Goal: Task Accomplishment & Management: Use online tool/utility

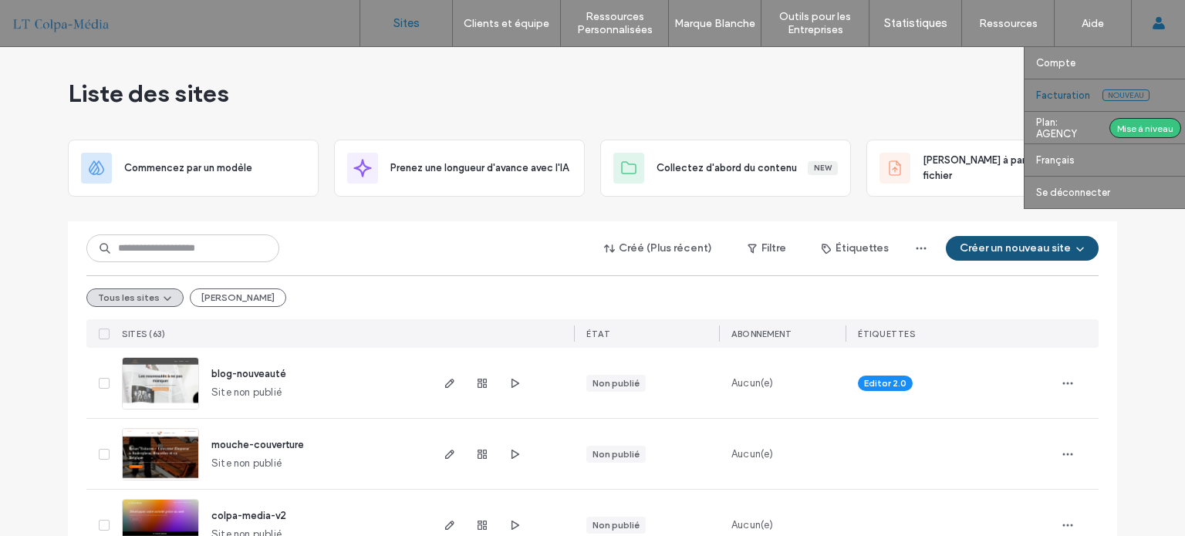
click at [1087, 96] on label "Facturation" at bounding box center [1063, 96] width 54 height 12
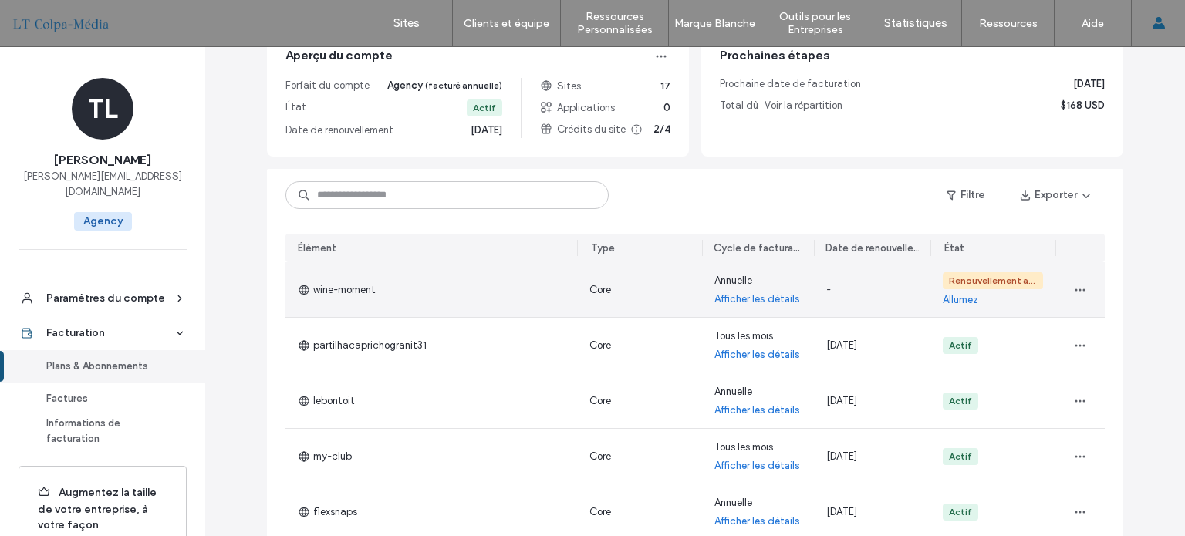
scroll to position [232, 0]
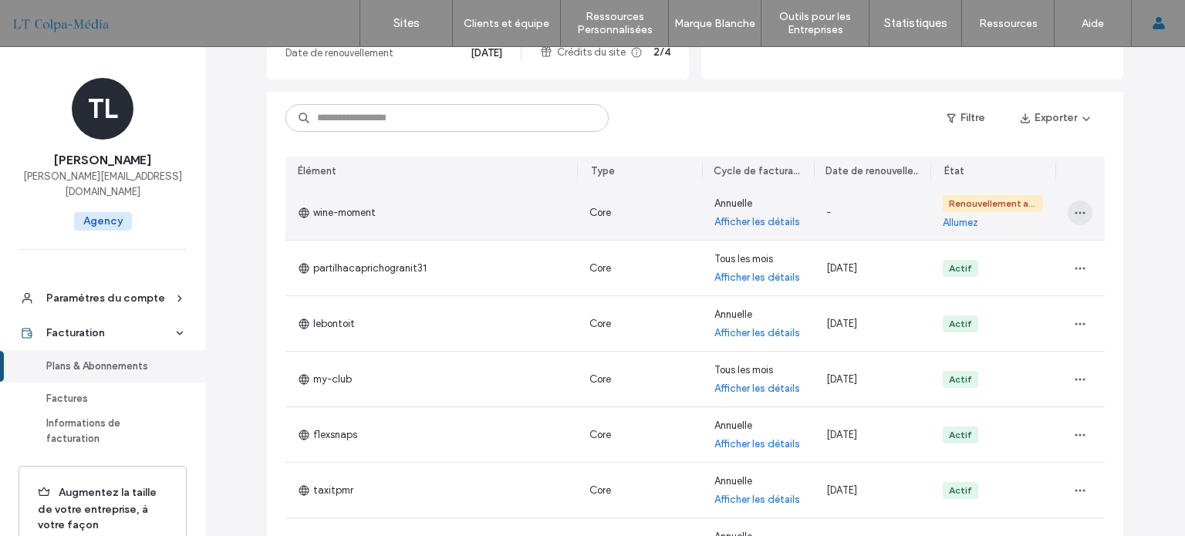
click at [1074, 212] on icon "button" at bounding box center [1080, 213] width 12 height 12
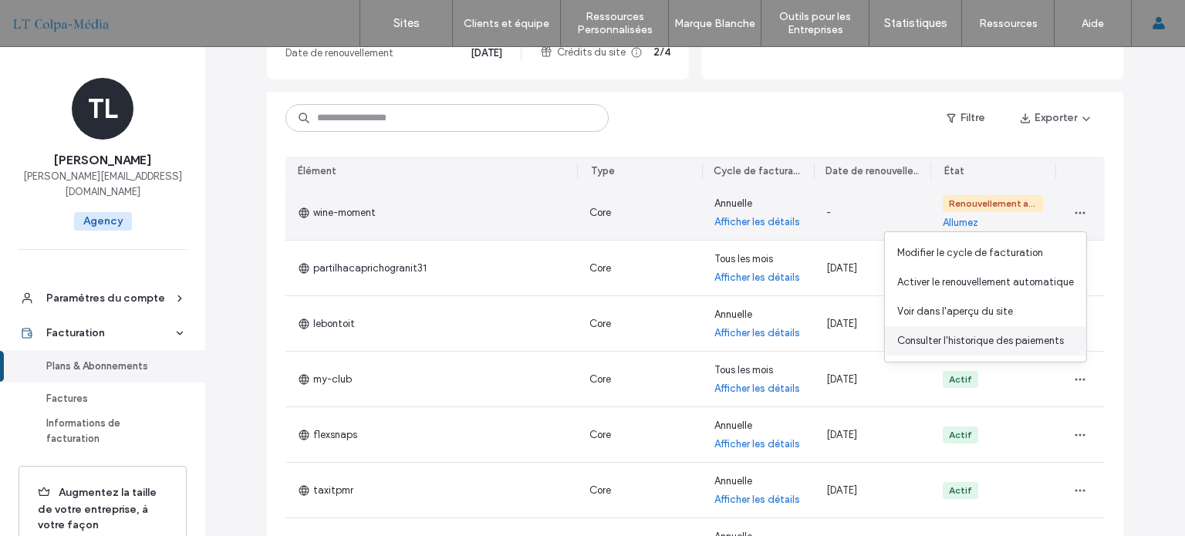
click at [982, 342] on span "Consulter l'historique des paiements" at bounding box center [981, 340] width 167 height 15
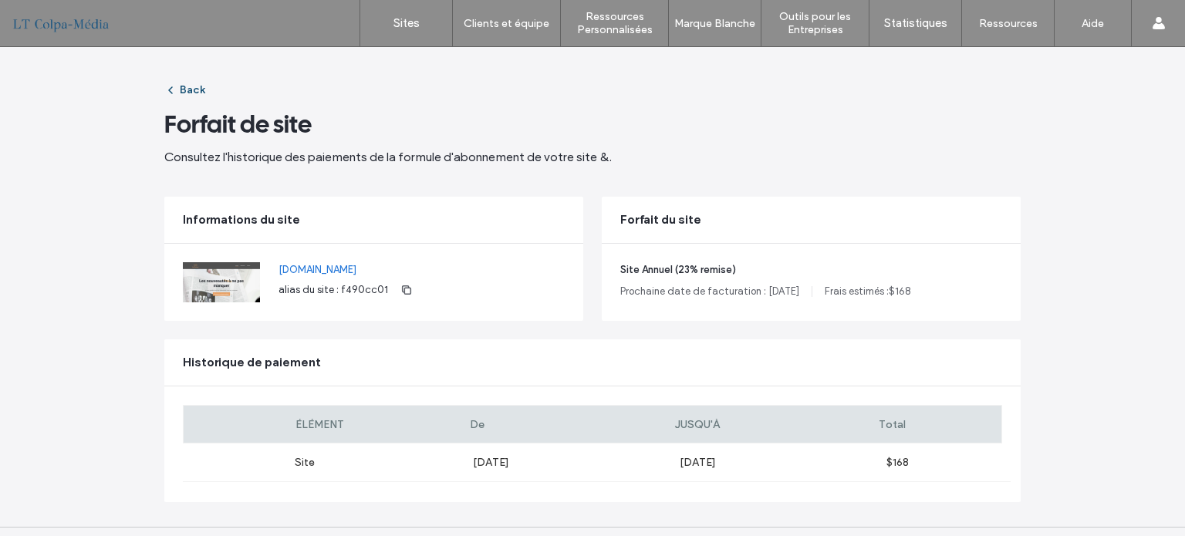
click at [167, 90] on icon "button" at bounding box center [170, 90] width 12 height 12
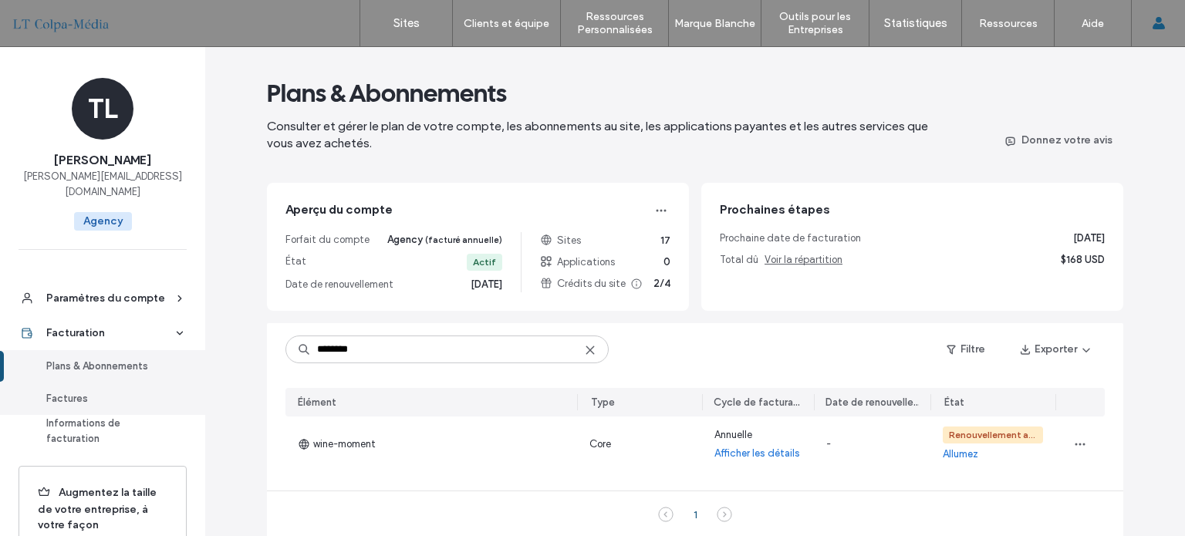
click at [93, 391] on div "Factures" at bounding box center [109, 398] width 127 height 15
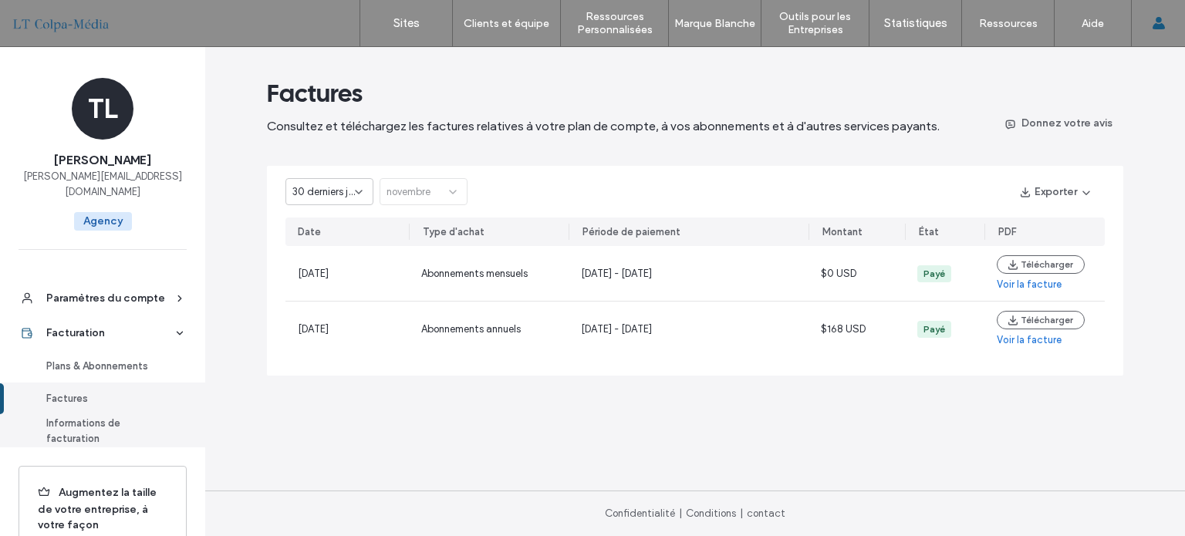
click at [93, 416] on div "Informations de facturation" at bounding box center [109, 431] width 127 height 31
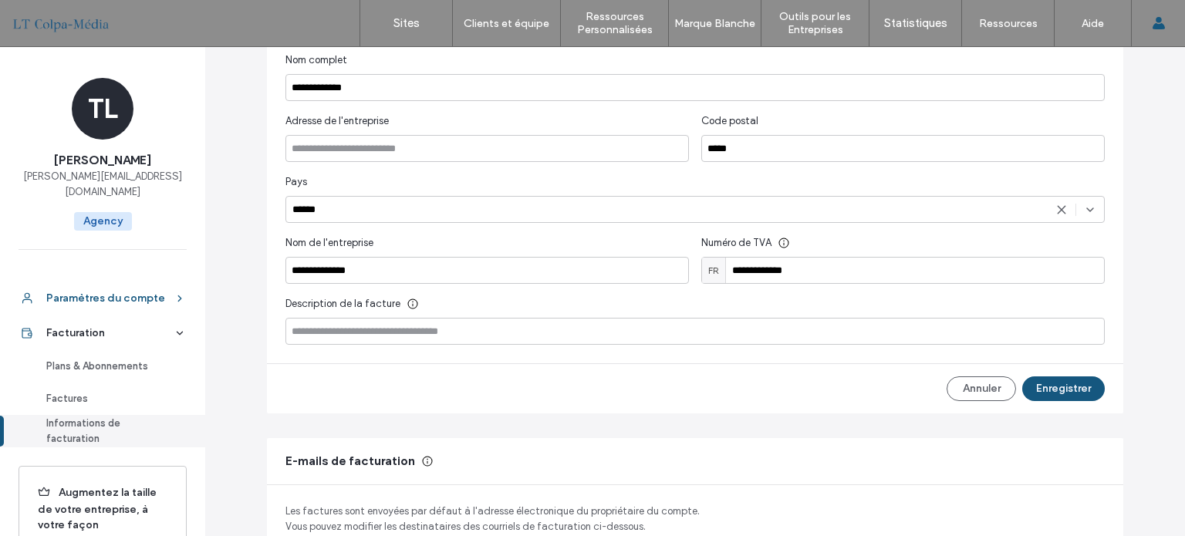
click at [144, 291] on div "Paramètres du compte" at bounding box center [109, 298] width 127 height 15
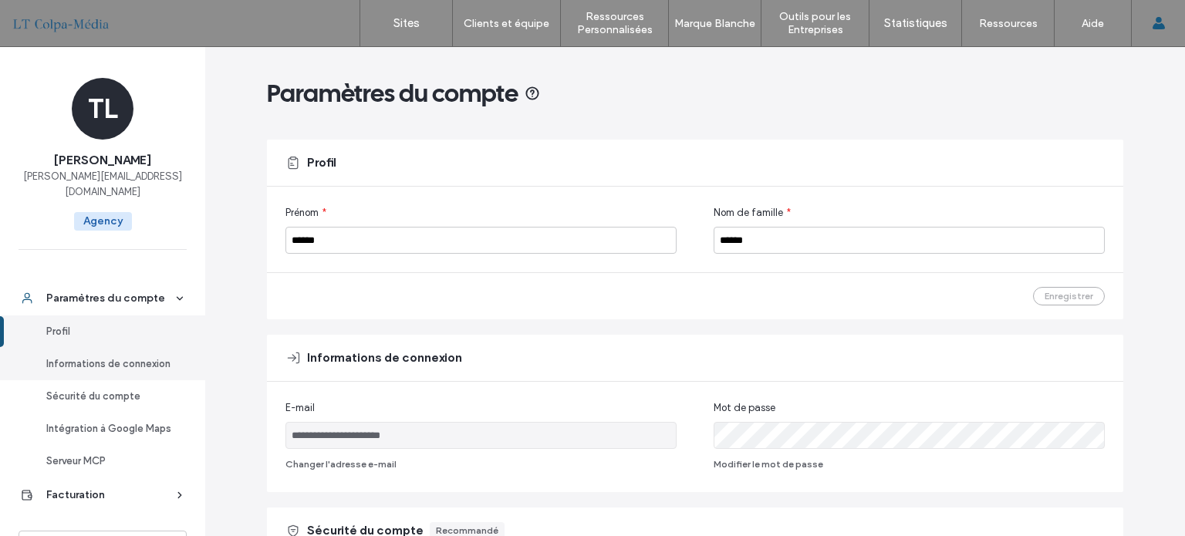
click at [85, 357] on div "Informations de connexion" at bounding box center [109, 364] width 127 height 15
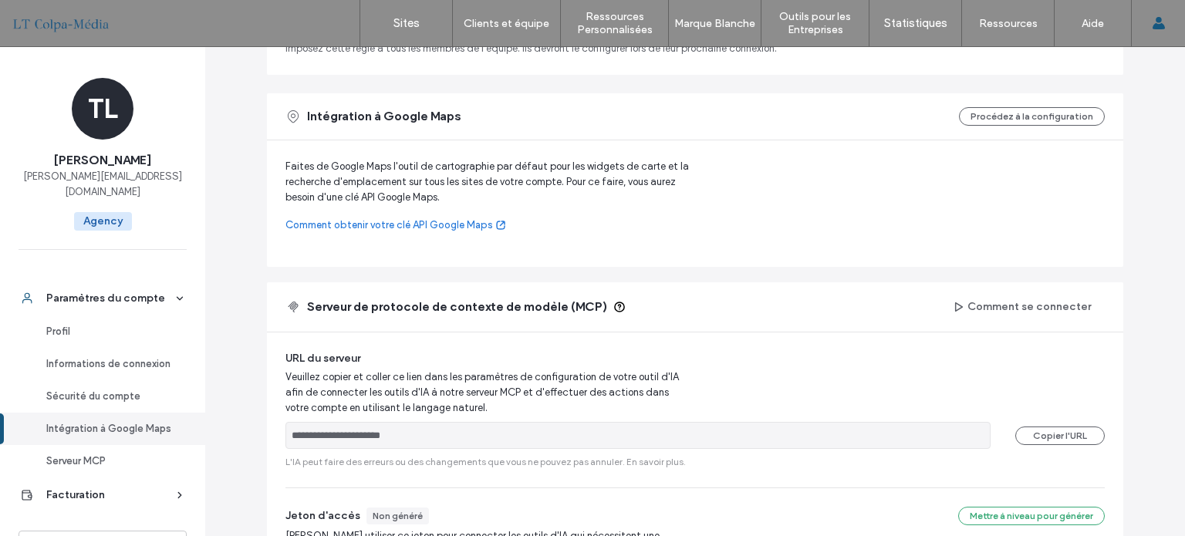
scroll to position [714, 0]
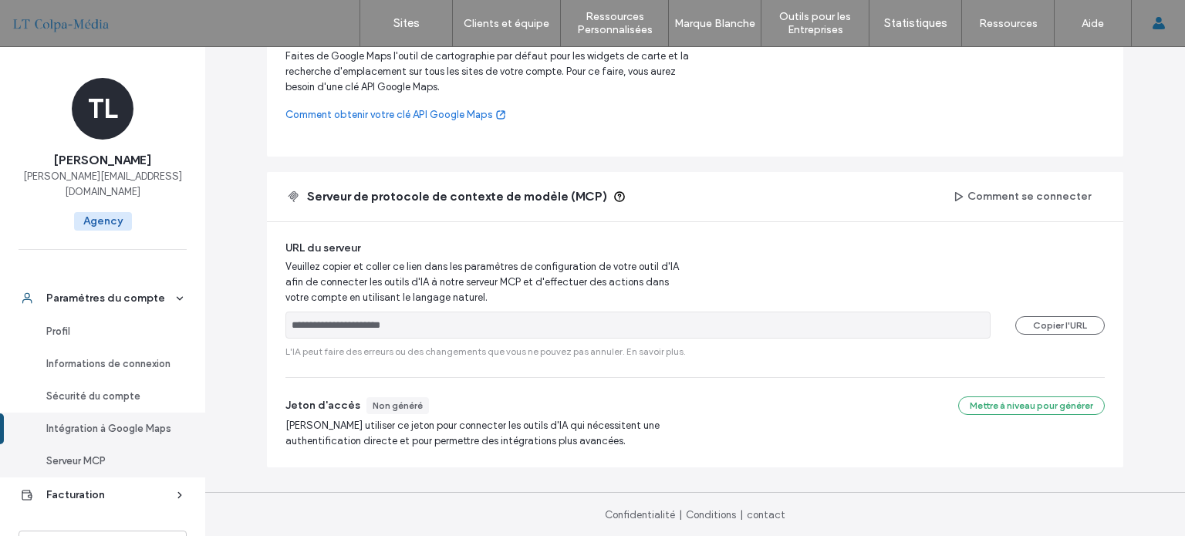
click at [90, 454] on div "Serveur MCP" at bounding box center [109, 461] width 127 height 15
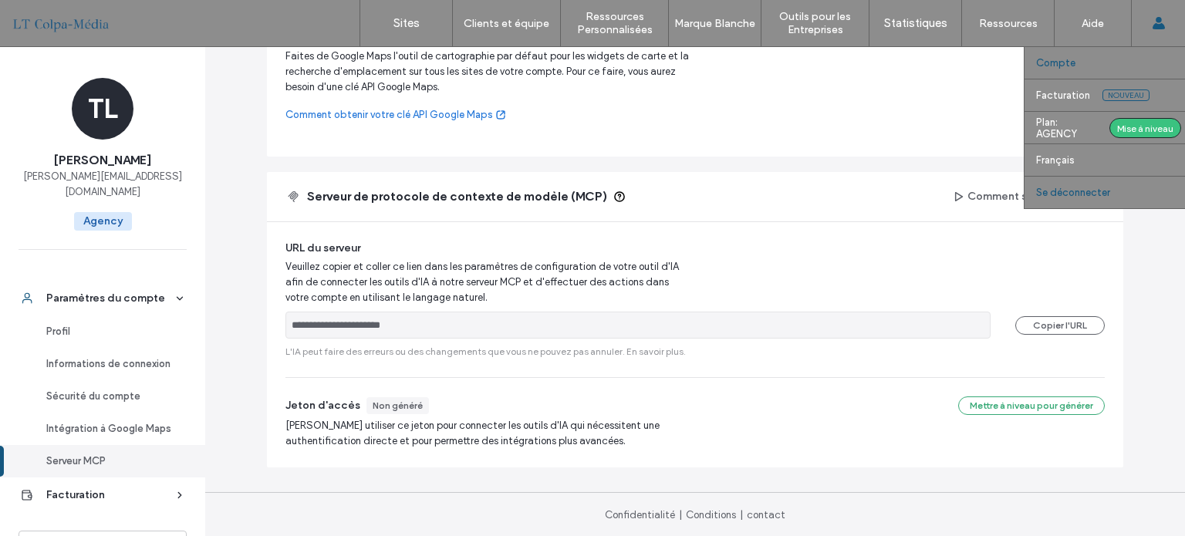
click at [1102, 194] on label "Se déconnecter" at bounding box center [1073, 193] width 74 height 12
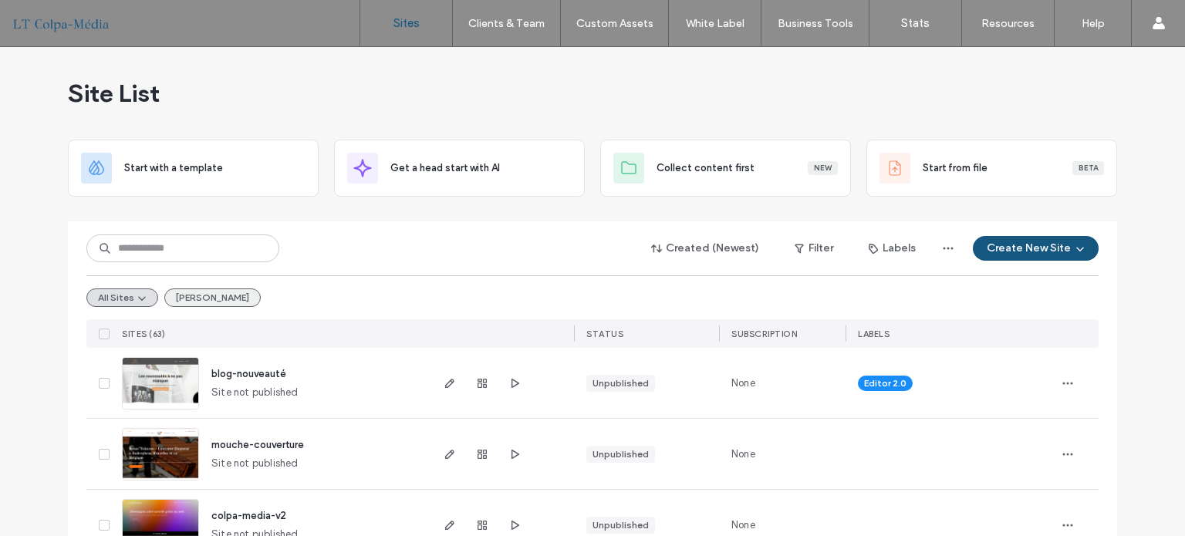
click at [203, 298] on button "[PERSON_NAME]" at bounding box center [212, 298] width 96 height 19
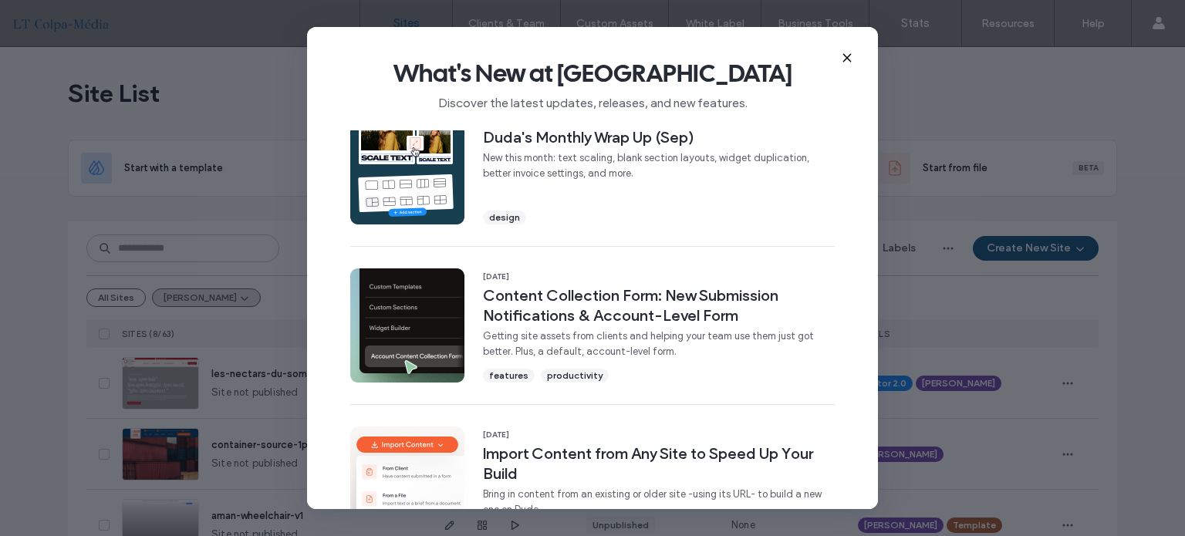
scroll to position [540, 0]
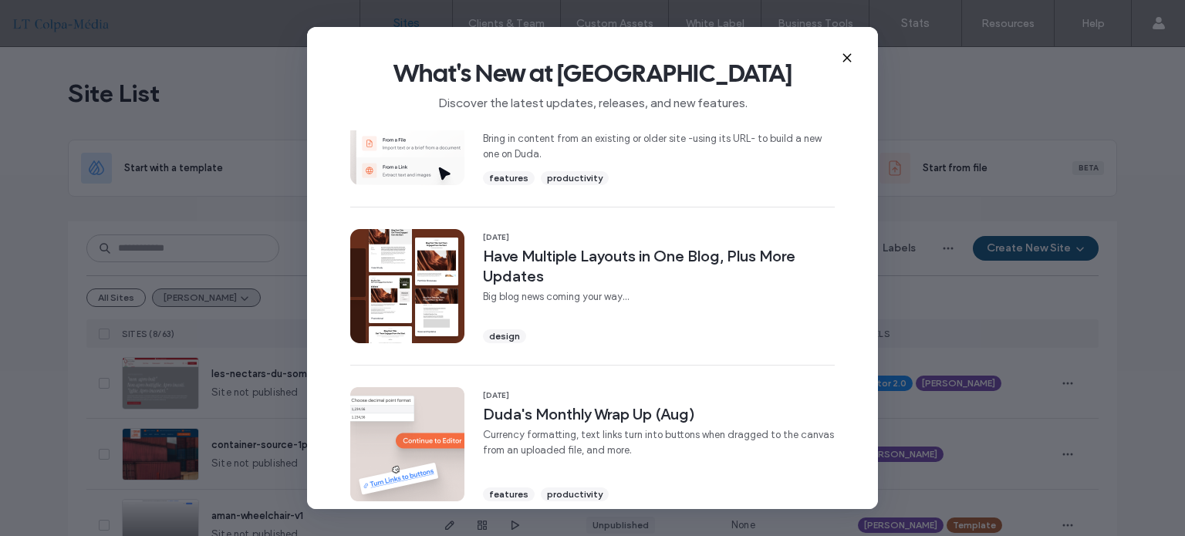
click at [847, 58] on use at bounding box center [847, 57] width 7 height 7
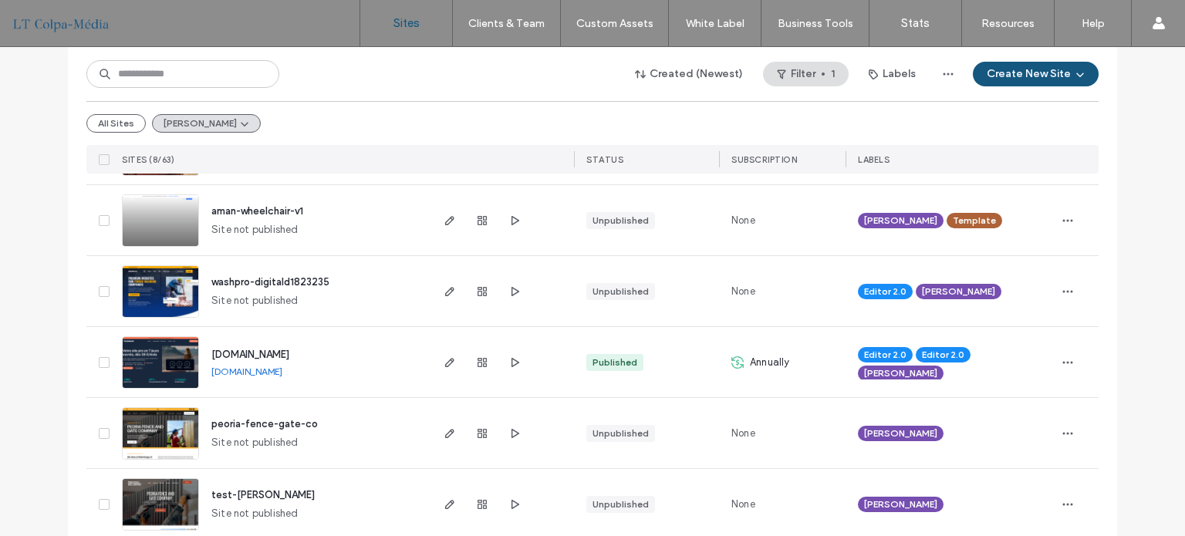
scroll to position [309, 0]
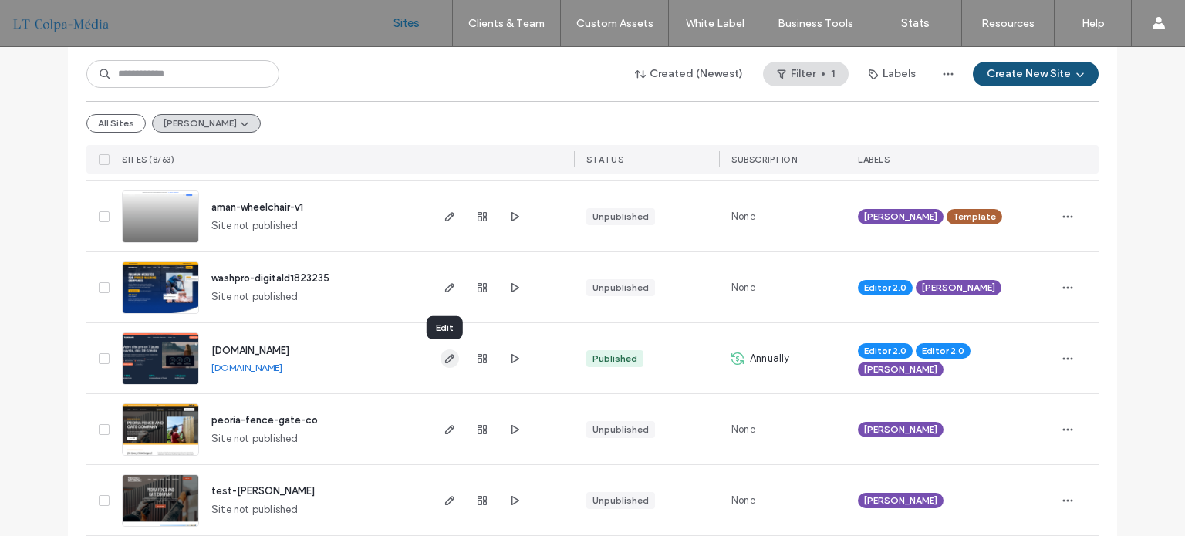
click at [447, 357] on use "button" at bounding box center [449, 358] width 9 height 9
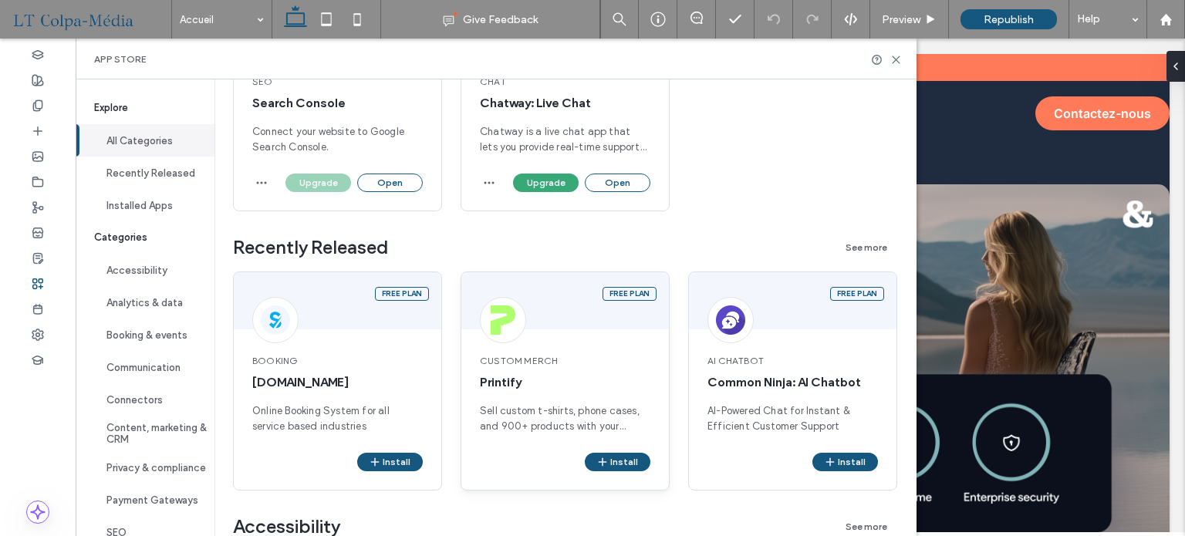
scroll to position [463, 0]
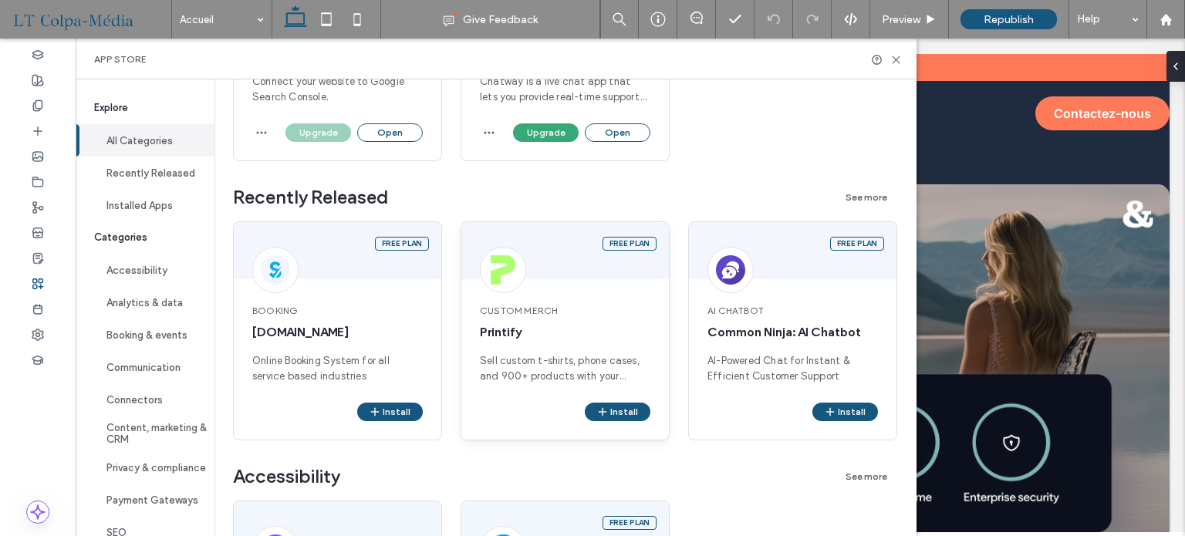
click at [511, 359] on span "Sell custom t-shirts, phone cases, and 900+ products with your designs printed …" at bounding box center [565, 368] width 171 height 31
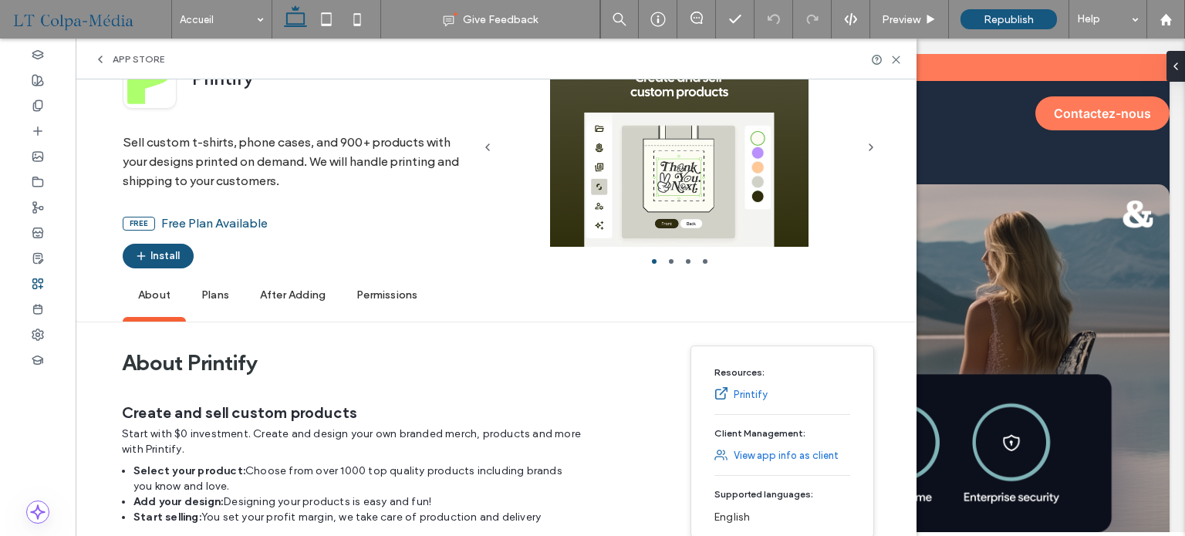
scroll to position [232, 0]
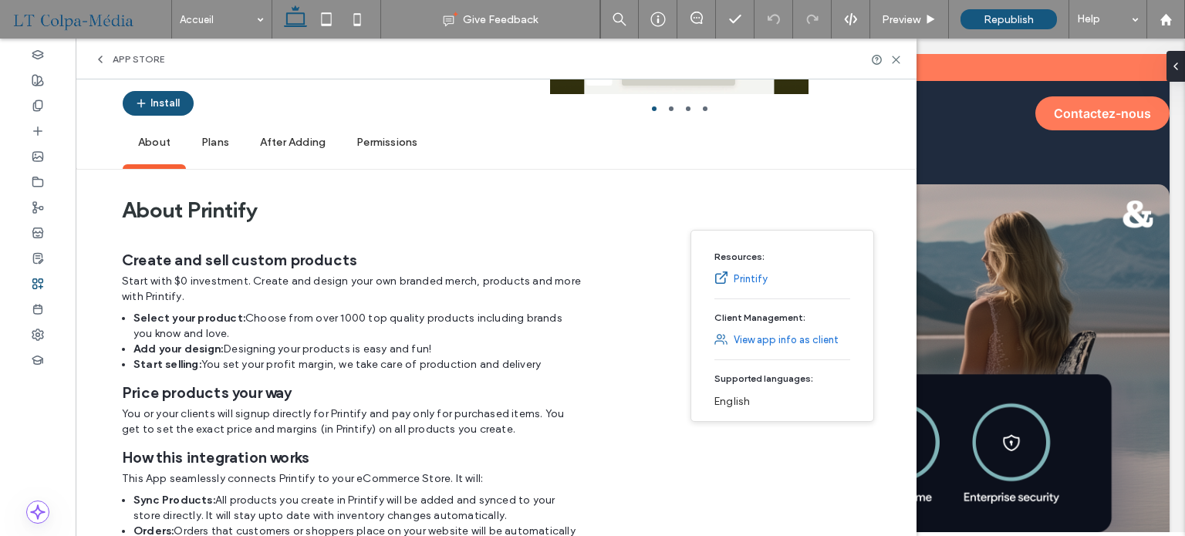
click at [211, 140] on span "Plans" at bounding box center [215, 143] width 59 height 42
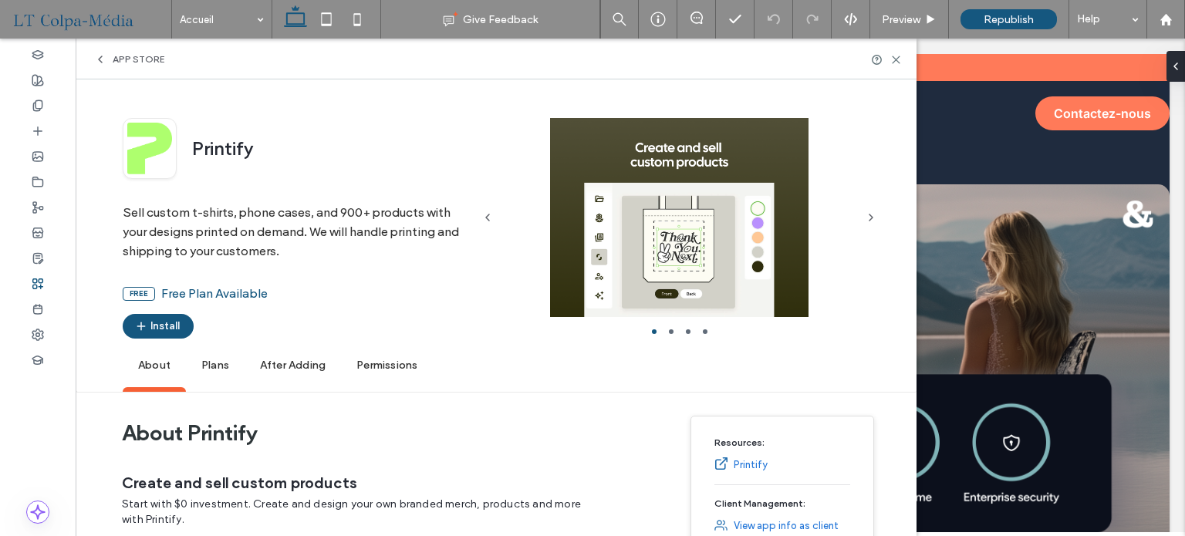
scroll to position [0, 0]
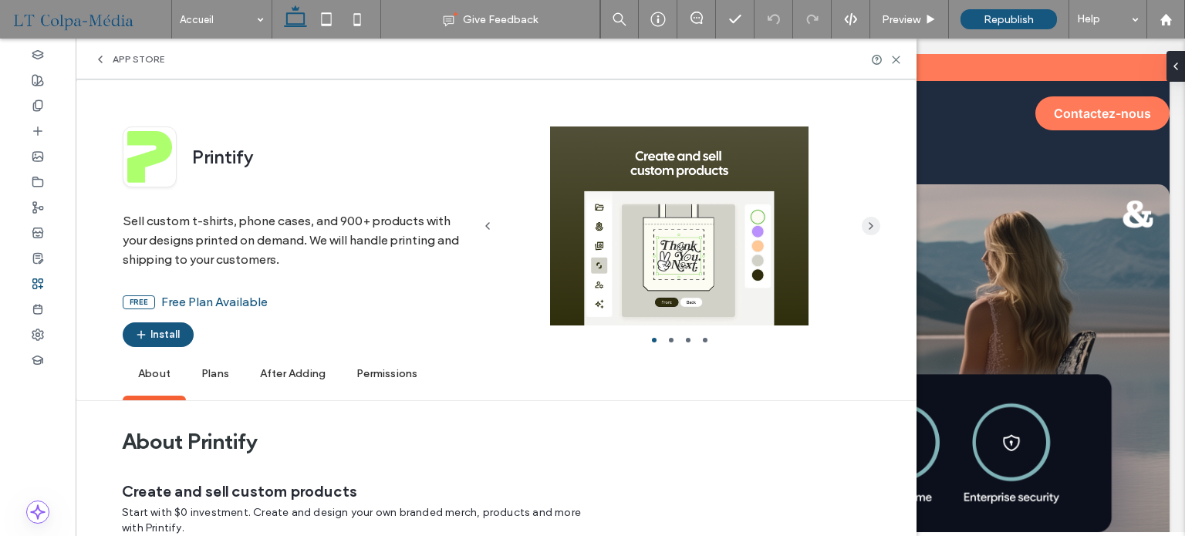
click at [869, 224] on icon "button" at bounding box center [871, 226] width 12 height 12
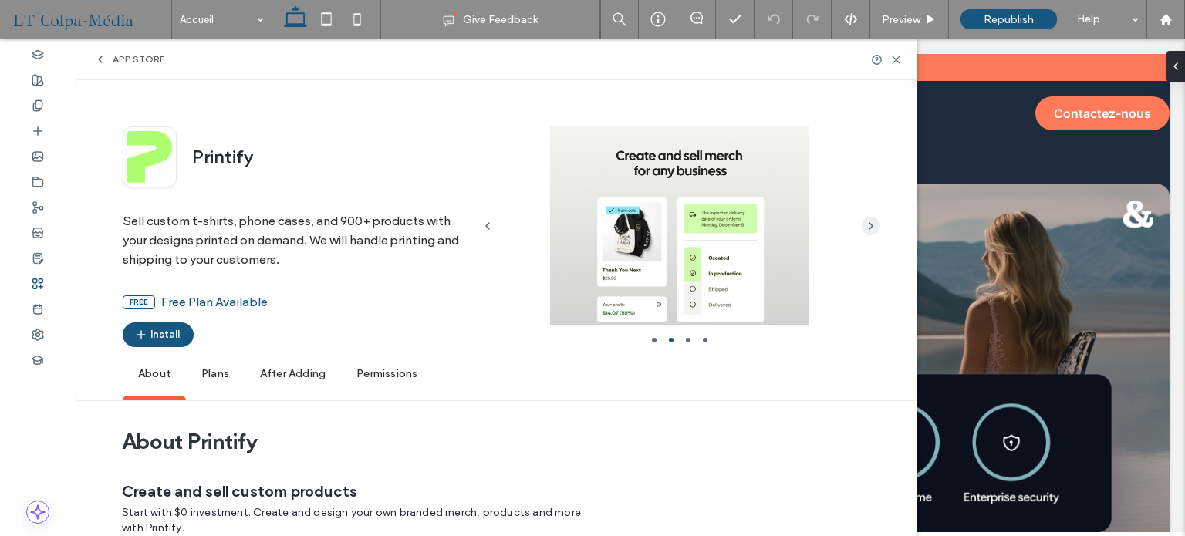
click at [880, 232] on span "button" at bounding box center [871, 226] width 19 height 19
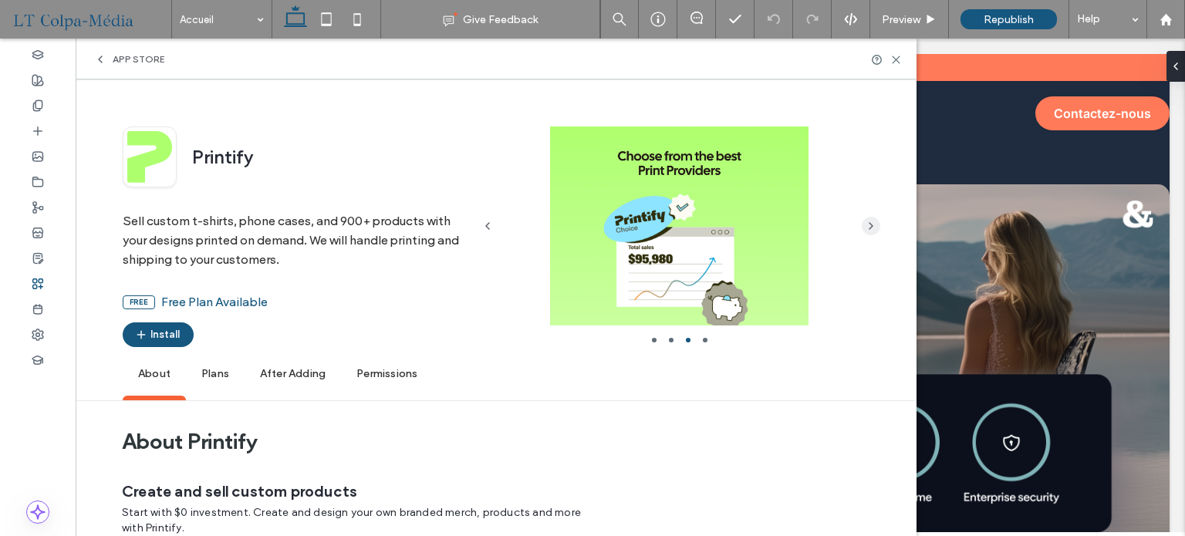
click at [871, 228] on use "button" at bounding box center [871, 226] width 3 height 6
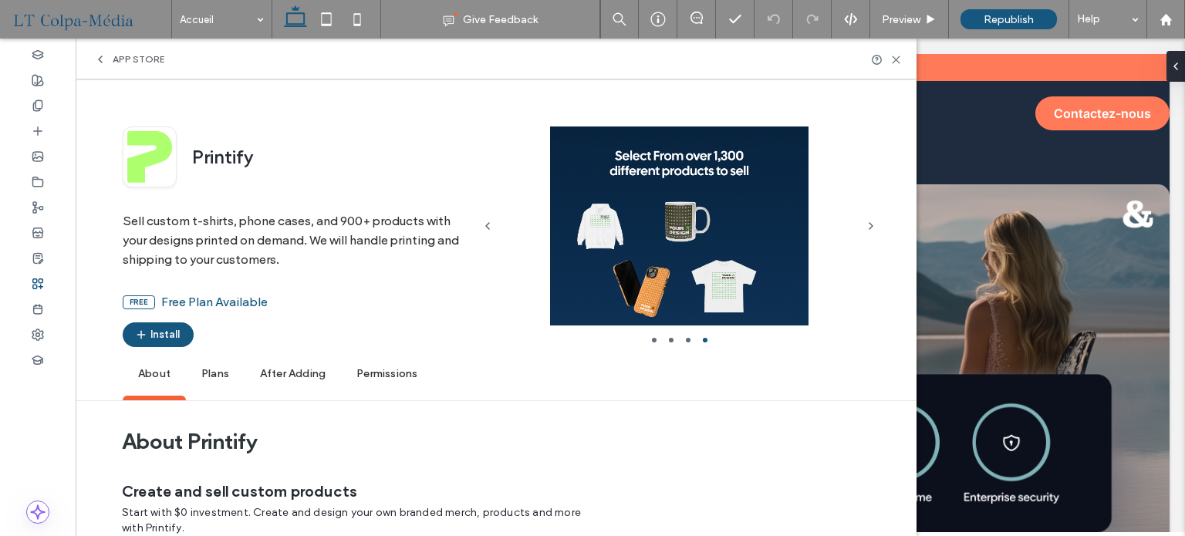
click at [103, 58] on icon at bounding box center [100, 59] width 12 height 12
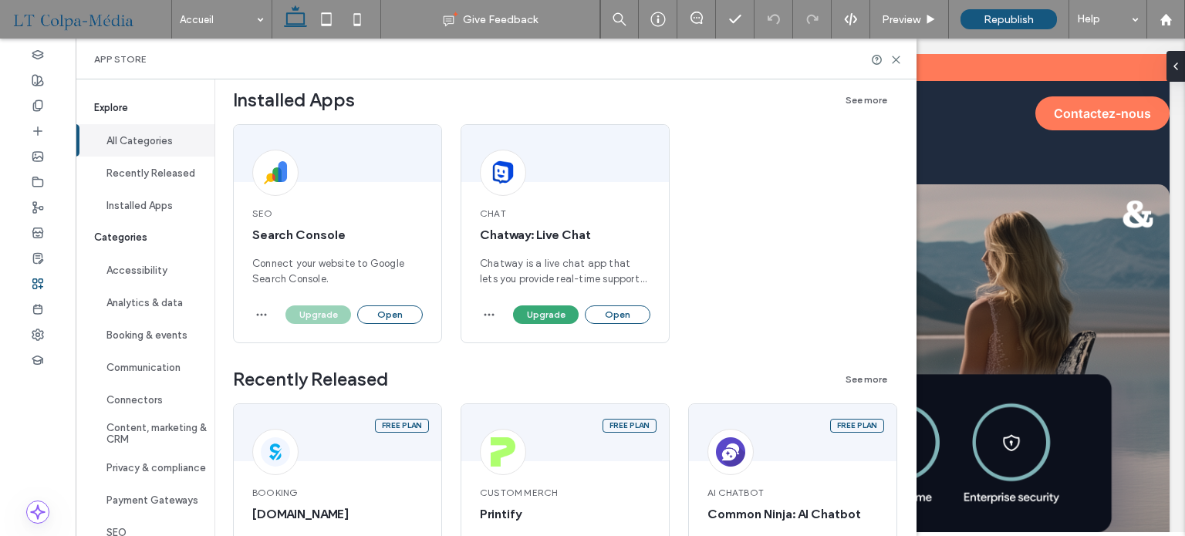
scroll to position [309, 0]
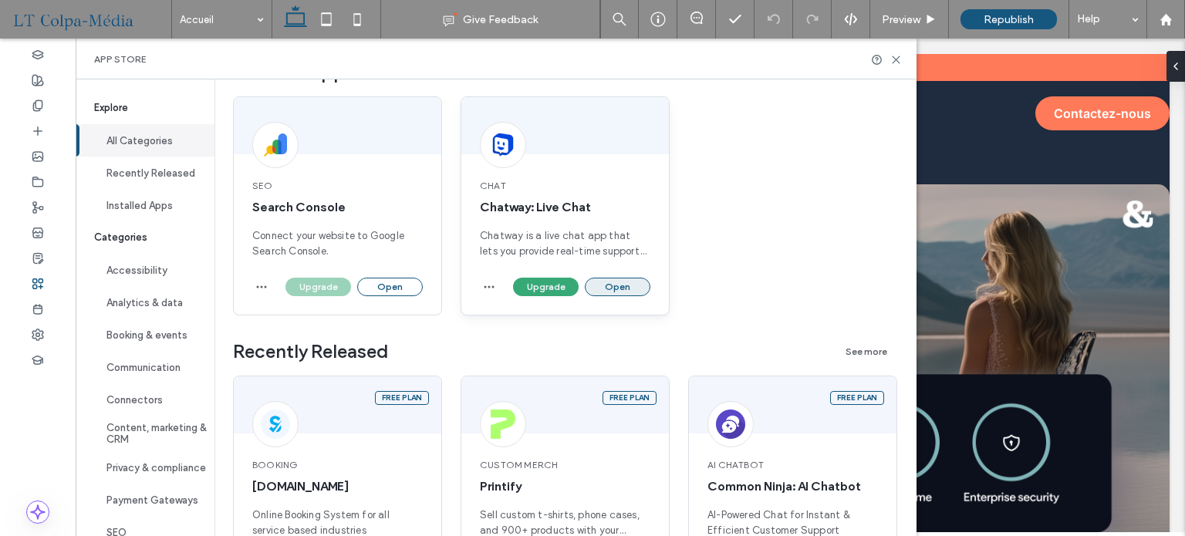
click at [634, 292] on button "Open" at bounding box center [618, 287] width 66 height 19
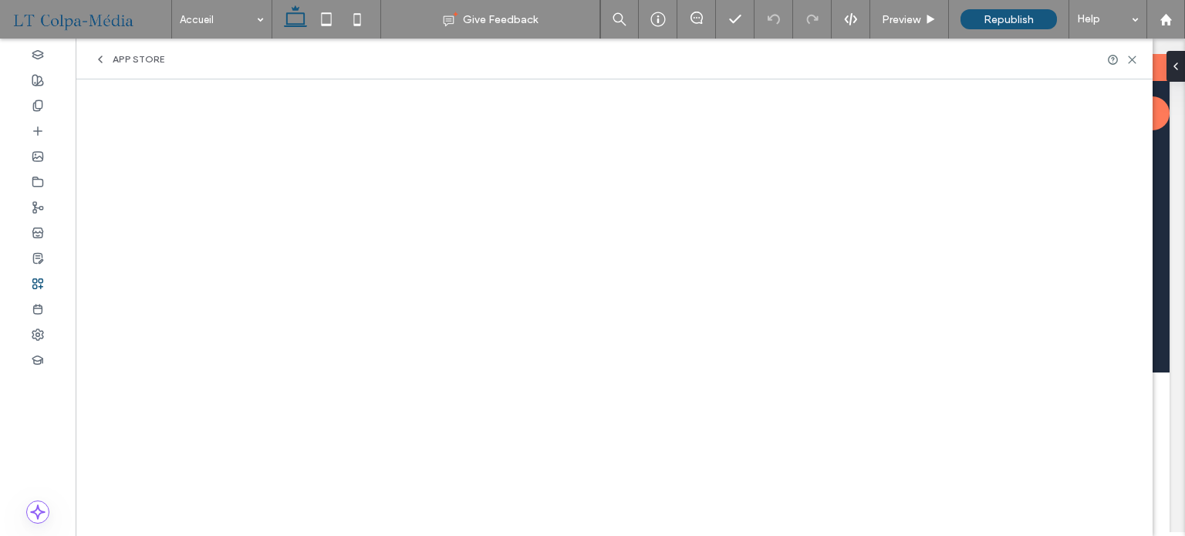
scroll to position [695, 0]
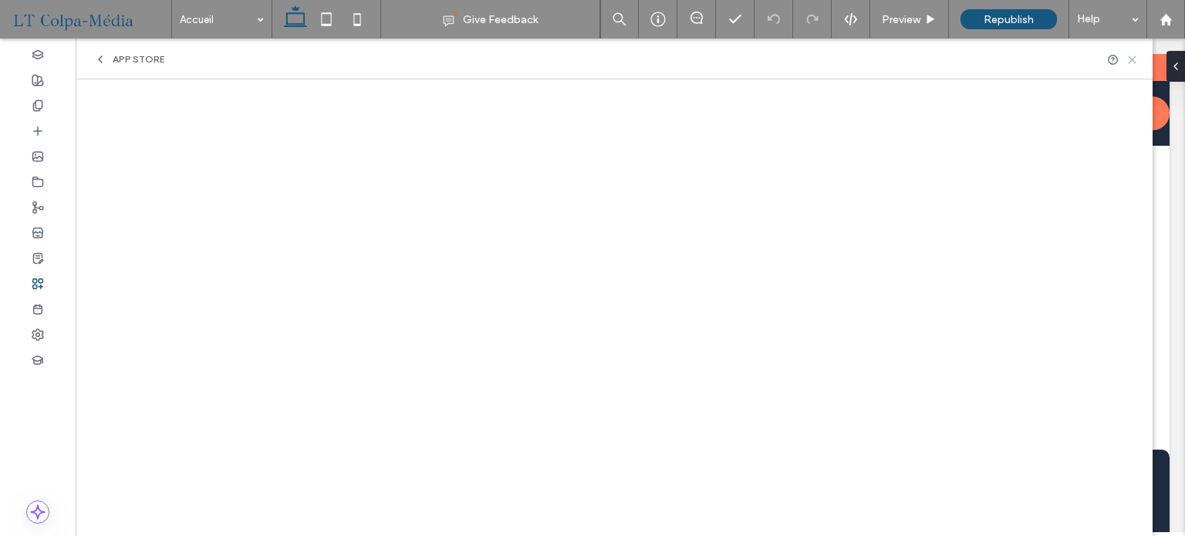
click at [1133, 59] on use at bounding box center [1132, 59] width 7 height 7
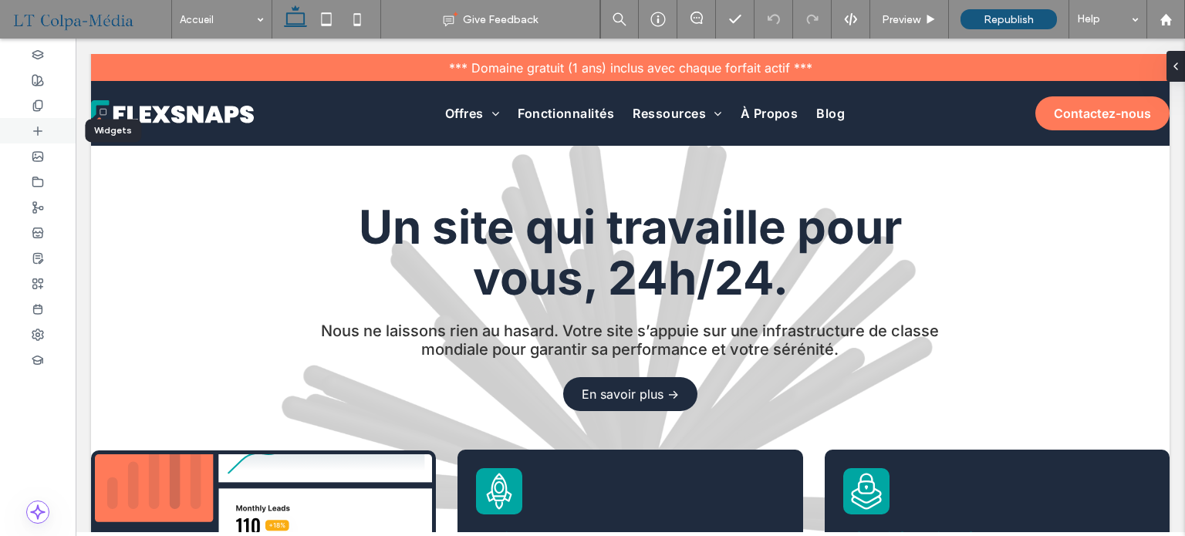
click at [52, 129] on div at bounding box center [38, 130] width 76 height 25
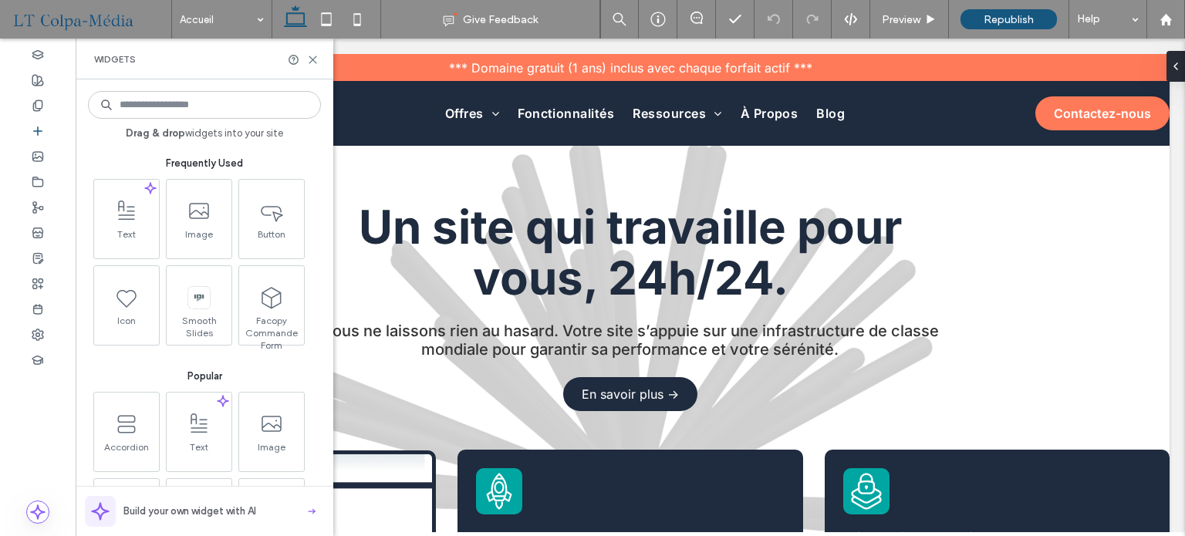
click at [201, 99] on input at bounding box center [204, 105] width 233 height 28
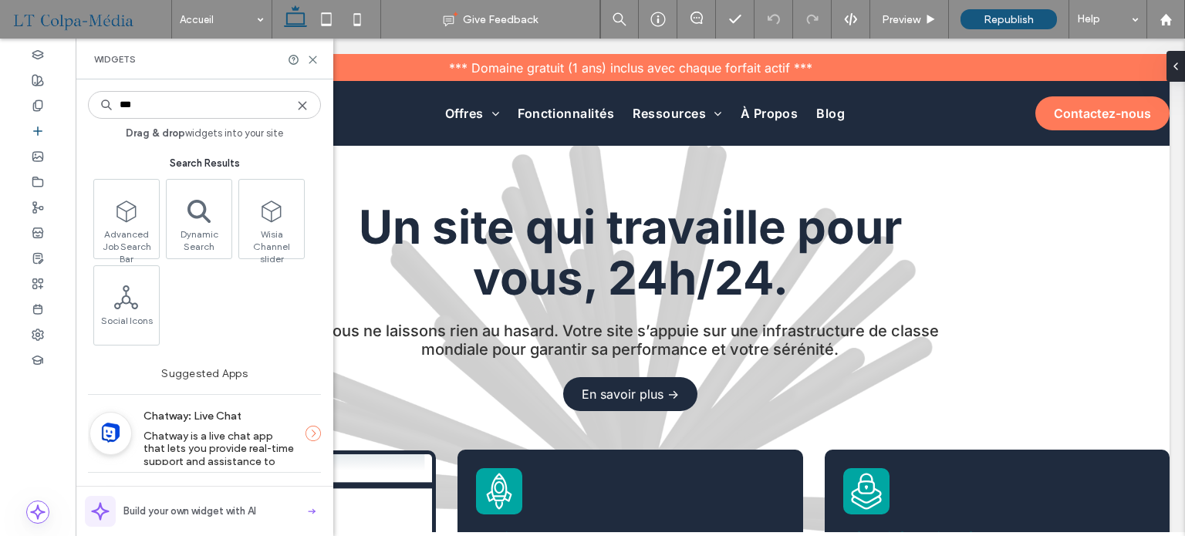
scroll to position [77, 0]
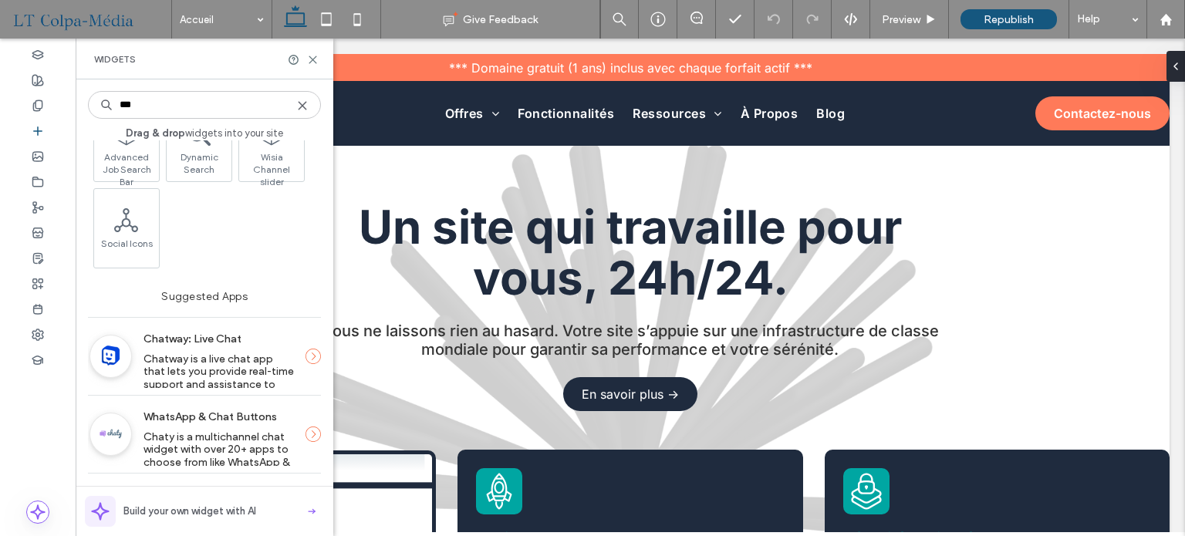
type input "***"
click at [247, 366] on span "Chatway is a live chat app that lets you provide real-time support and assistan…" at bounding box center [220, 385] width 153 height 64
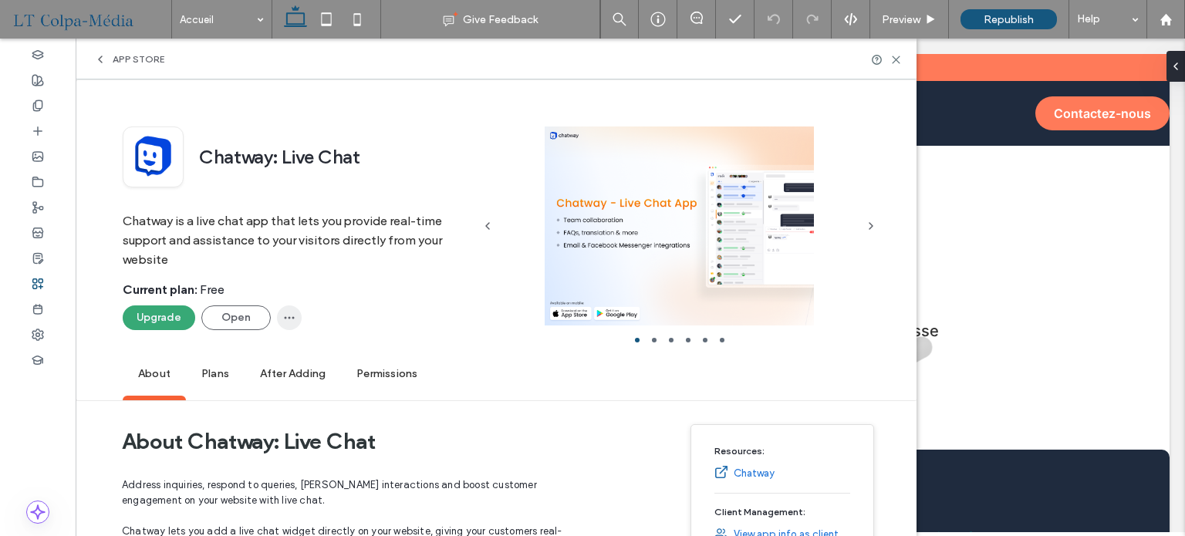
click at [290, 312] on icon "button" at bounding box center [289, 318] width 12 height 12
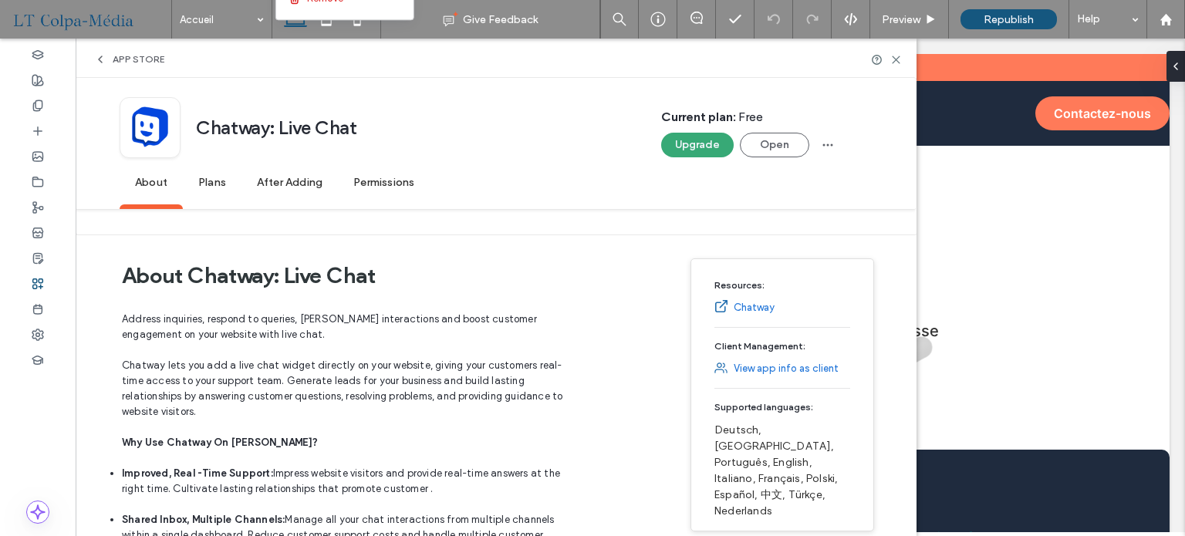
scroll to position [0, 0]
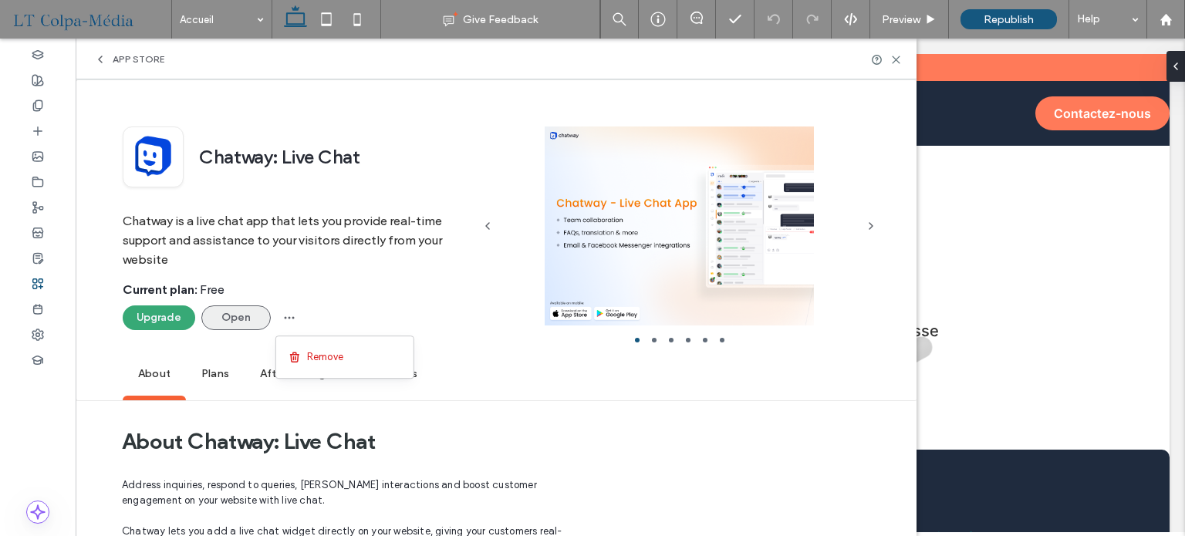
click at [236, 316] on button "Open" at bounding box center [235, 318] width 69 height 25
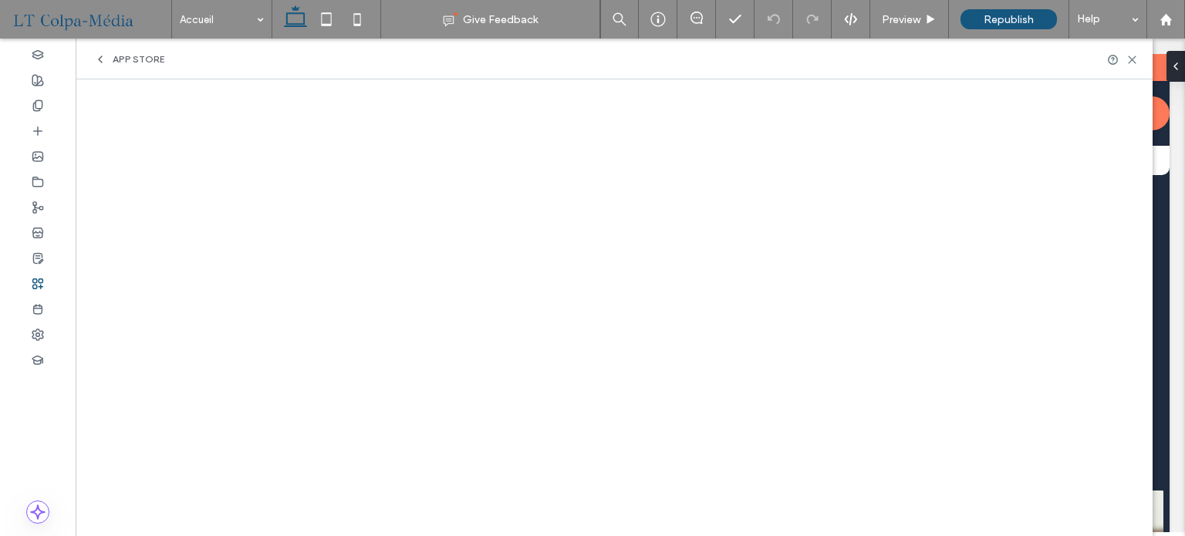
scroll to position [2470, 0]
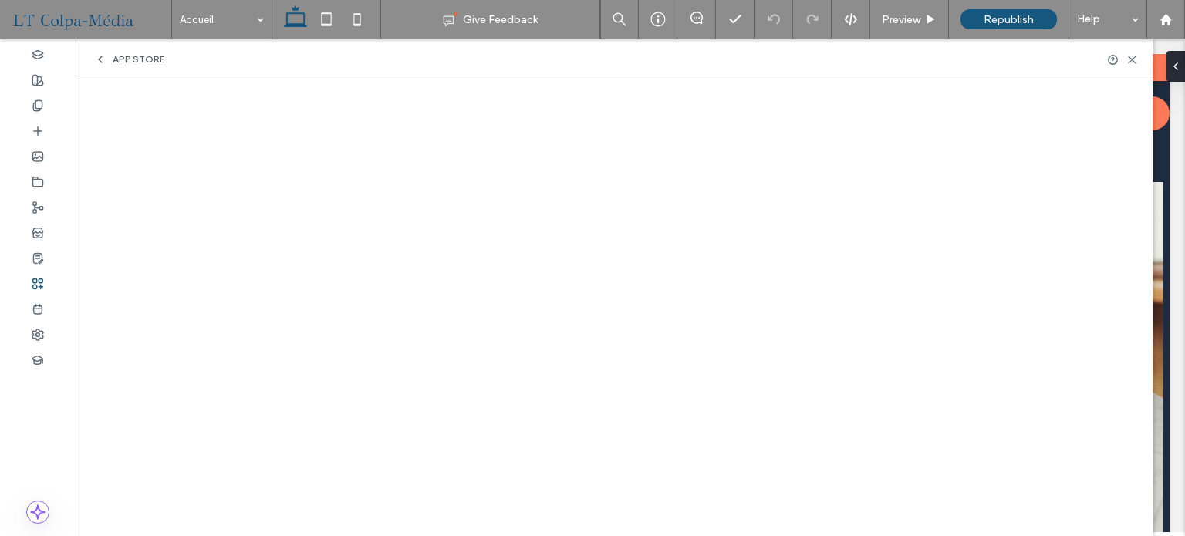
click at [113, 57] on span "App Store" at bounding box center [139, 59] width 52 height 12
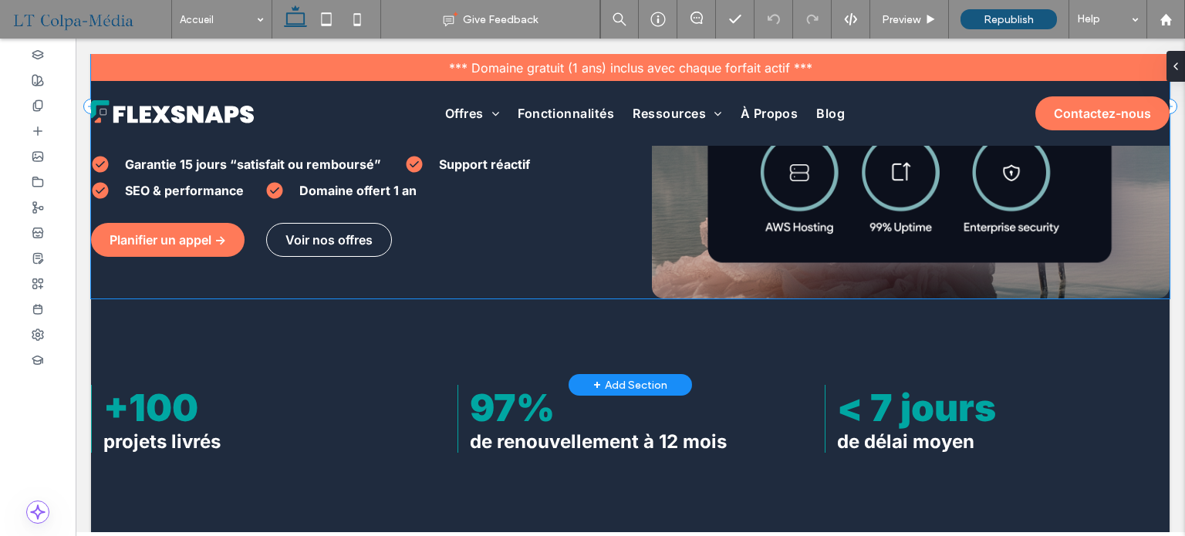
scroll to position [463, 0]
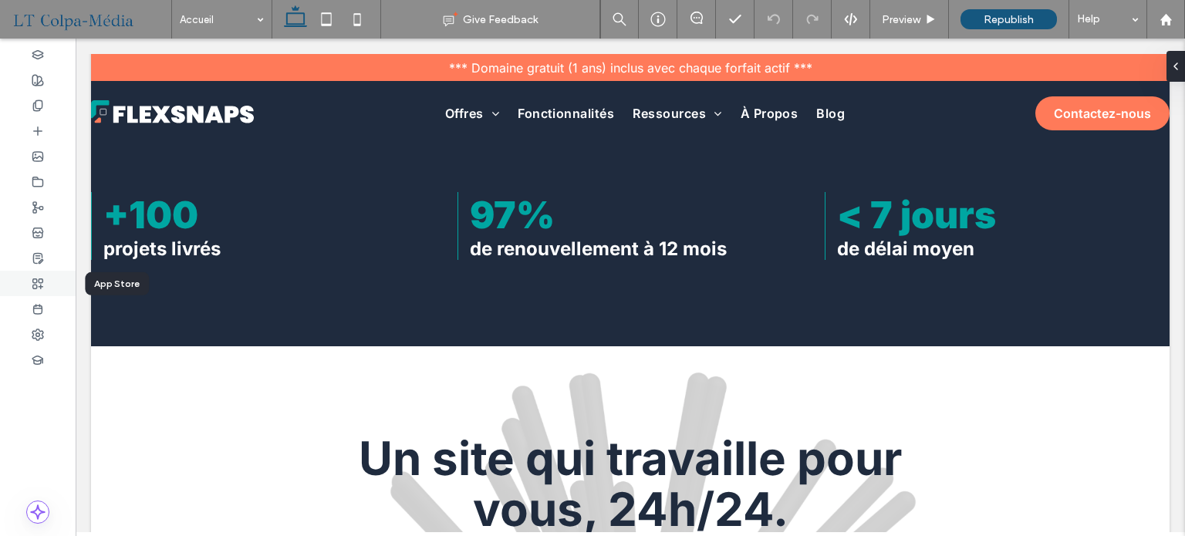
click at [34, 279] on use at bounding box center [38, 284] width 10 height 10
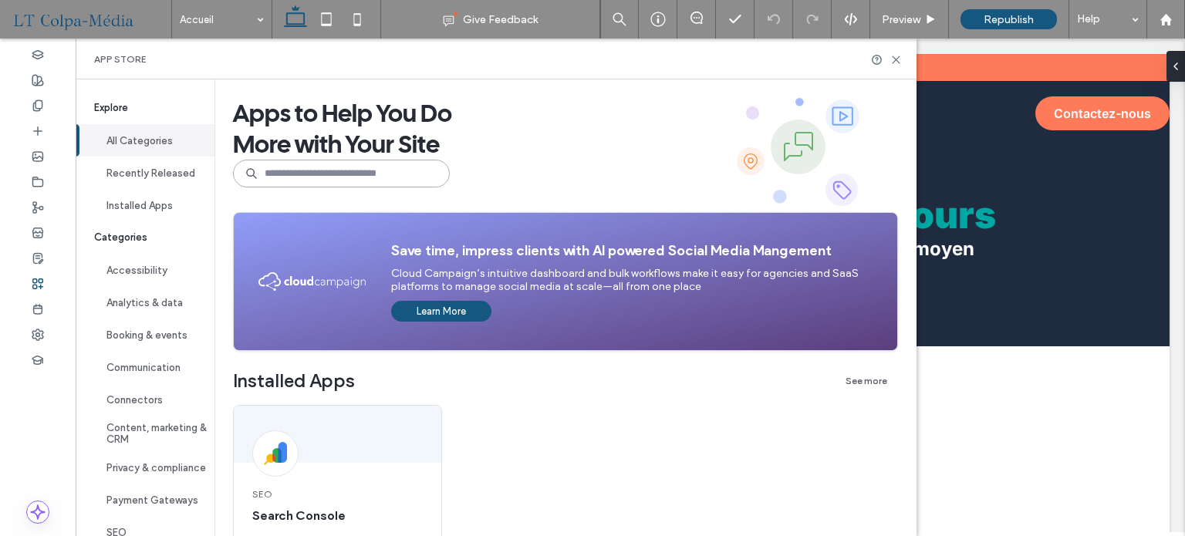
click at [339, 177] on input at bounding box center [341, 174] width 217 height 28
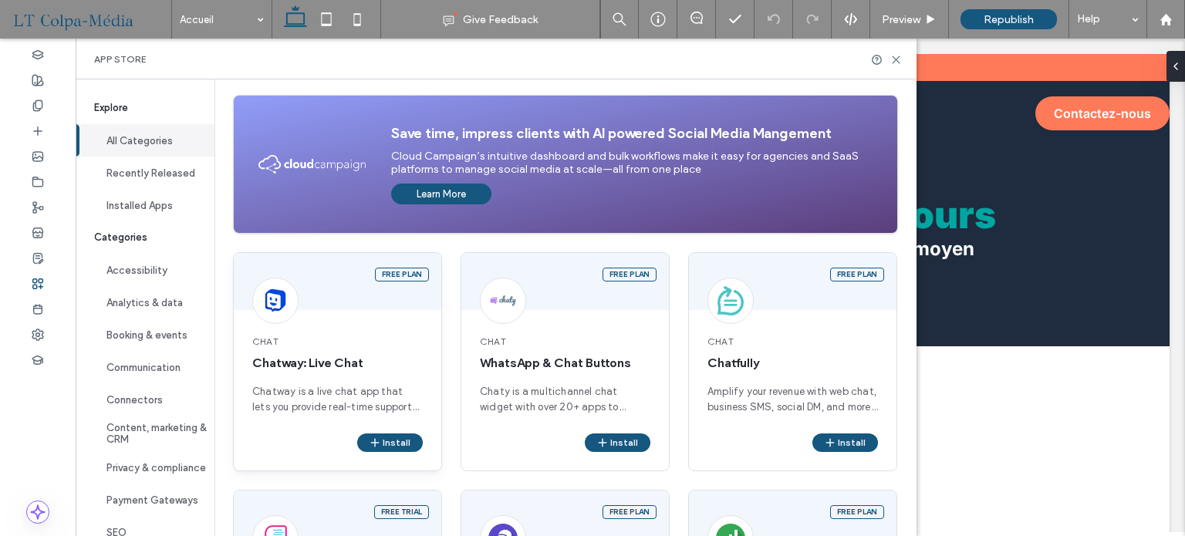
scroll to position [154, 0]
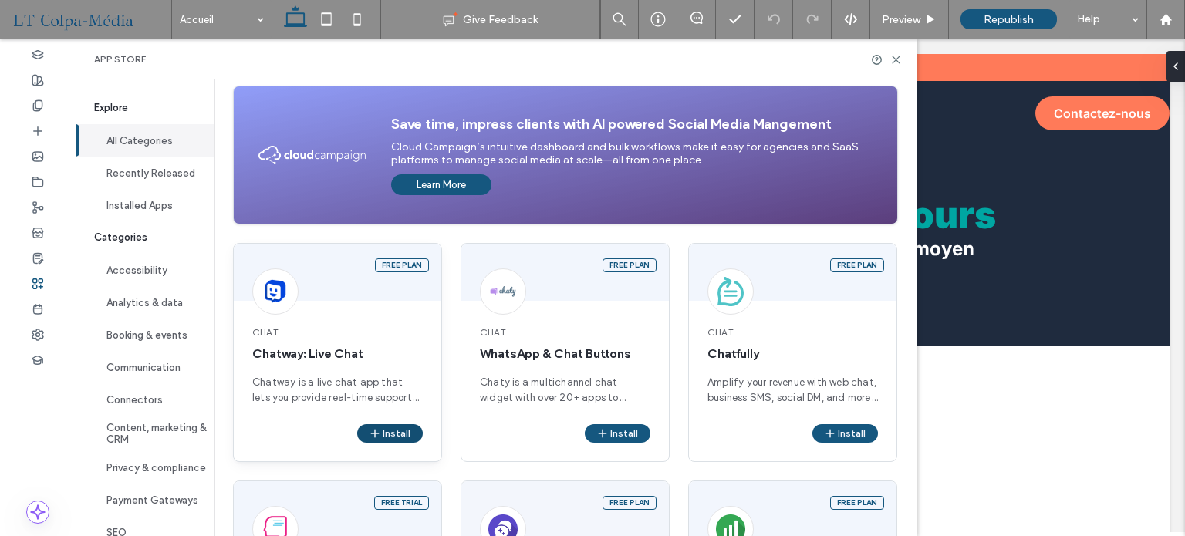
type input "****"
click at [398, 435] on button "Install" at bounding box center [390, 433] width 66 height 19
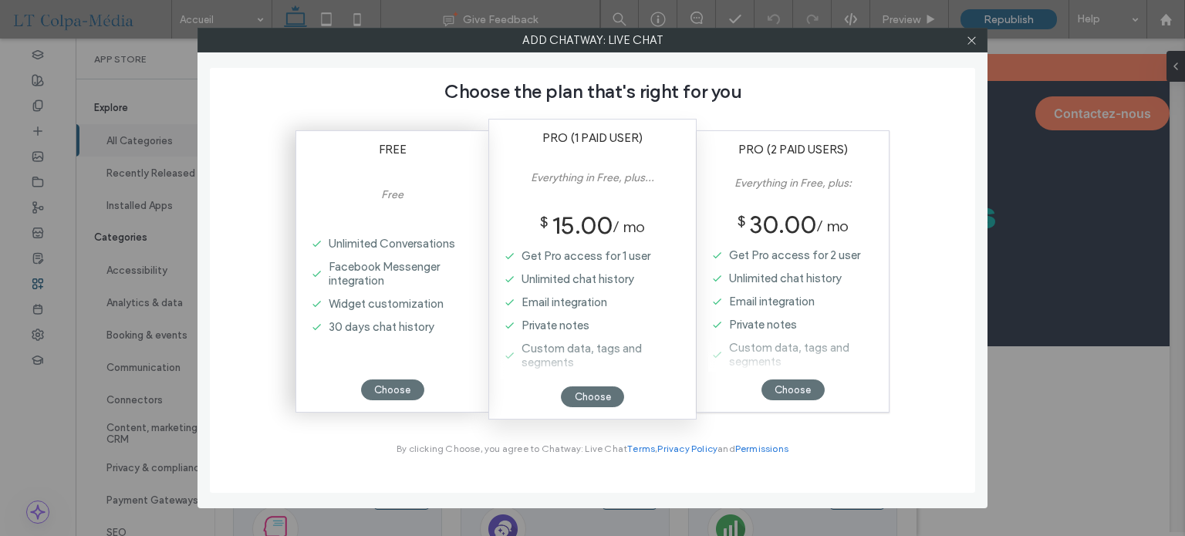
click at [411, 313] on label "Widget customization" at bounding box center [393, 303] width 144 height 23
click at [398, 388] on div "Choose" at bounding box center [392, 390] width 63 height 21
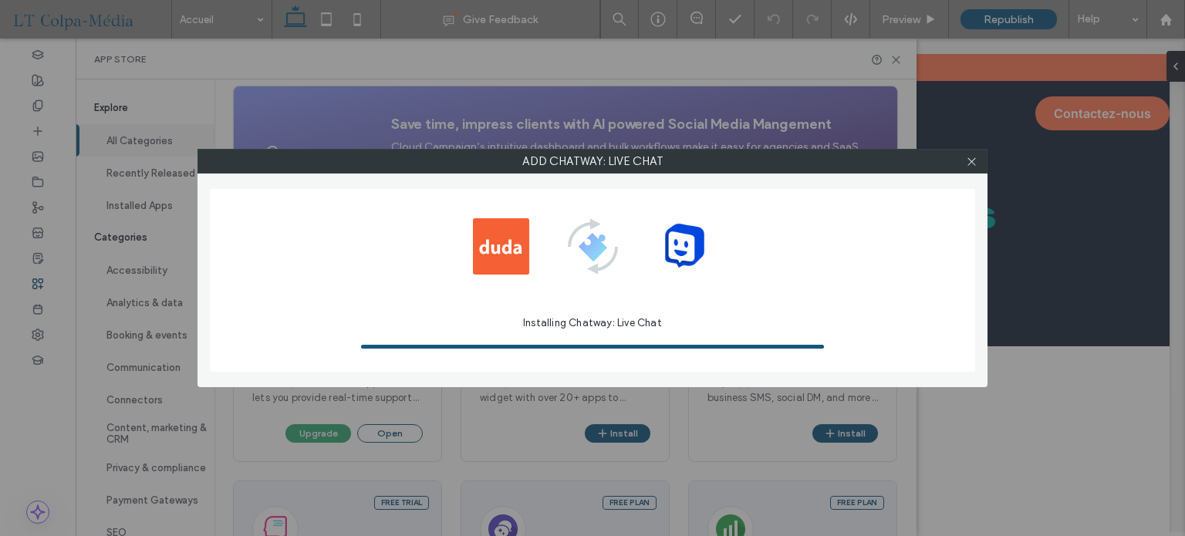
scroll to position [0, 0]
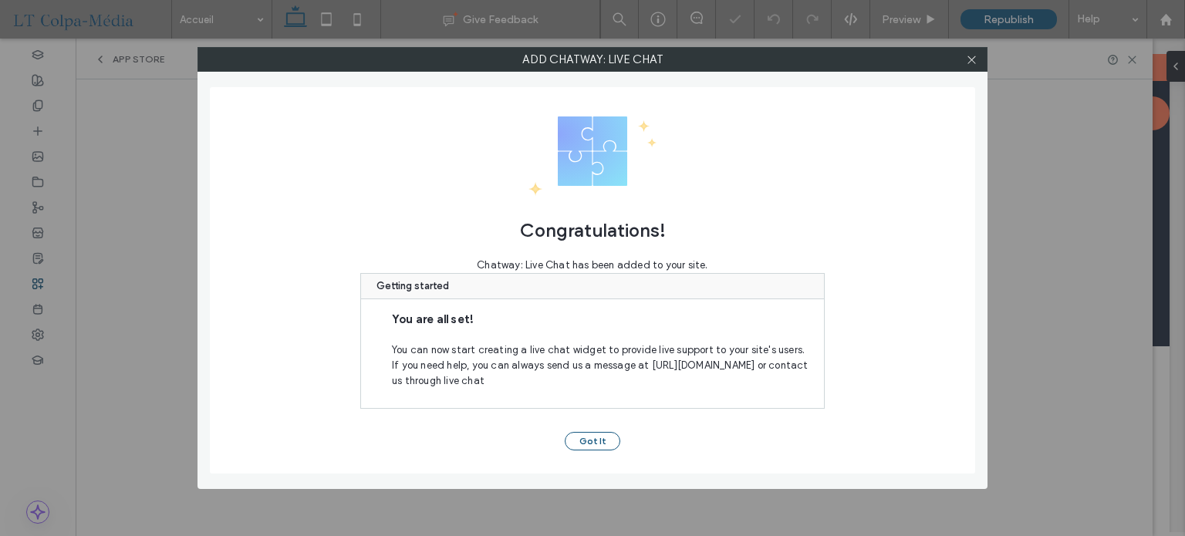
click at [601, 439] on button "Got It" at bounding box center [593, 441] width 56 height 19
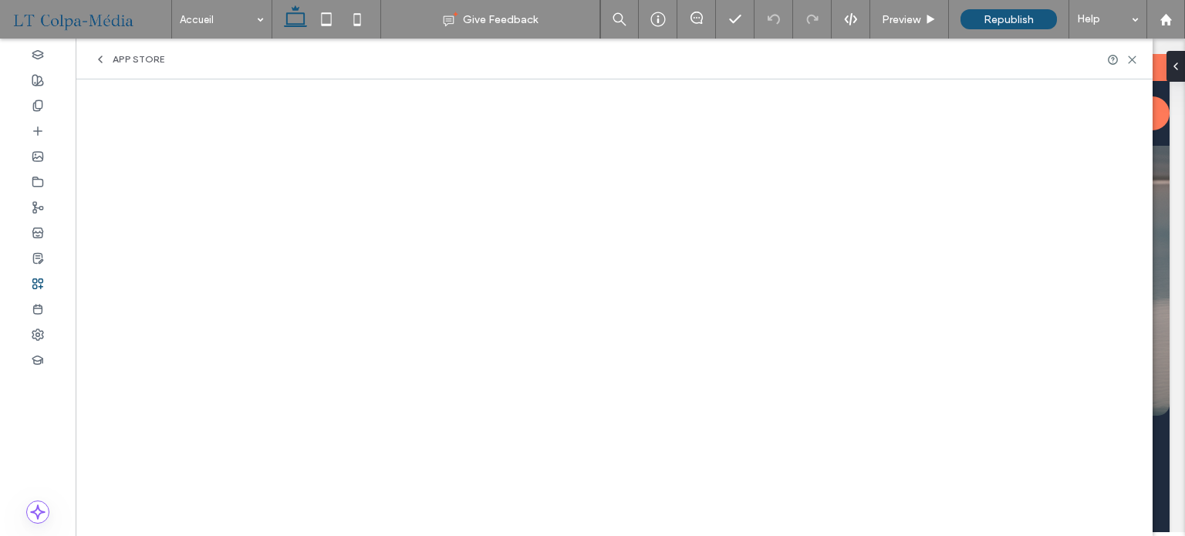
scroll to position [154, 0]
click at [103, 57] on icon at bounding box center [100, 59] width 12 height 12
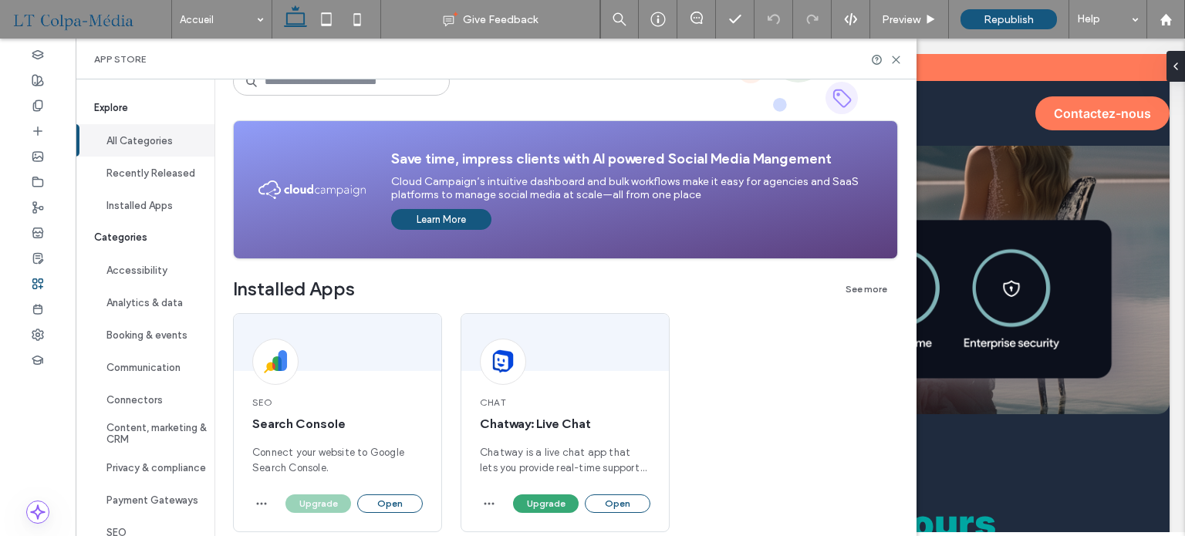
scroll to position [309, 0]
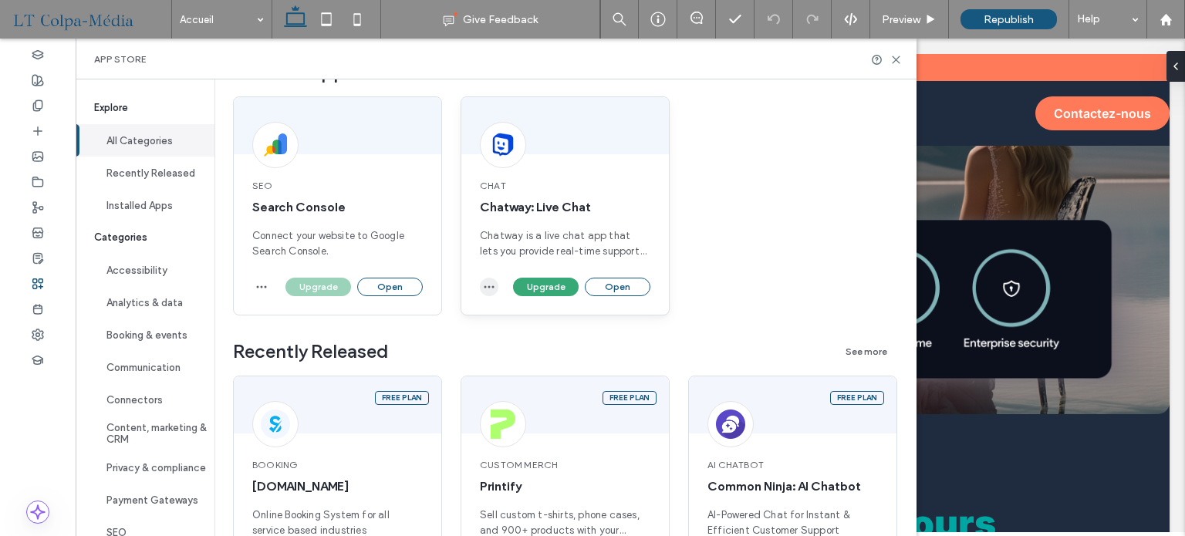
click at [491, 289] on icon "button" at bounding box center [489, 287] width 12 height 12
click at [539, 320] on span "Uninstall app" at bounding box center [524, 323] width 63 height 15
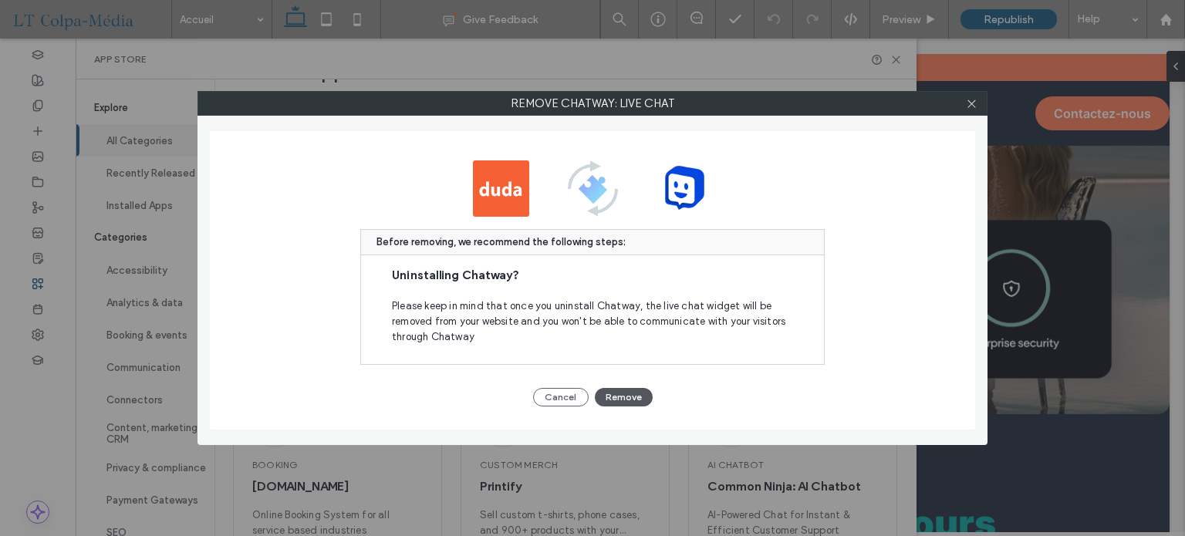
click at [620, 398] on button "Remove" at bounding box center [624, 397] width 58 height 19
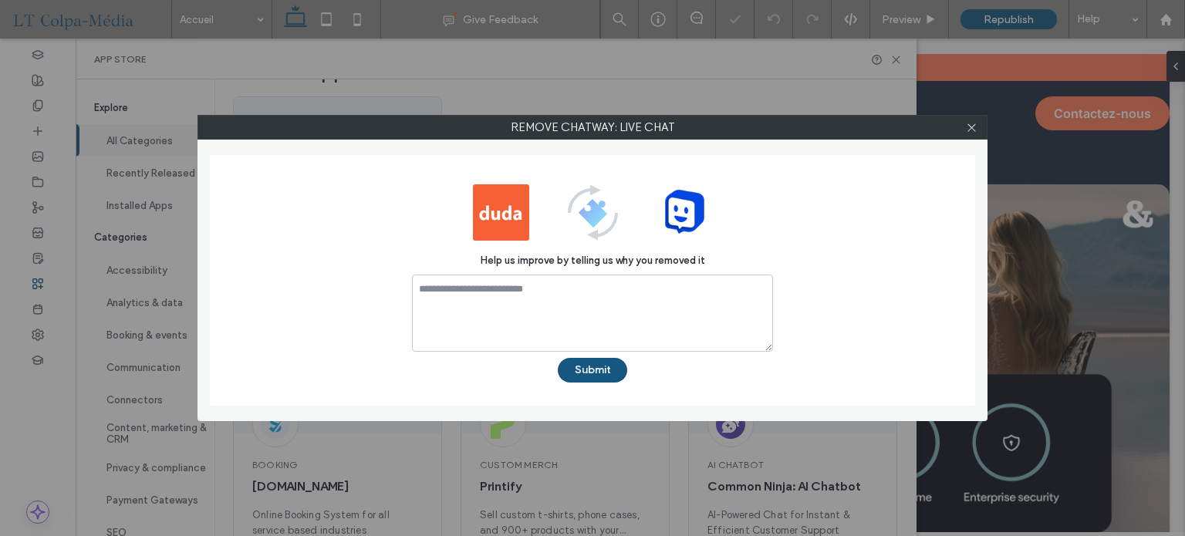
scroll to position [0, 0]
click at [973, 131] on icon at bounding box center [972, 128] width 12 height 12
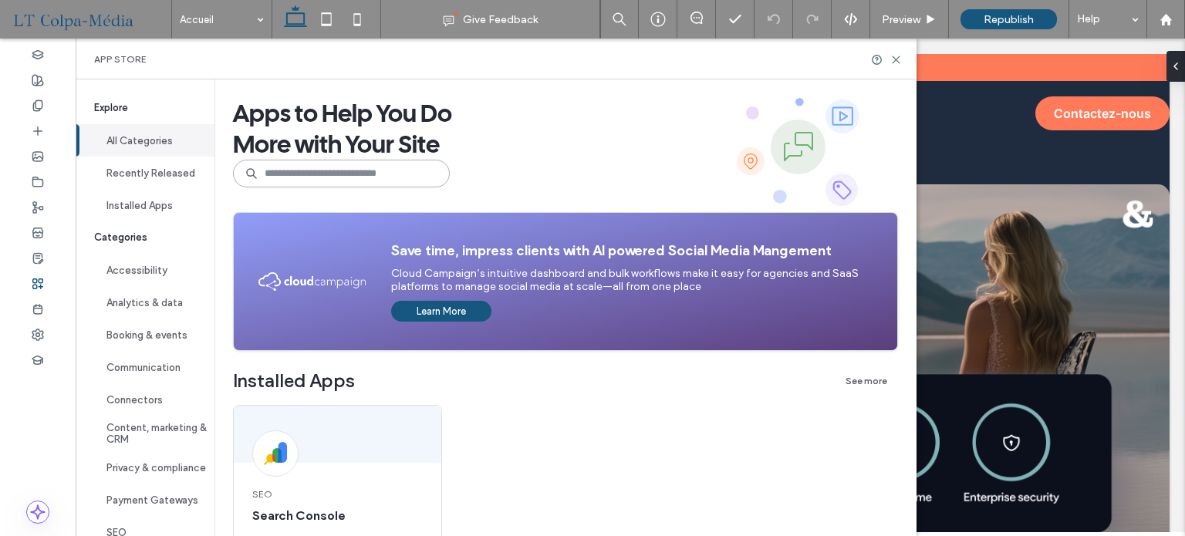
click at [328, 167] on input at bounding box center [341, 174] width 217 height 28
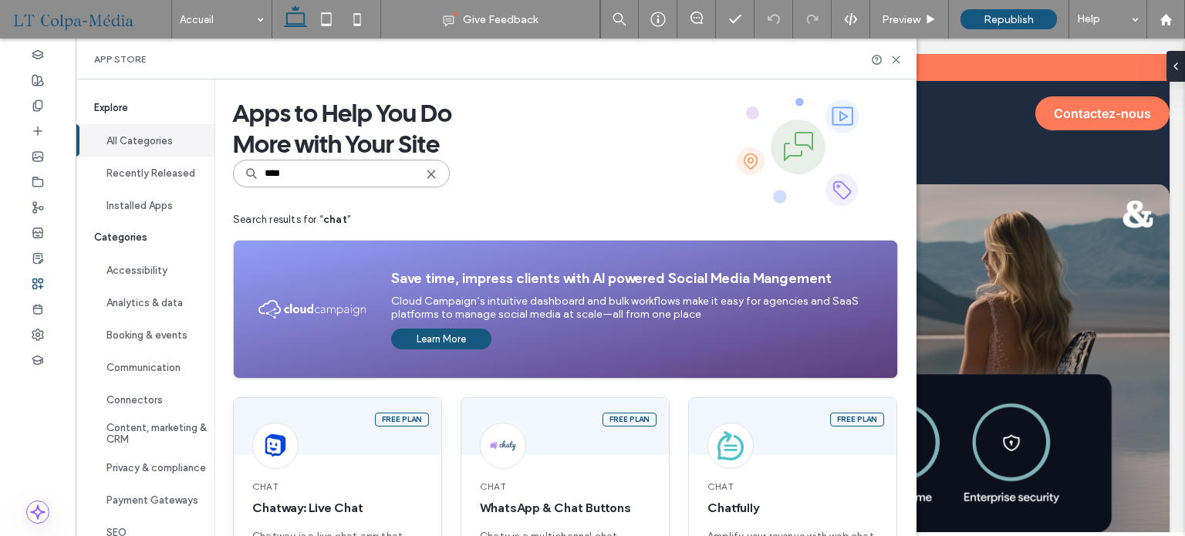
scroll to position [154, 0]
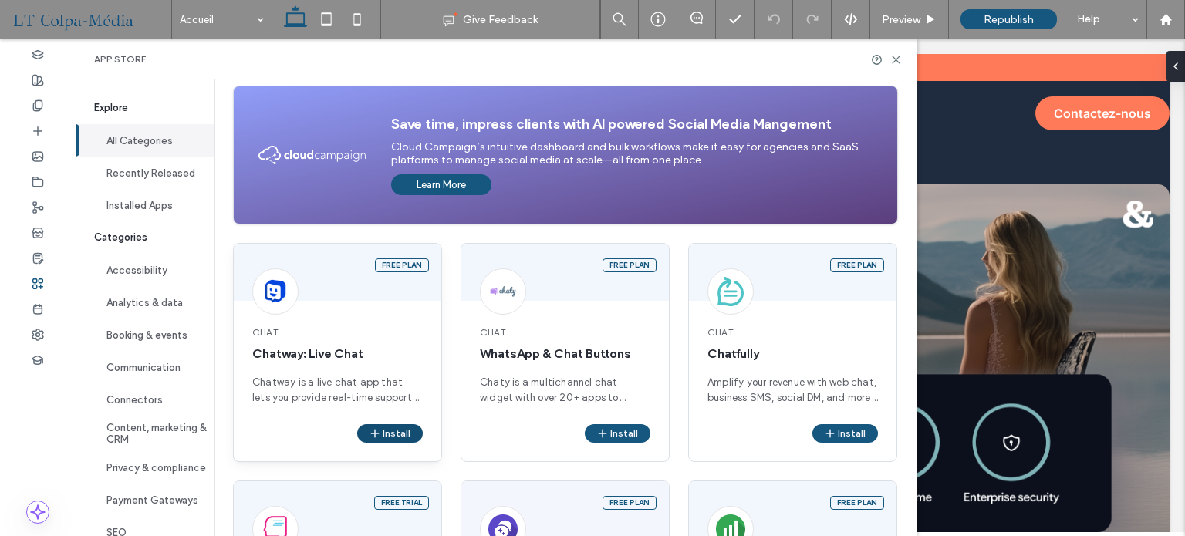
type input "****"
click at [400, 433] on button "Install" at bounding box center [390, 433] width 66 height 19
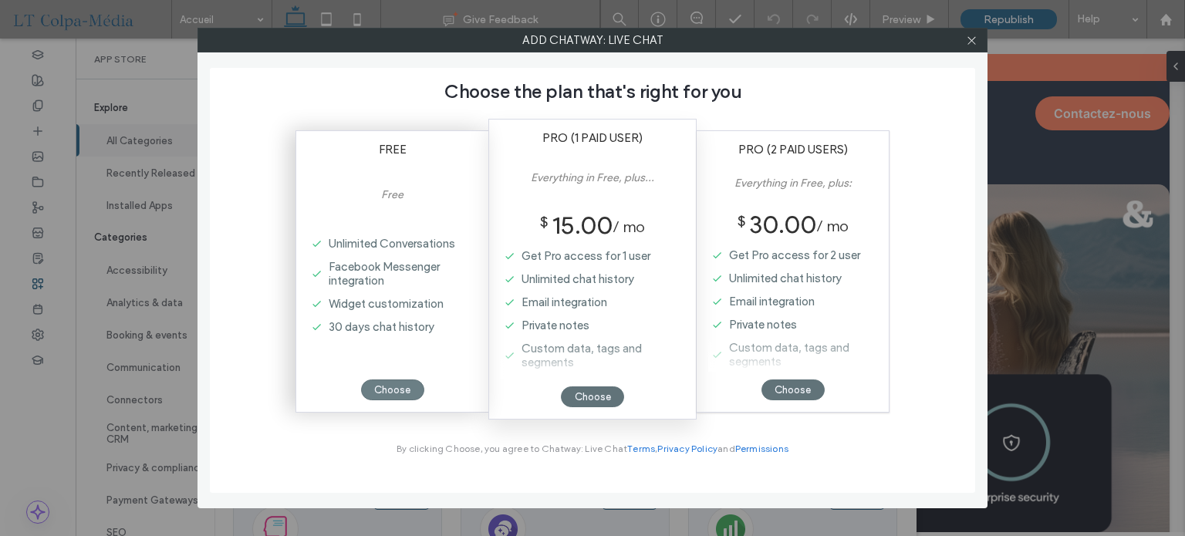
click at [407, 389] on div "Choose" at bounding box center [392, 390] width 63 height 21
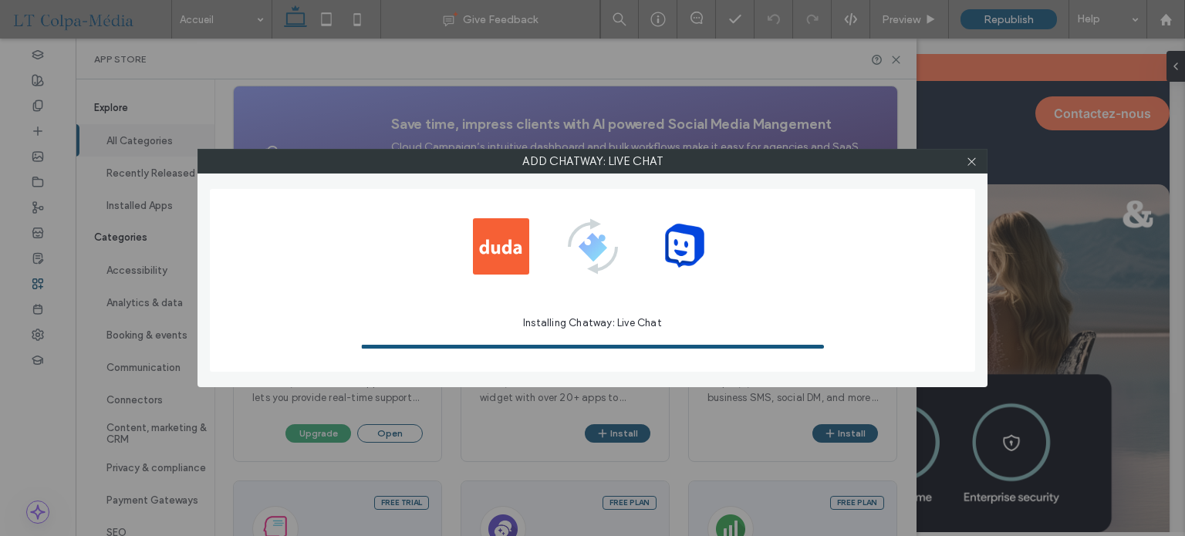
scroll to position [0, 0]
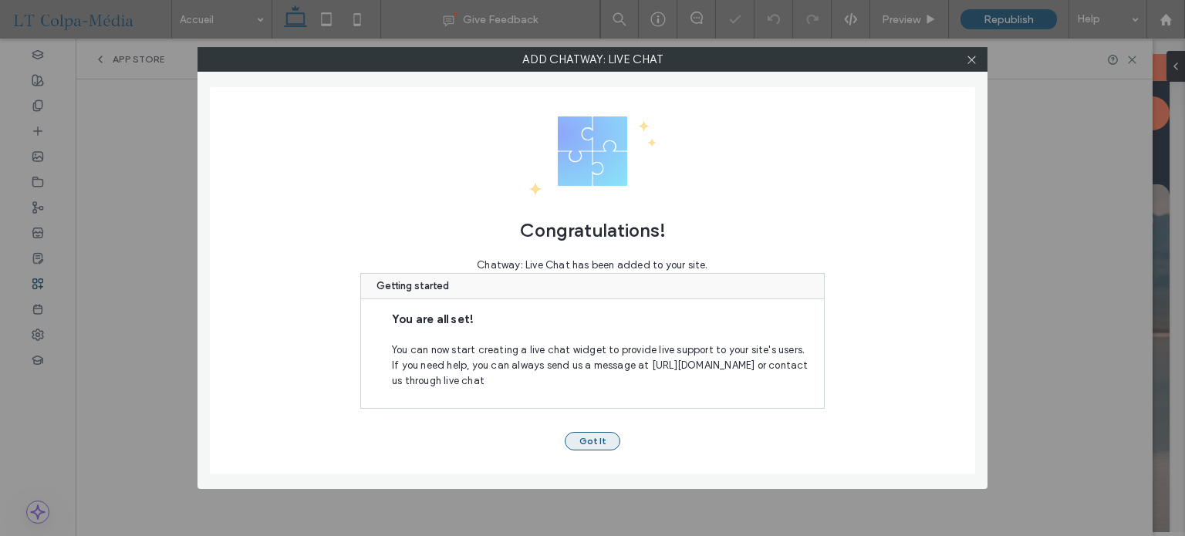
click at [597, 441] on button "Got It" at bounding box center [593, 441] width 56 height 19
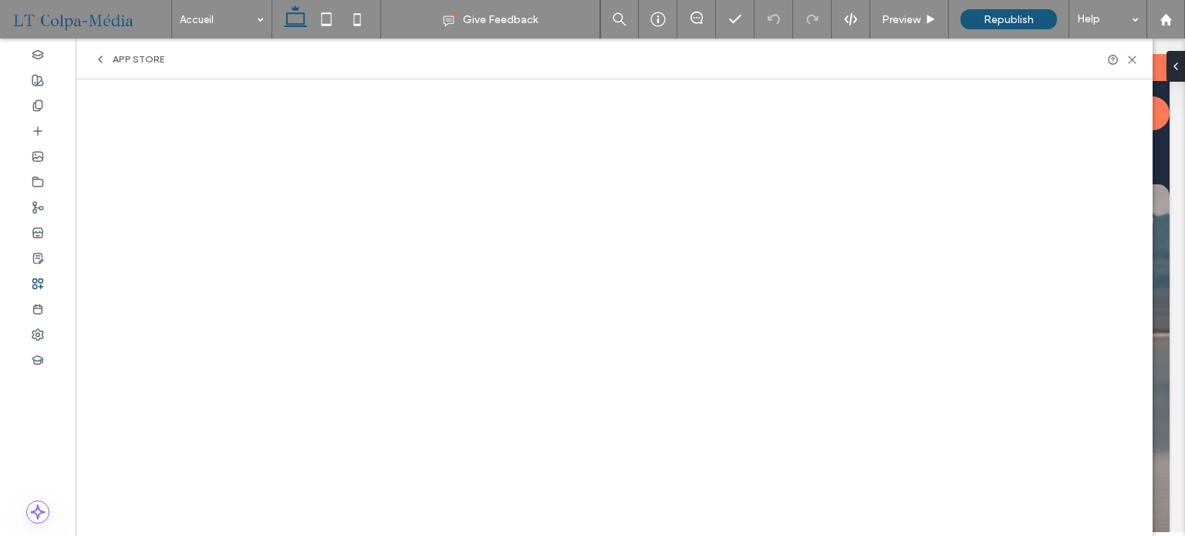
click at [114, 55] on span "App Store" at bounding box center [139, 59] width 52 height 12
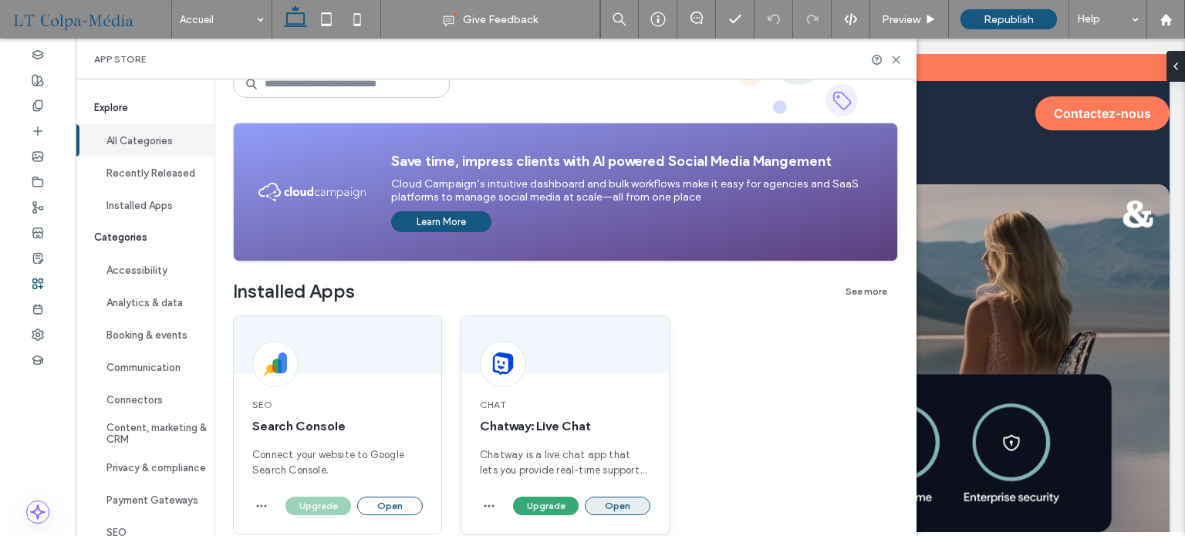
scroll to position [154, 0]
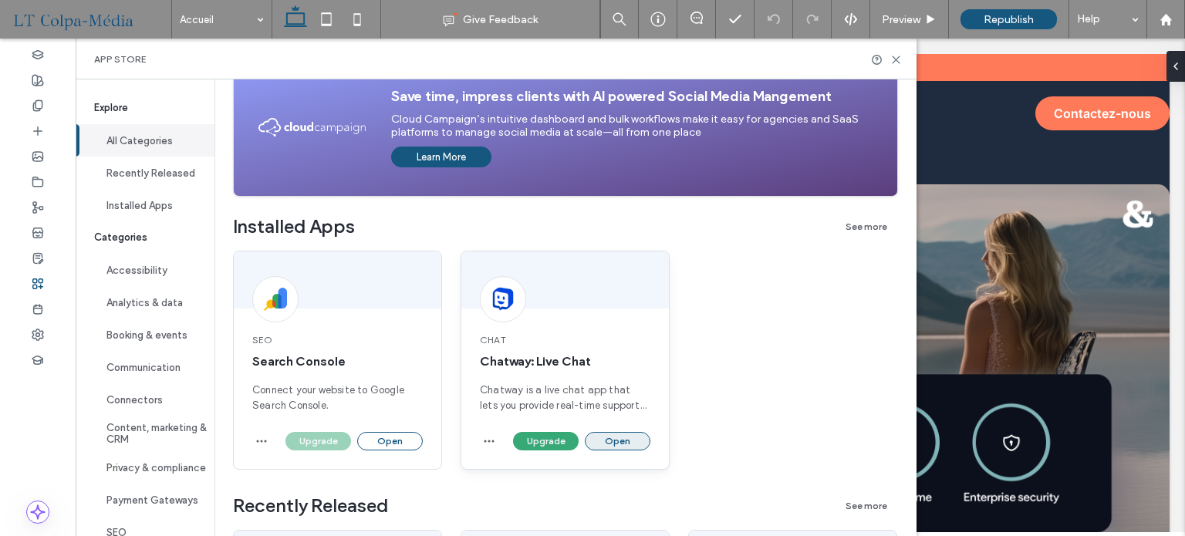
click at [611, 447] on button "Open" at bounding box center [618, 441] width 66 height 19
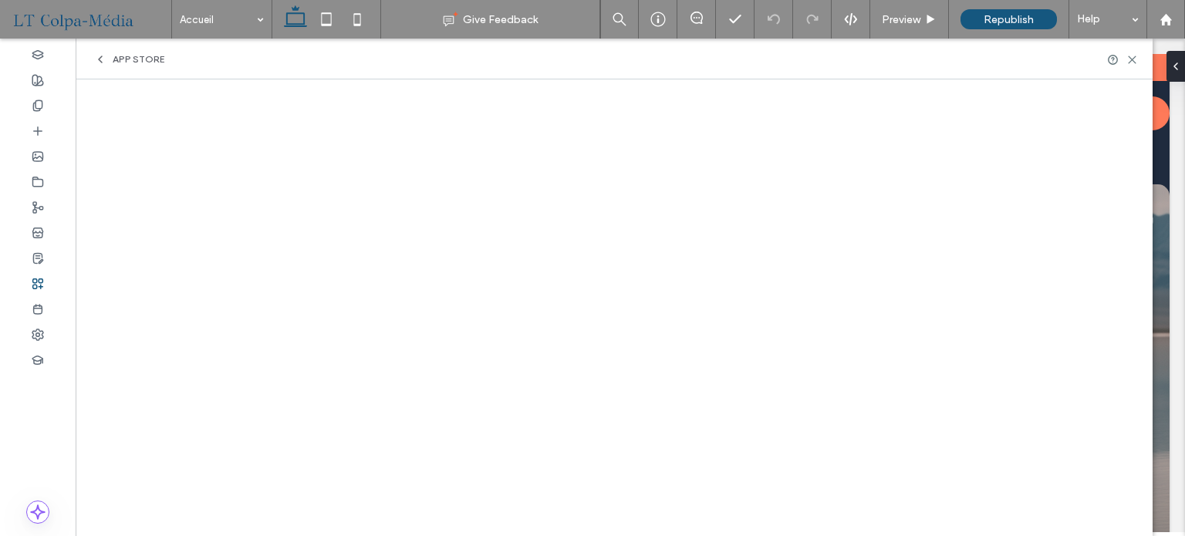
click at [106, 54] on icon at bounding box center [100, 59] width 12 height 12
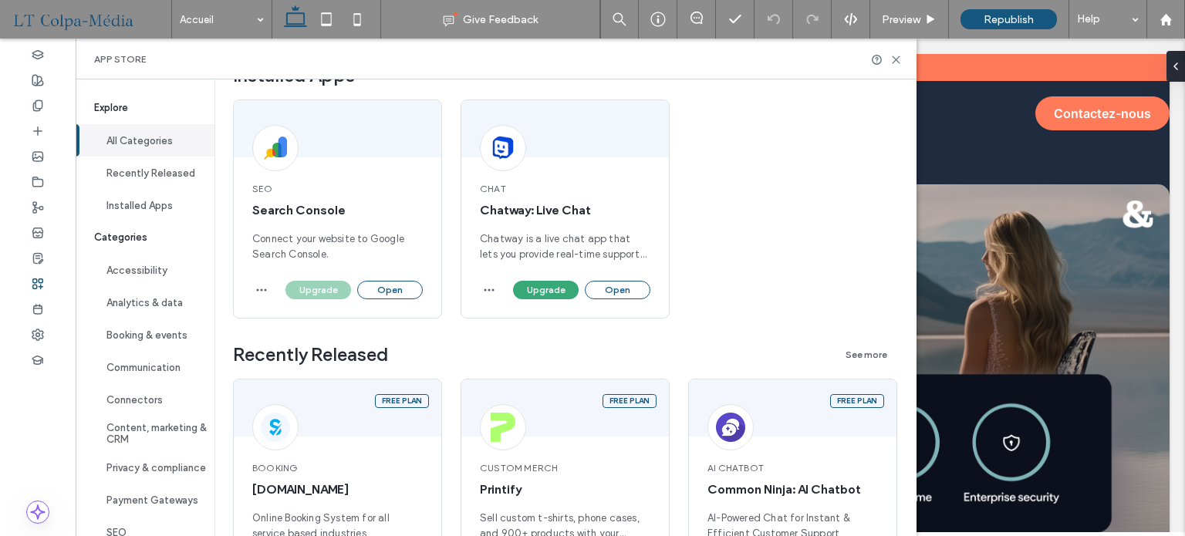
scroll to position [309, 0]
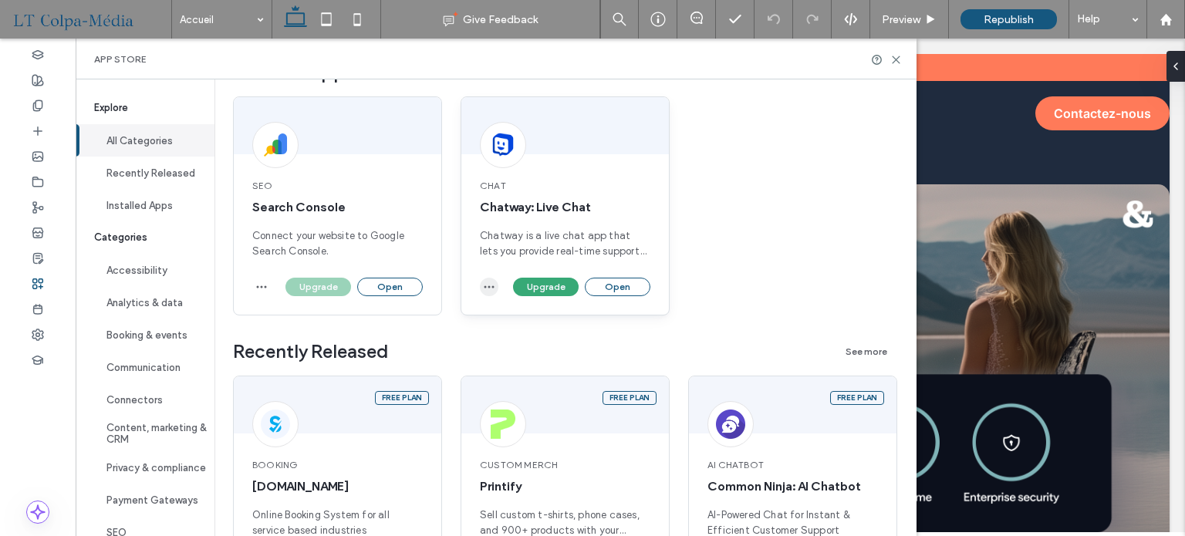
click at [485, 285] on icon "button" at bounding box center [489, 287] width 12 height 12
click at [534, 328] on span "Uninstall app" at bounding box center [524, 323] width 63 height 15
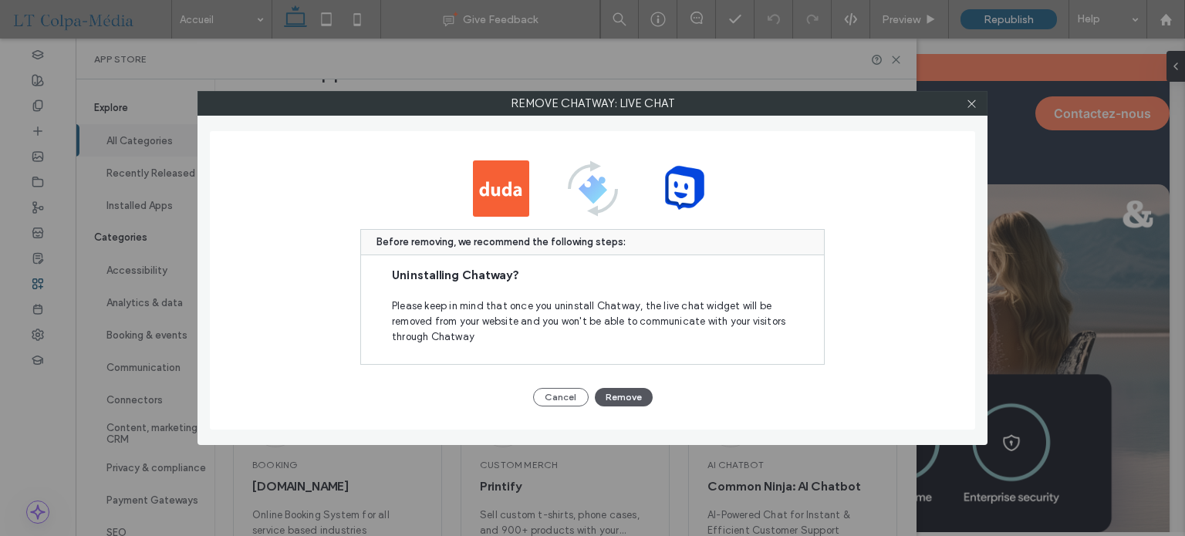
click at [628, 397] on button "Remove" at bounding box center [624, 397] width 58 height 19
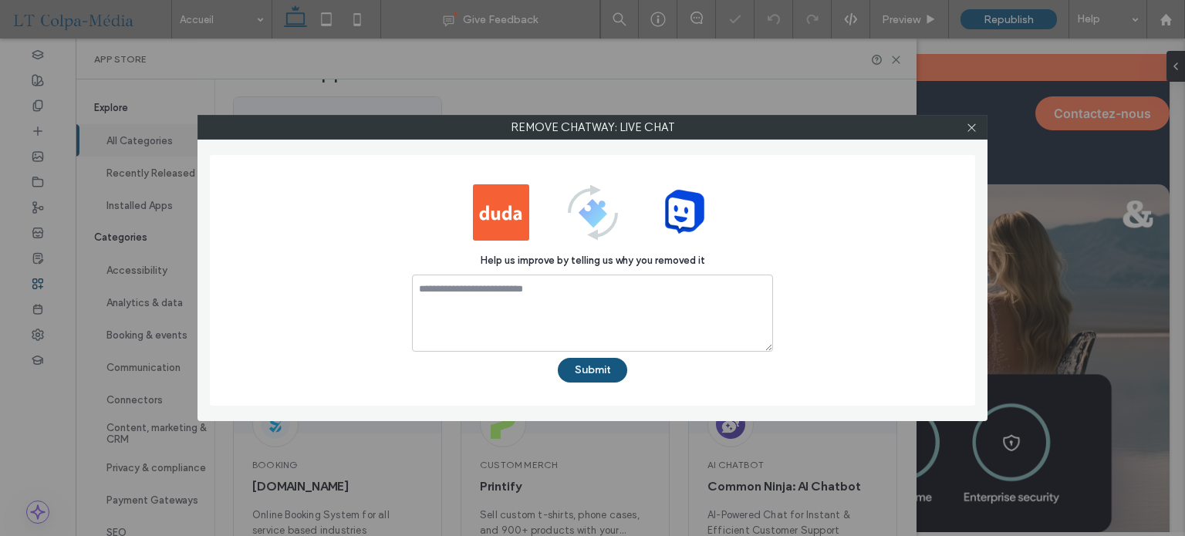
scroll to position [0, 0]
click at [972, 123] on icon at bounding box center [972, 128] width 12 height 12
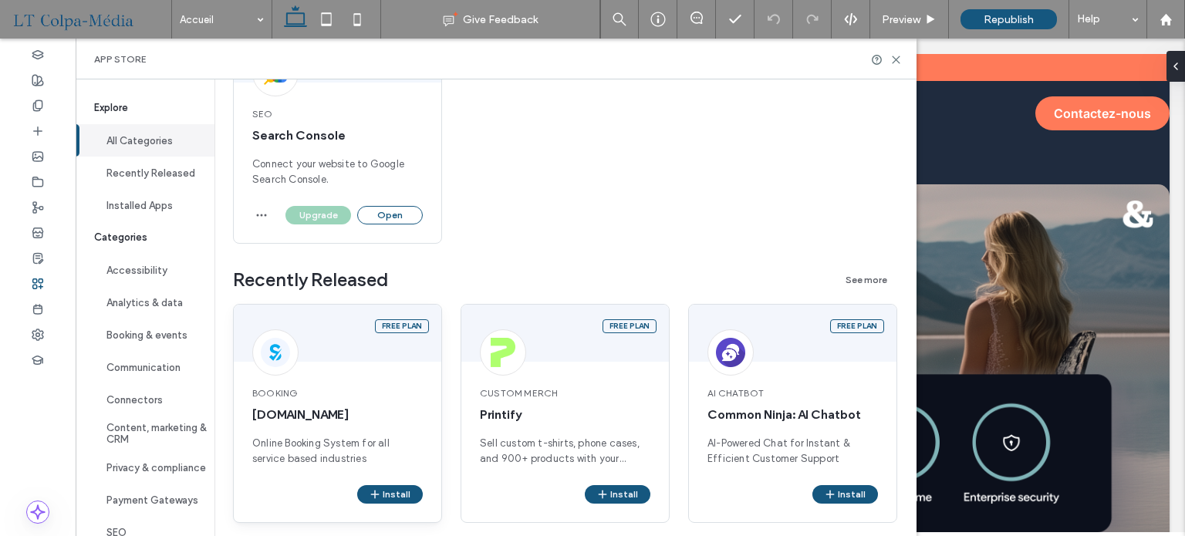
scroll to position [386, 0]
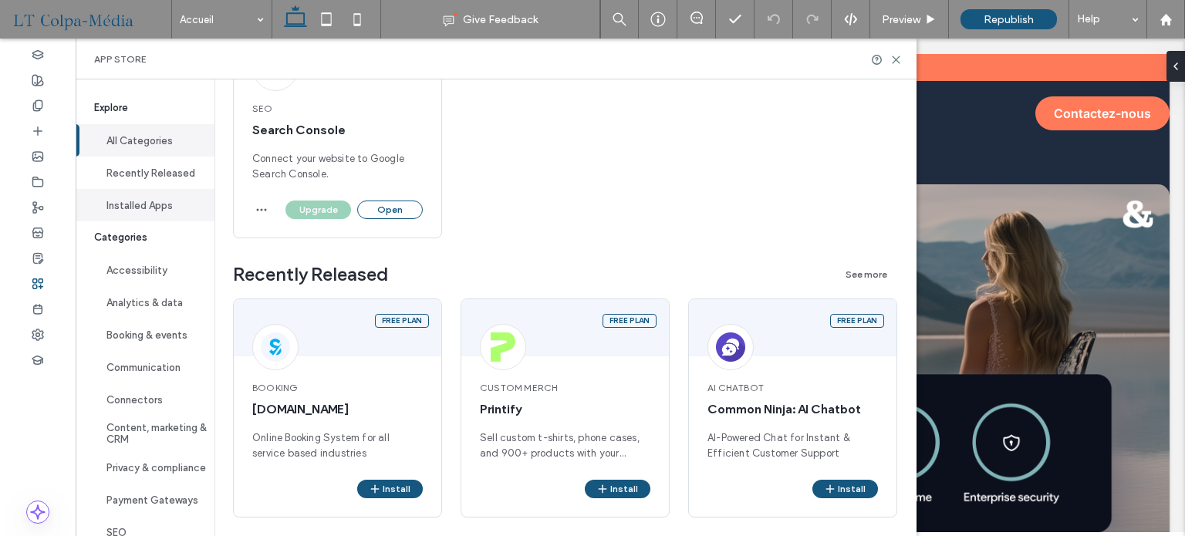
click at [161, 211] on button "Installed Apps" at bounding box center [145, 205] width 139 height 32
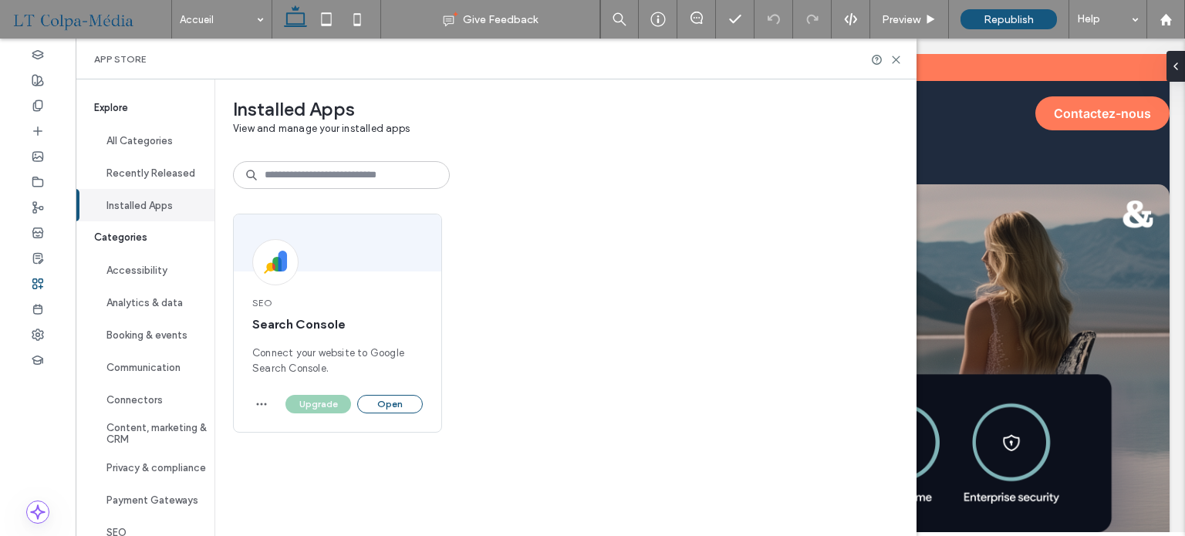
scroll to position [0, 0]
click at [326, 175] on input at bounding box center [341, 175] width 217 height 28
click at [339, 162] on input at bounding box center [341, 175] width 217 height 28
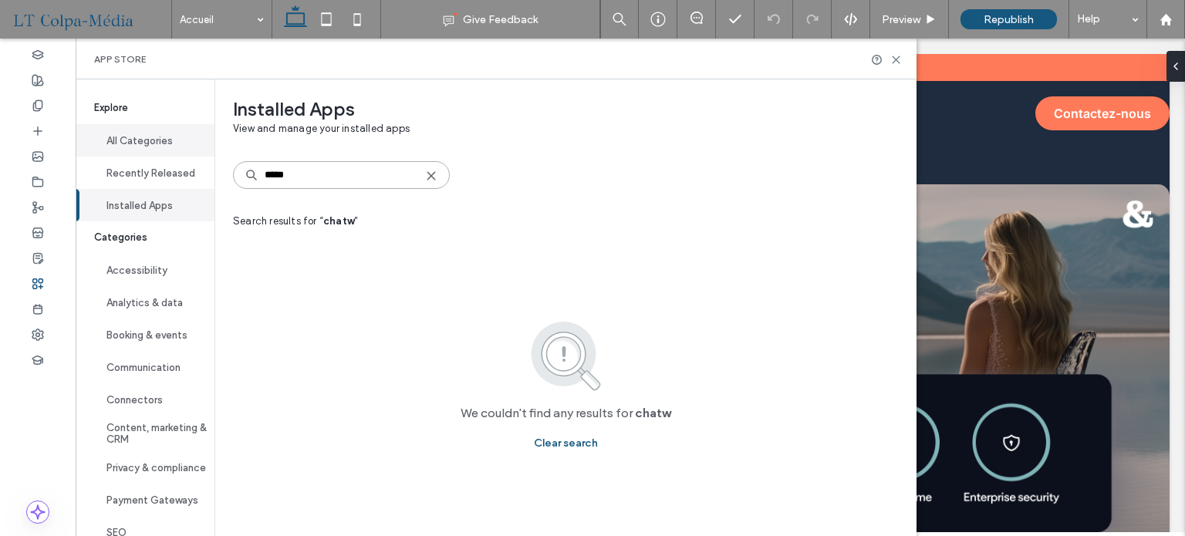
type input "*****"
click at [142, 134] on button "All Categories" at bounding box center [145, 140] width 139 height 32
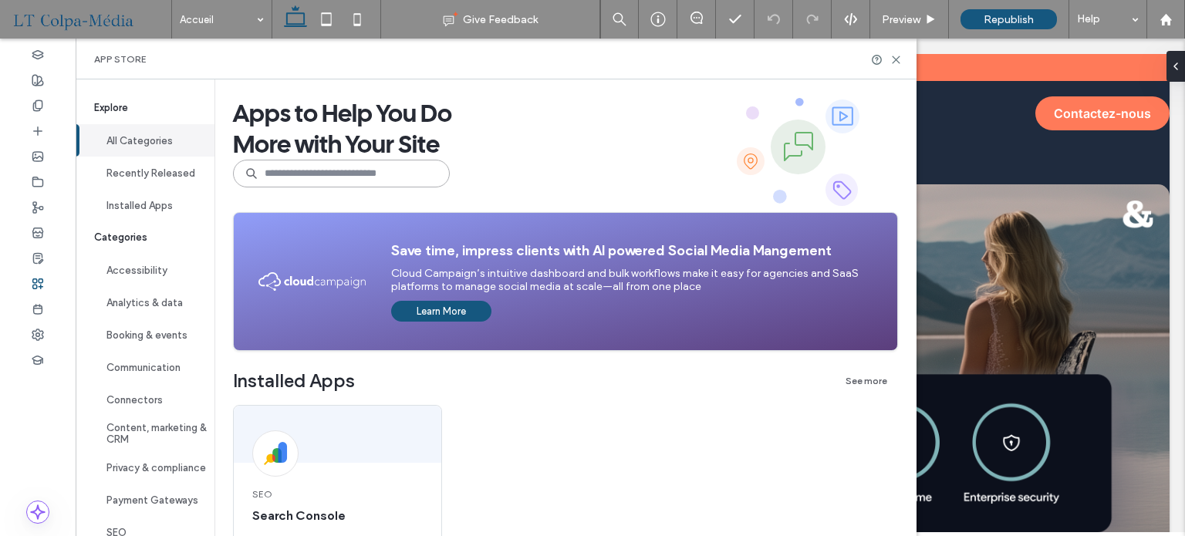
click at [321, 178] on input at bounding box center [341, 174] width 217 height 28
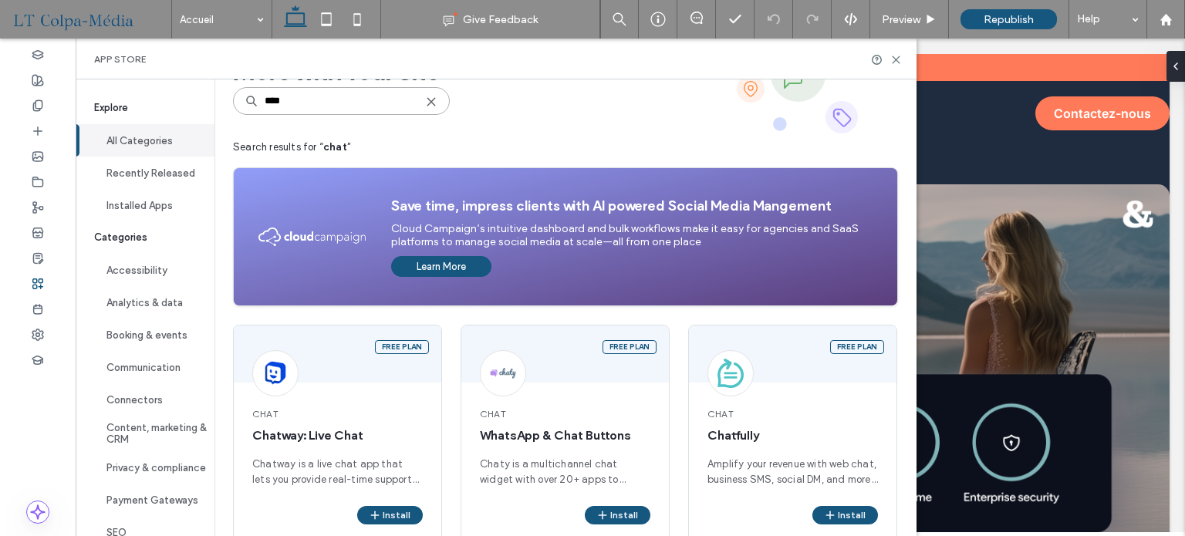
scroll to position [232, 0]
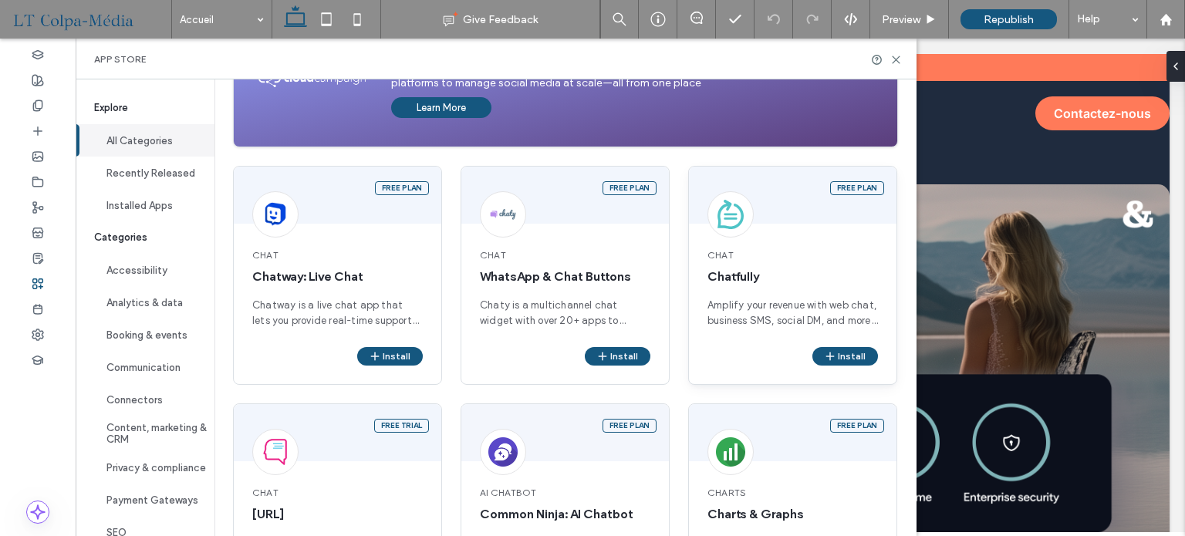
type input "****"
click at [785, 296] on div "Chat Chatfully Amplify your revenue with web chat, business SMS, social DM, and…" at bounding box center [793, 288] width 208 height 117
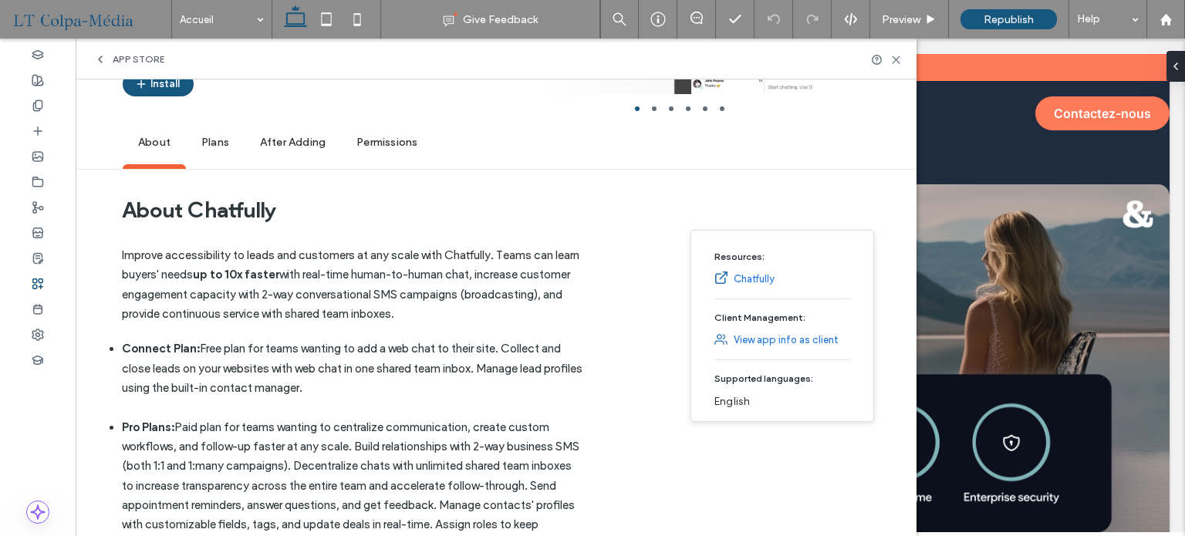
scroll to position [0, 0]
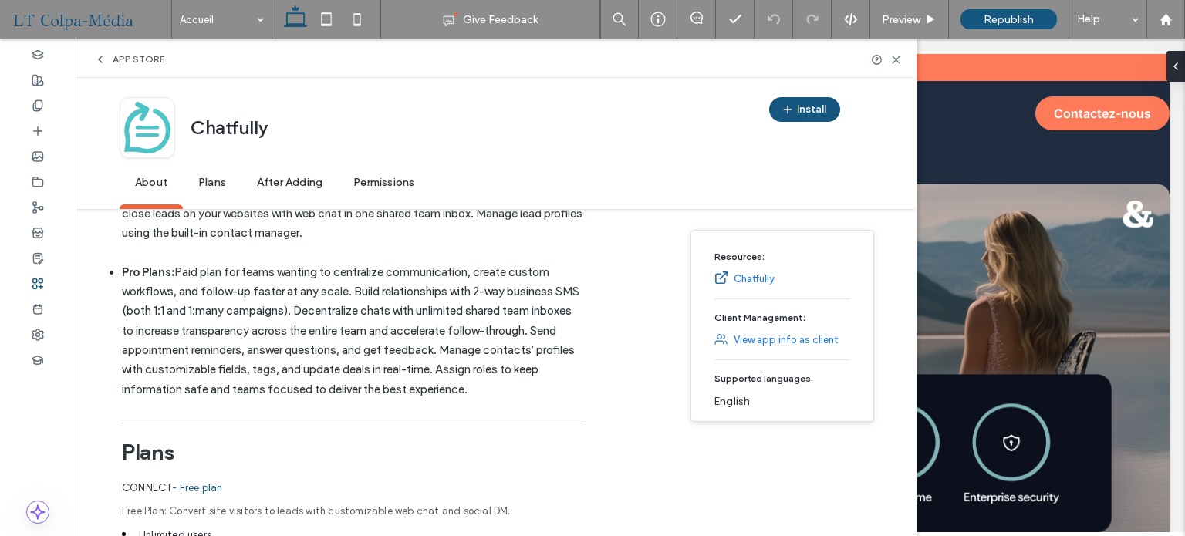
click at [217, 193] on span "Plans" at bounding box center [212, 183] width 59 height 42
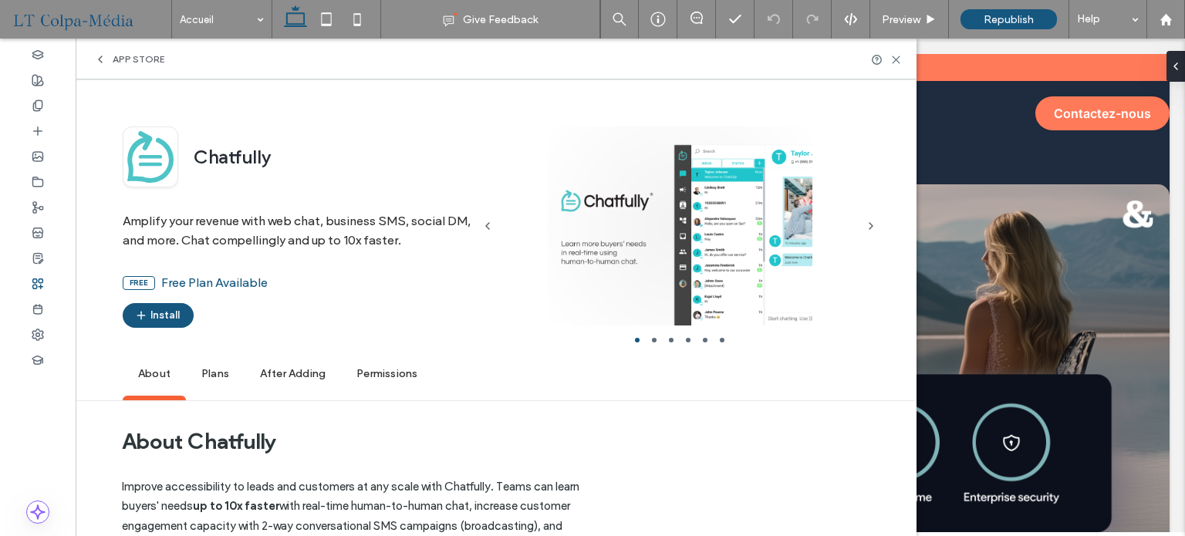
click at [110, 57] on div "App Store" at bounding box center [129, 59] width 70 height 12
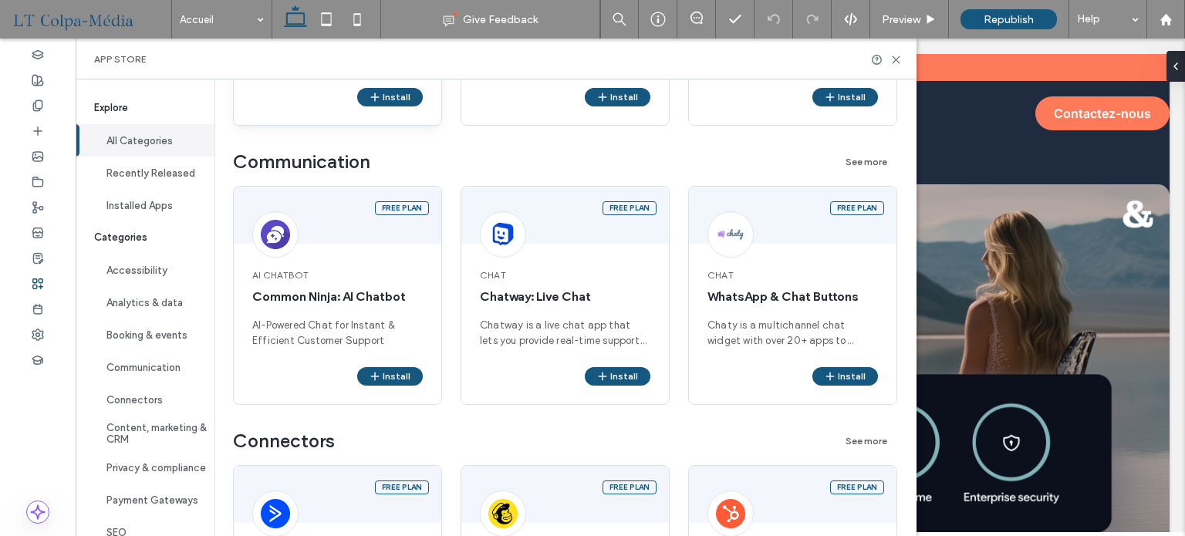
scroll to position [1621, 0]
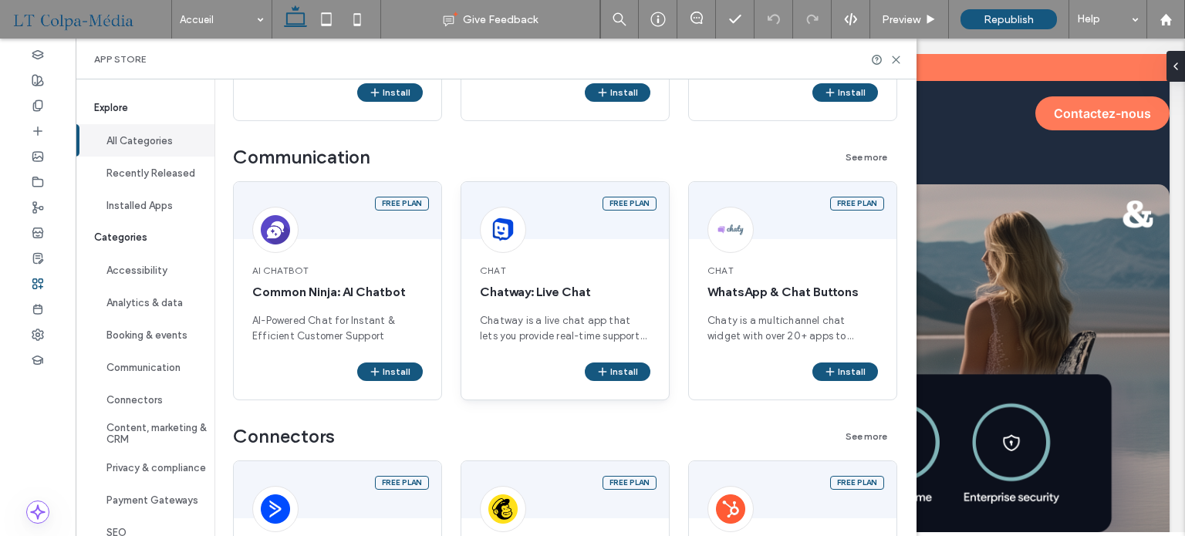
click at [575, 292] on span "Chatway: Live Chat" at bounding box center [565, 292] width 171 height 17
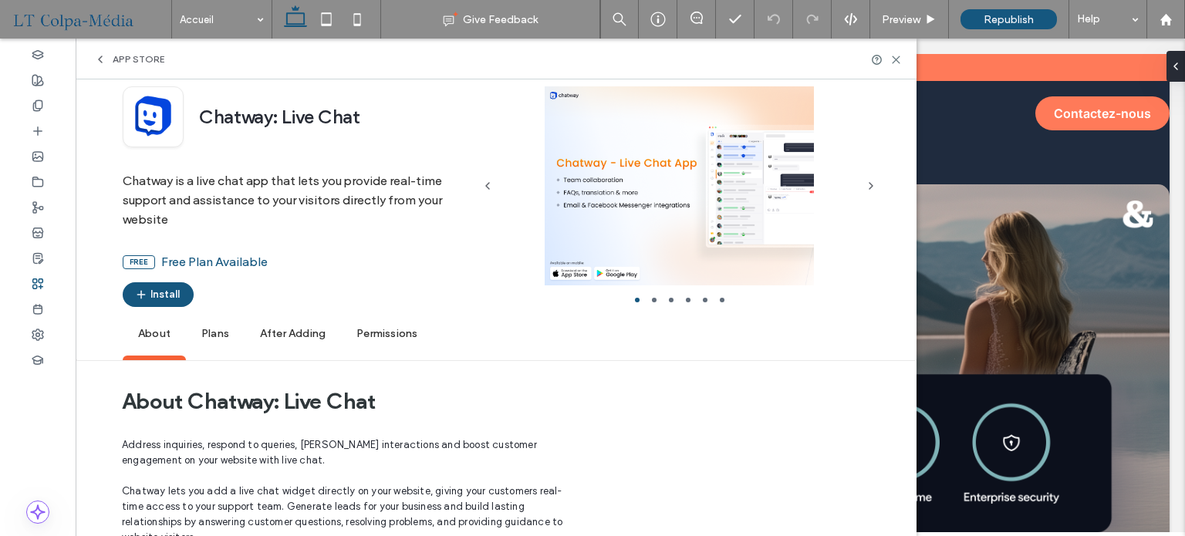
scroll to position [0, 0]
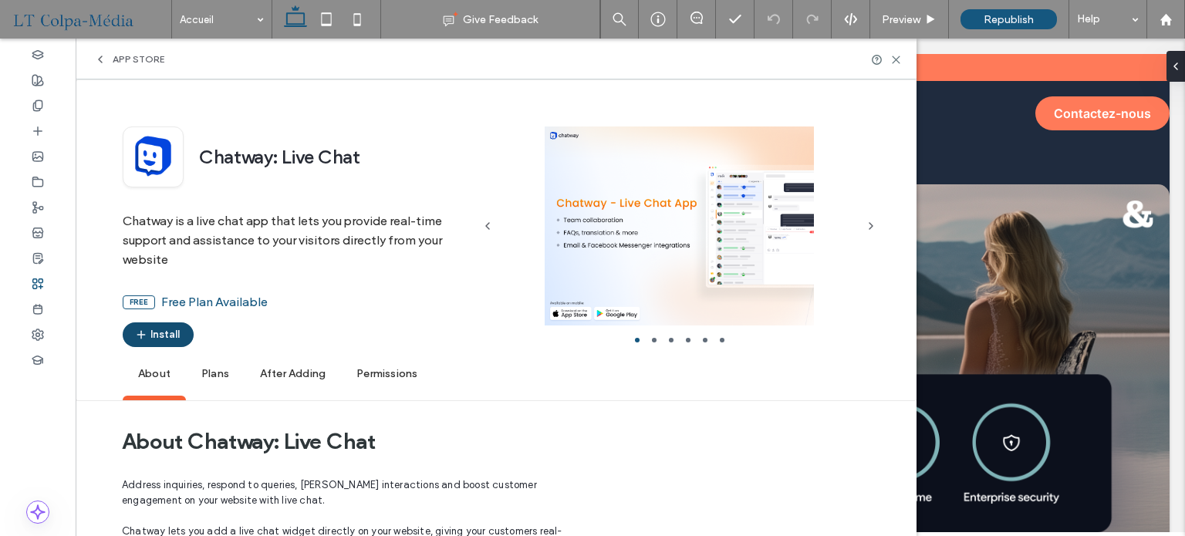
click at [176, 332] on button "Install" at bounding box center [158, 335] width 71 height 25
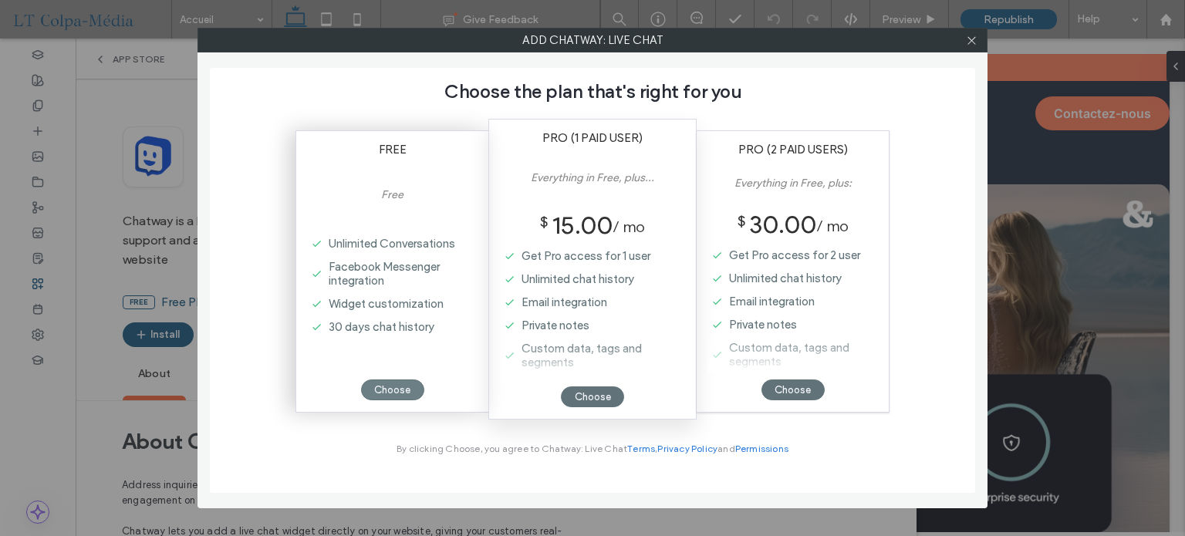
click at [395, 391] on div "Choose" at bounding box center [392, 390] width 63 height 21
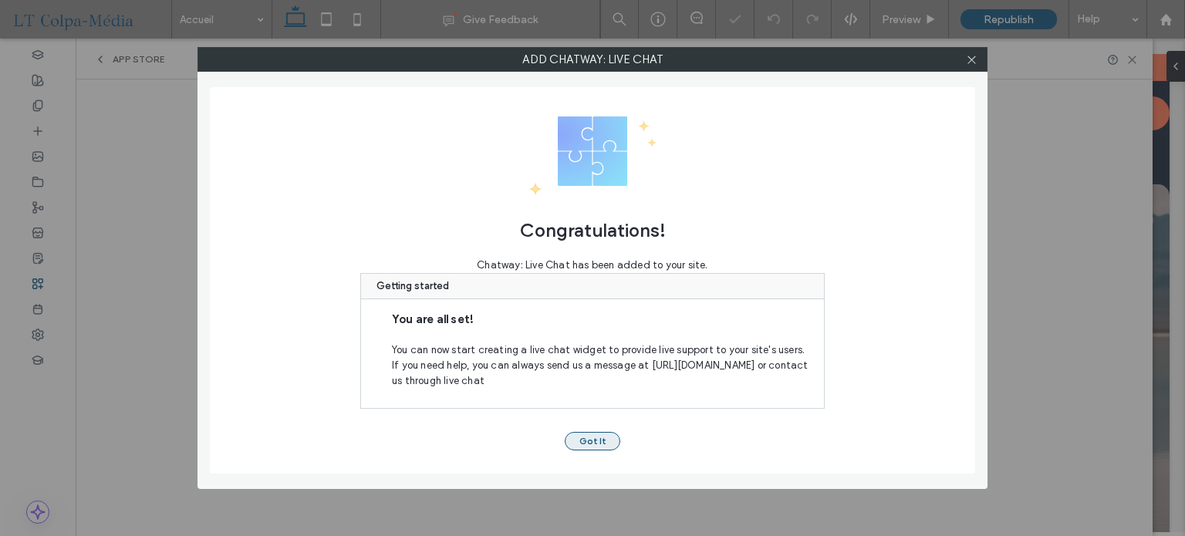
click at [609, 444] on button "Got It" at bounding box center [593, 441] width 56 height 19
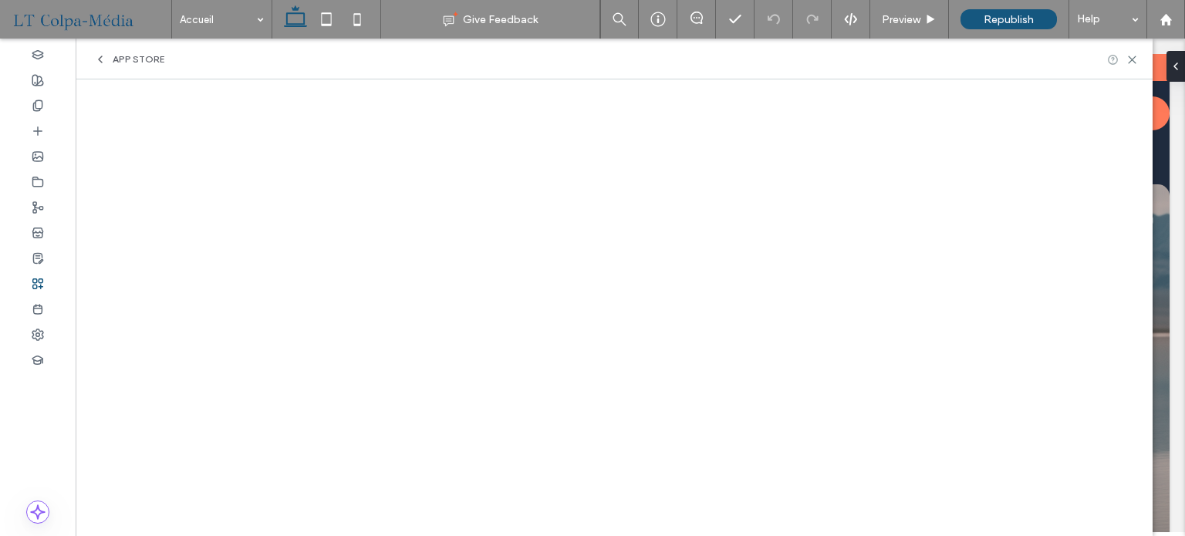
click at [1114, 57] on icon at bounding box center [1113, 60] width 12 height 12
click at [103, 58] on icon at bounding box center [100, 59] width 12 height 12
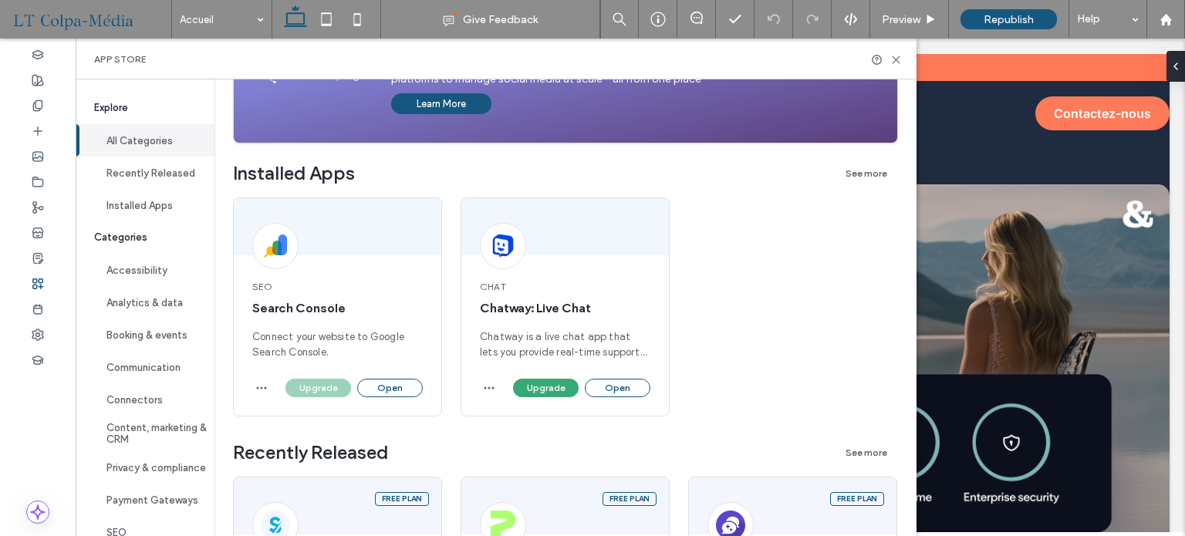
scroll to position [232, 0]
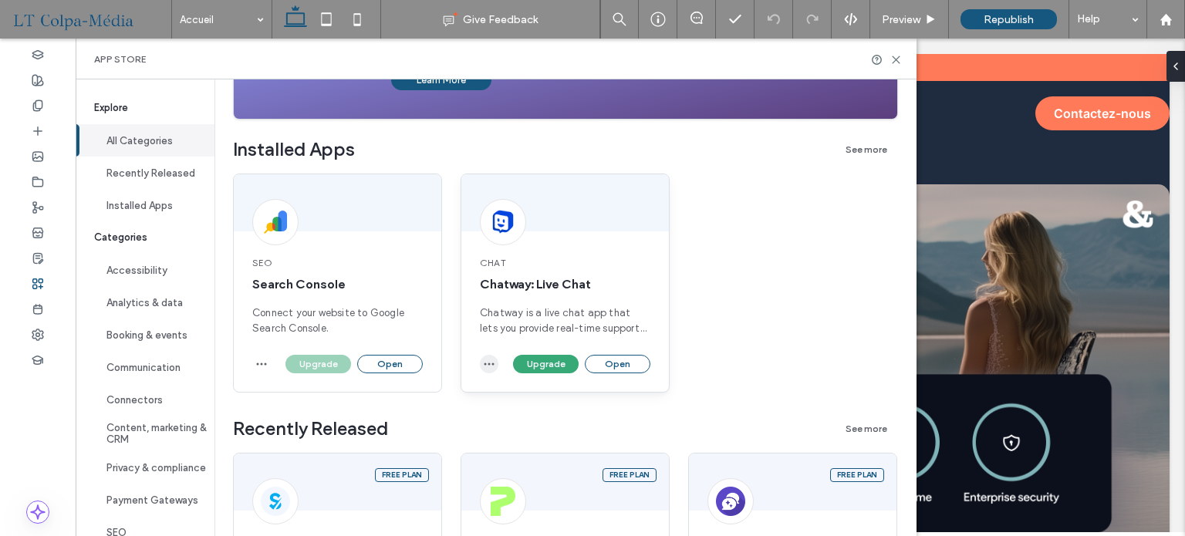
click at [490, 367] on icon "button" at bounding box center [489, 364] width 12 height 12
click at [546, 404] on span "Uninstall app" at bounding box center [524, 401] width 63 height 15
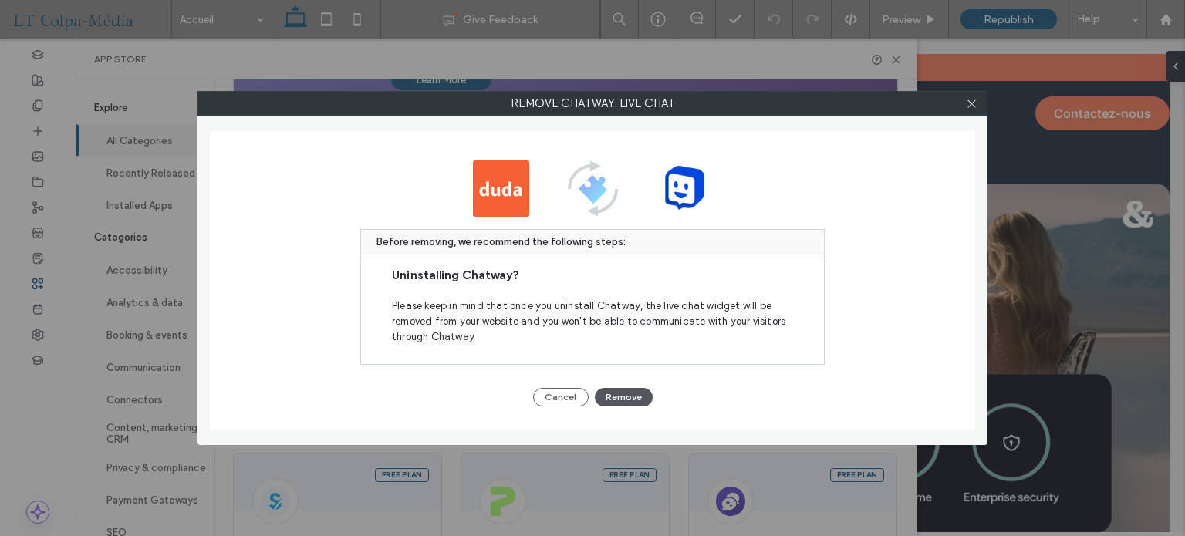
click at [626, 397] on button "Remove" at bounding box center [624, 397] width 58 height 19
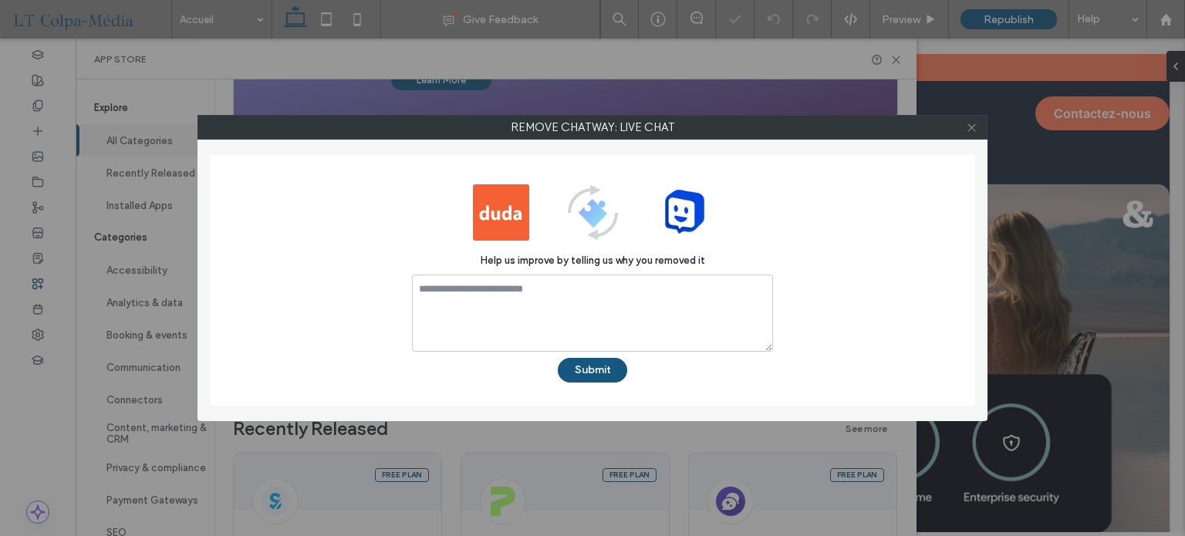
click at [972, 129] on icon at bounding box center [972, 128] width 12 height 12
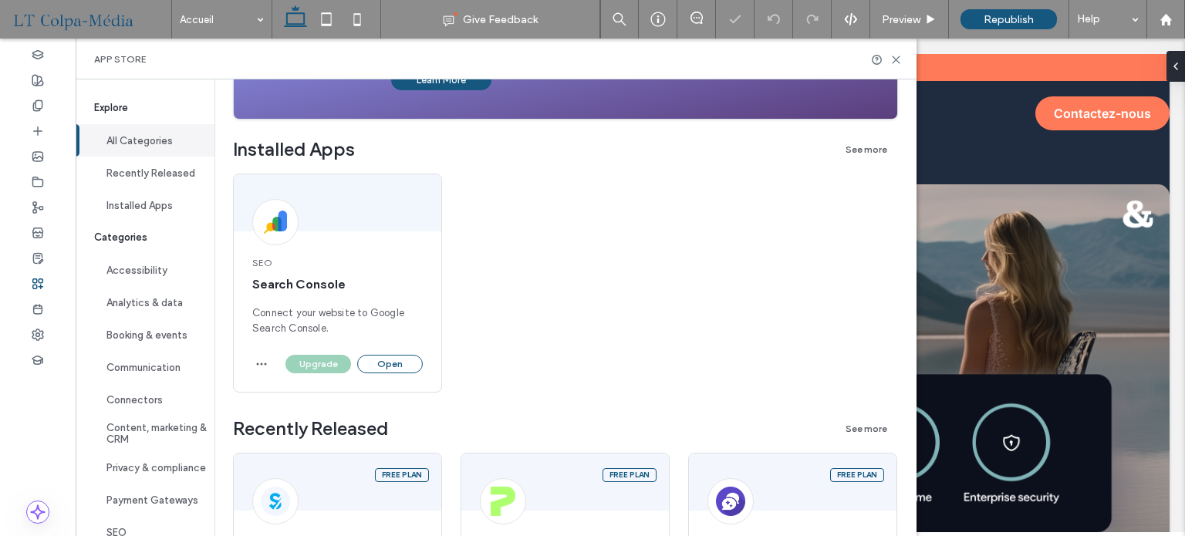
scroll to position [0, 0]
click at [902, 59] on icon at bounding box center [897, 60] width 12 height 12
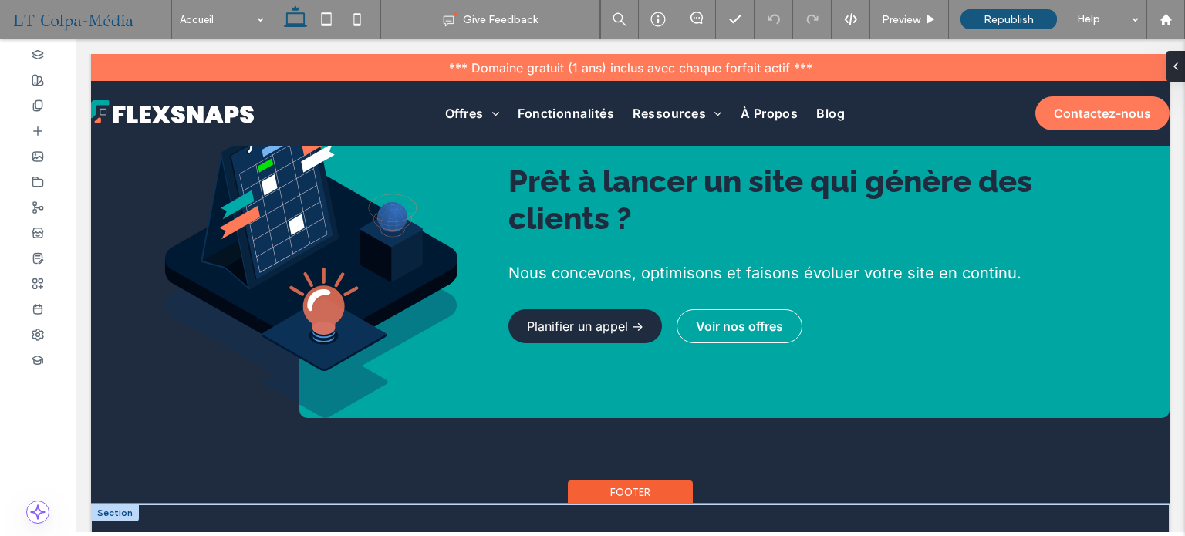
scroll to position [3274, 0]
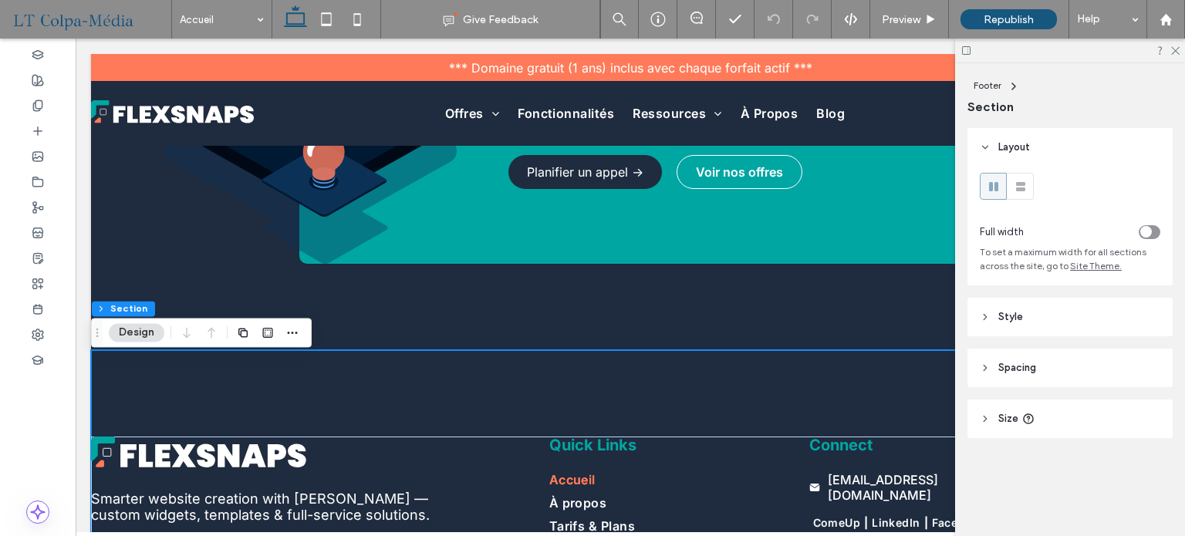
click at [1077, 372] on header "Spacing" at bounding box center [1070, 368] width 205 height 39
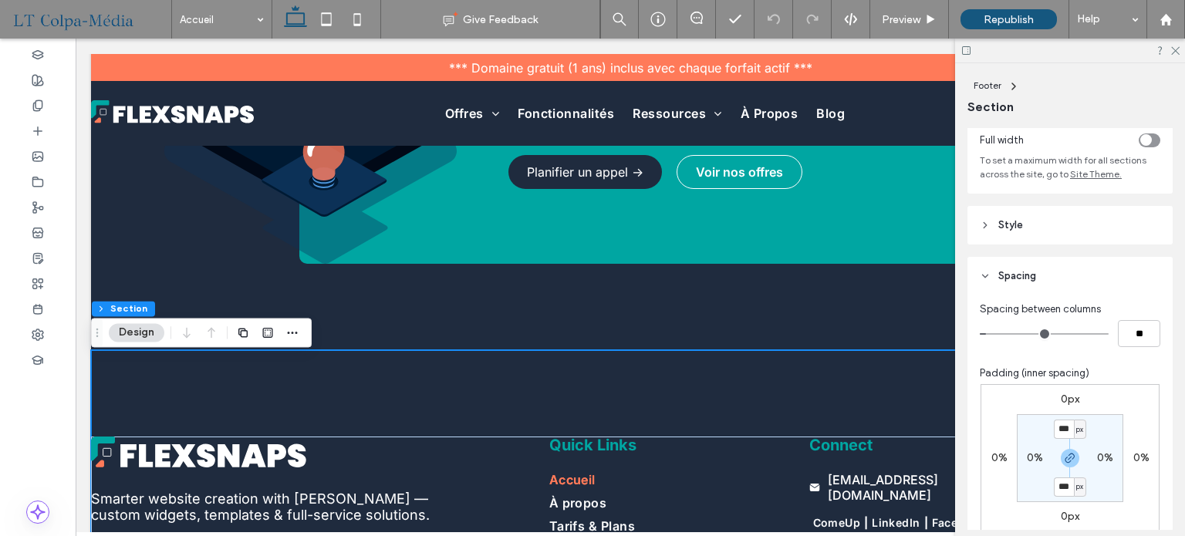
scroll to position [232, 0]
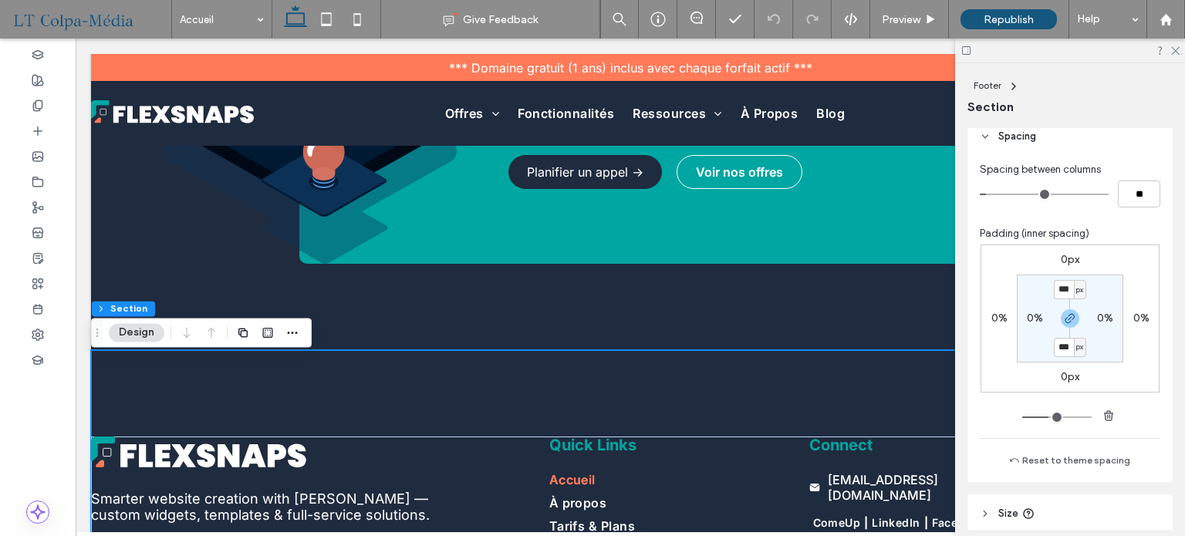
drag, startPoint x: 1068, startPoint y: 320, endPoint x: 1072, endPoint y: 363, distance: 42.6
click at [1067, 320] on icon "button" at bounding box center [1070, 319] width 12 height 12
click at [1061, 352] on label "112px" at bounding box center [1069, 346] width 25 height 13
type input "**"
drag, startPoint x: 1100, startPoint y: 375, endPoint x: 998, endPoint y: 379, distance: 101.9
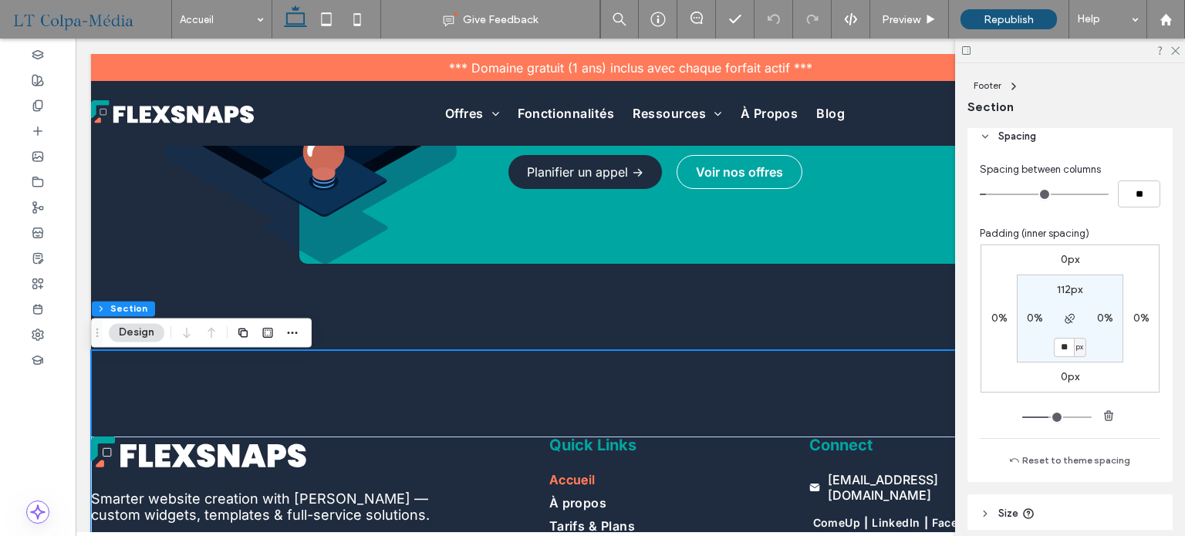
click at [1101, 375] on div "0px 0% 0px 0% 112px 0% ** px 0%" at bounding box center [1070, 319] width 179 height 148
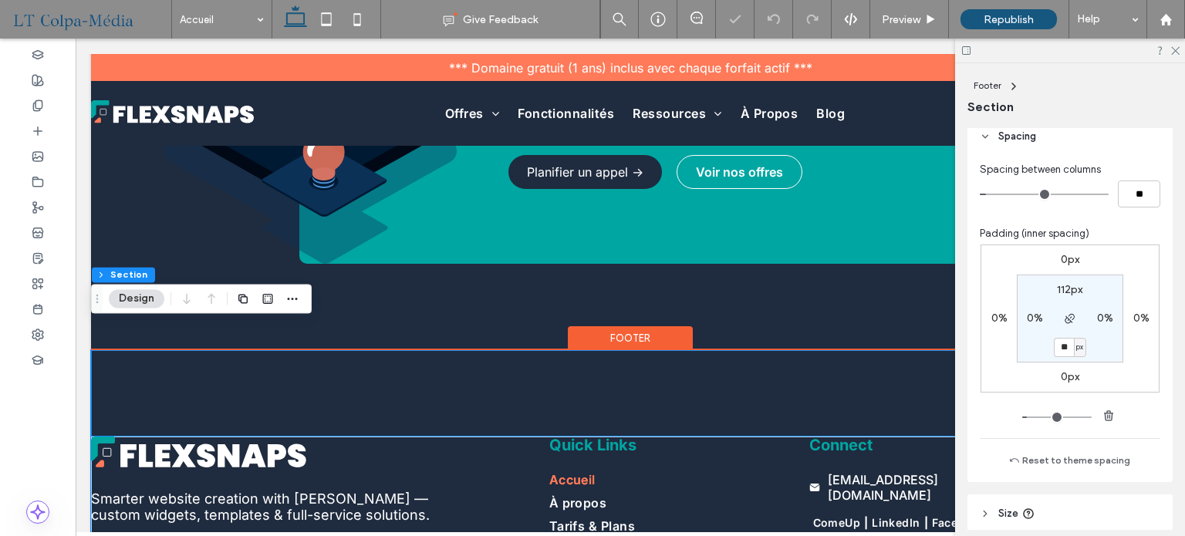
scroll to position [3446, 0]
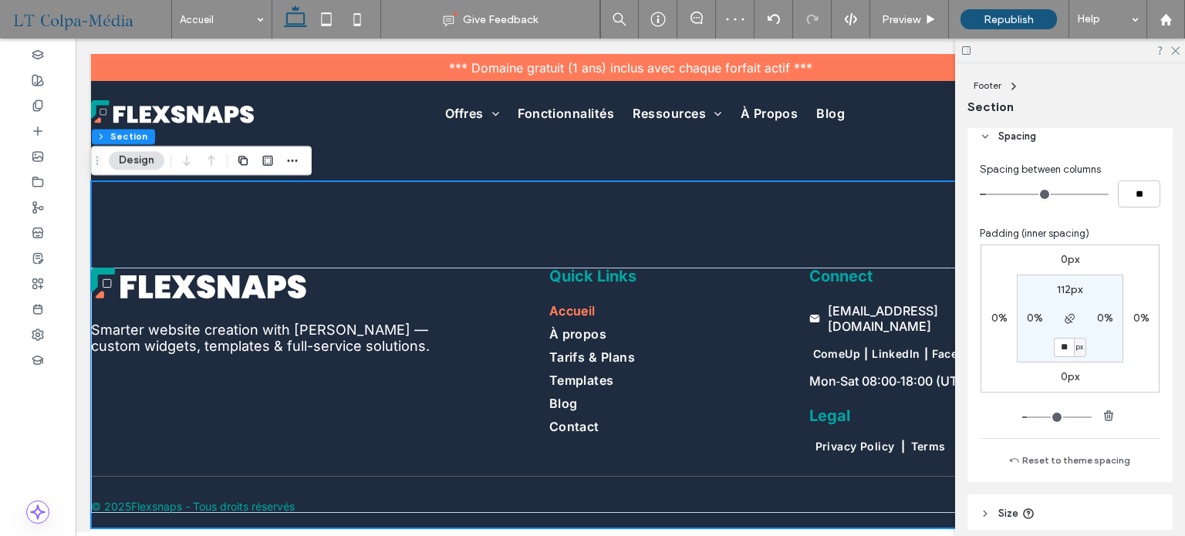
click at [1069, 291] on label "112px" at bounding box center [1069, 289] width 25 height 13
type input "***"
type input "**"
click at [1126, 290] on div "0px 0% 0px 0% ** px 0% 20px 0%" at bounding box center [1070, 319] width 179 height 148
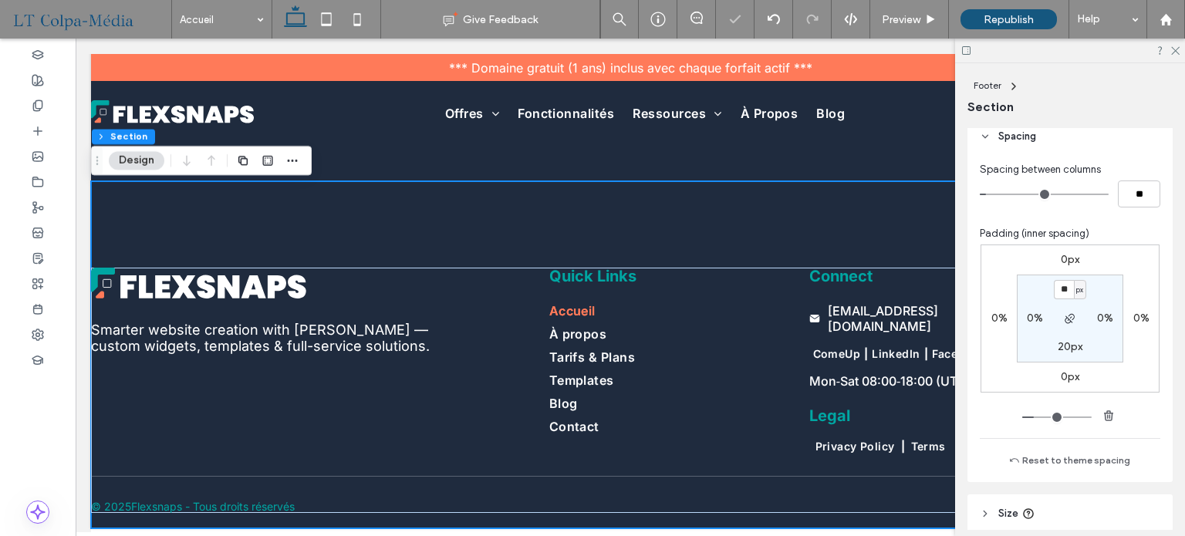
scroll to position [3398, 0]
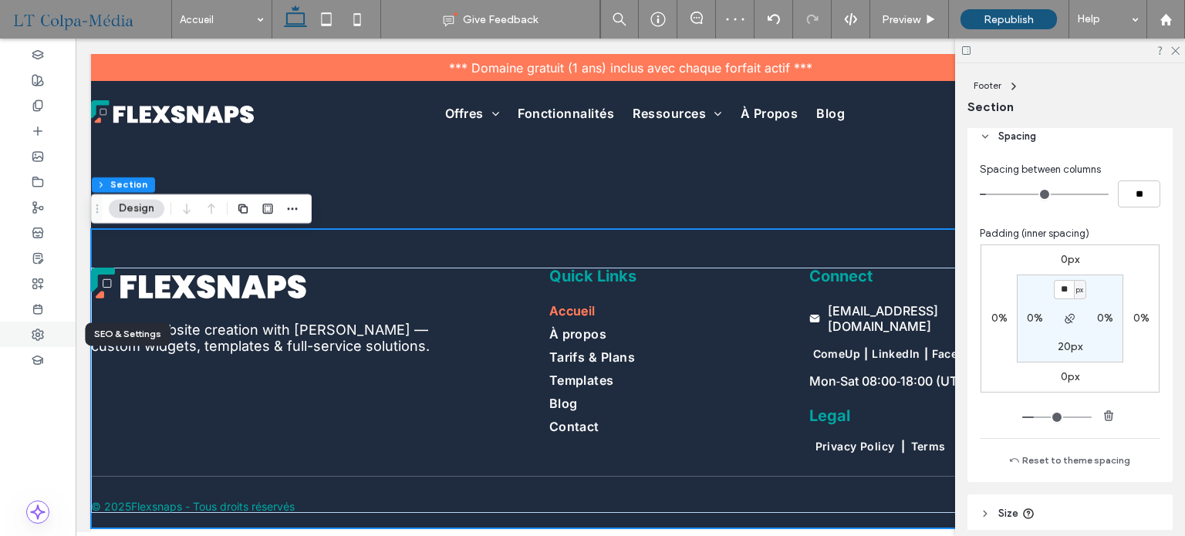
click at [34, 336] on icon at bounding box center [38, 335] width 12 height 12
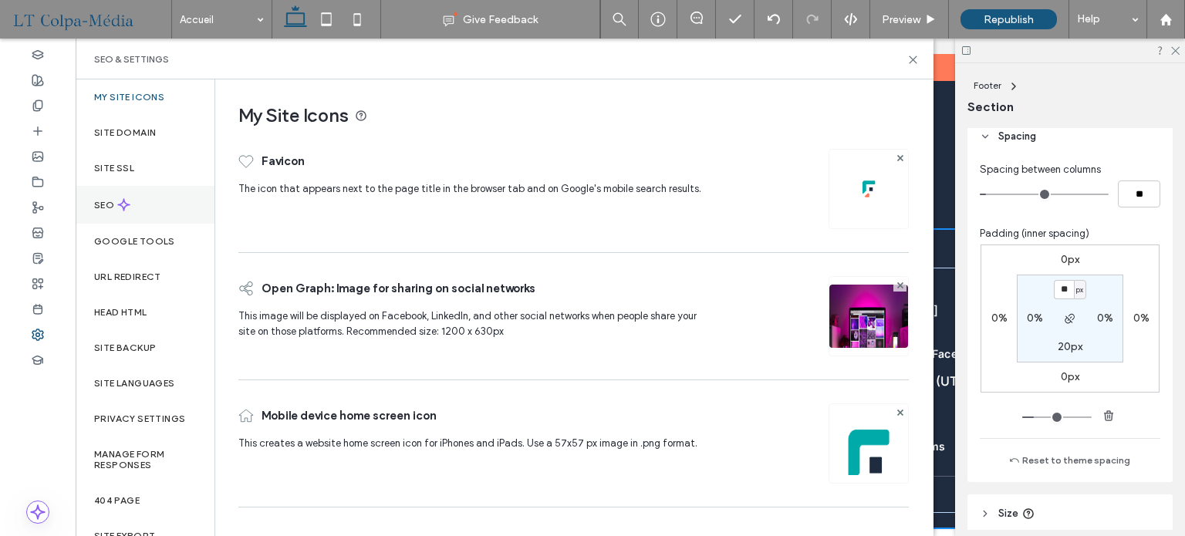
click at [131, 205] on div "SEO" at bounding box center [145, 205] width 139 height 38
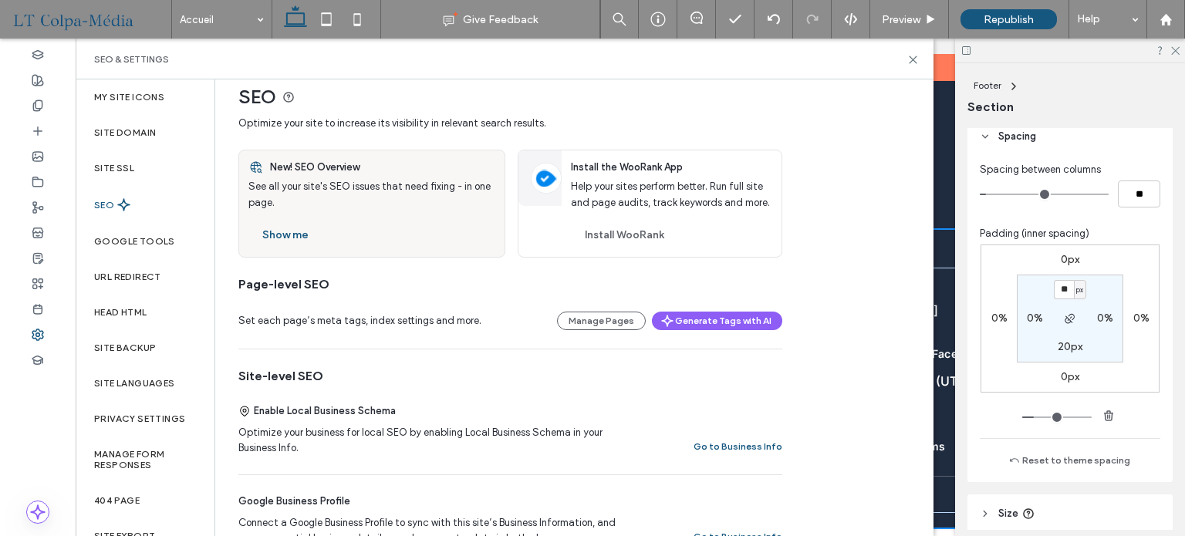
scroll to position [0, 0]
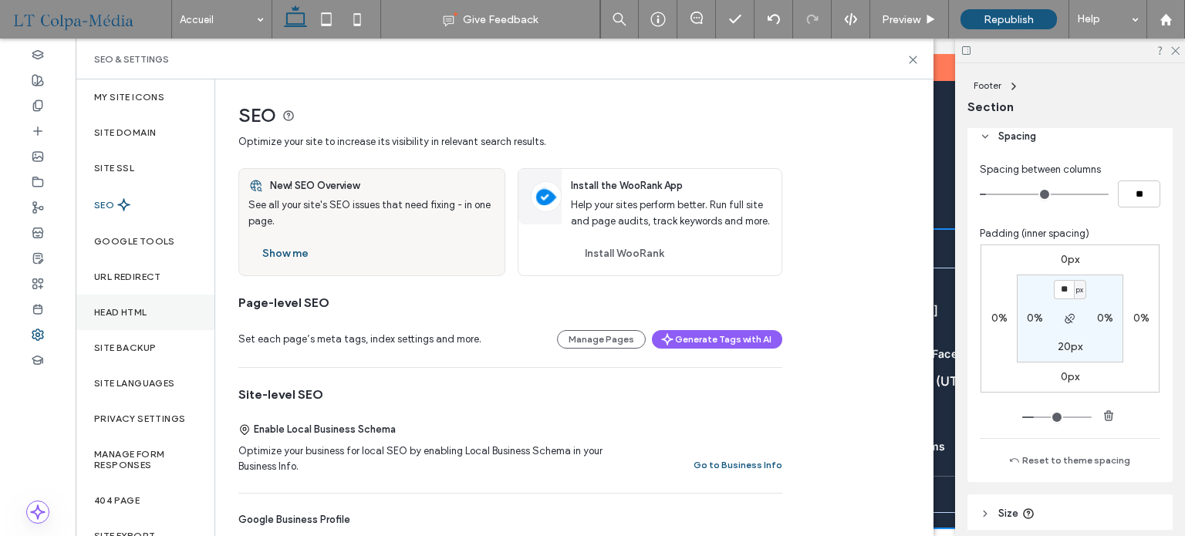
click at [117, 309] on label "Head HTML" at bounding box center [120, 312] width 53 height 11
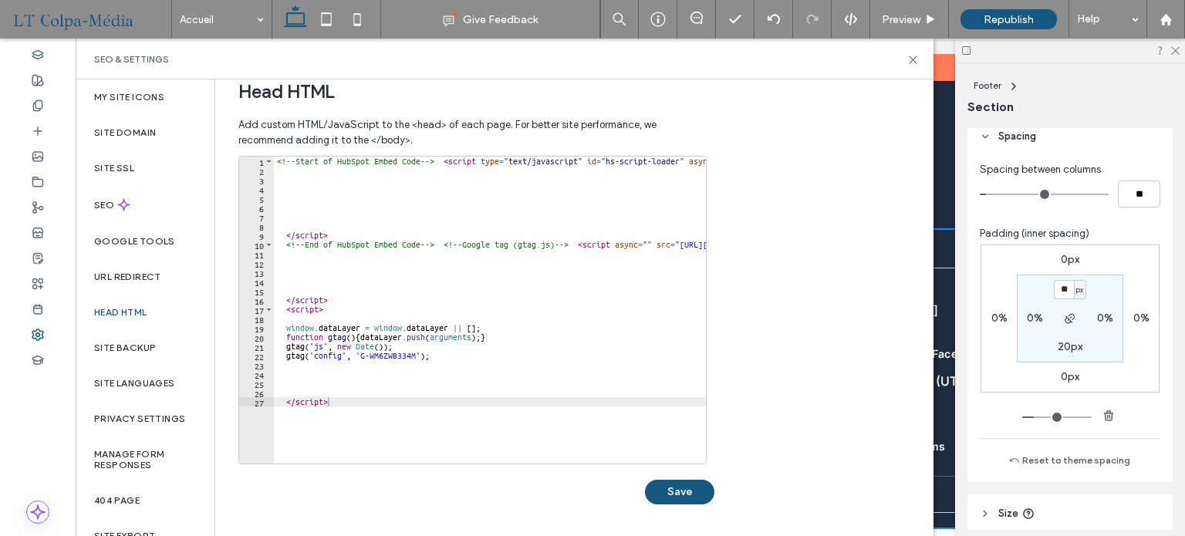
scroll to position [57, 0]
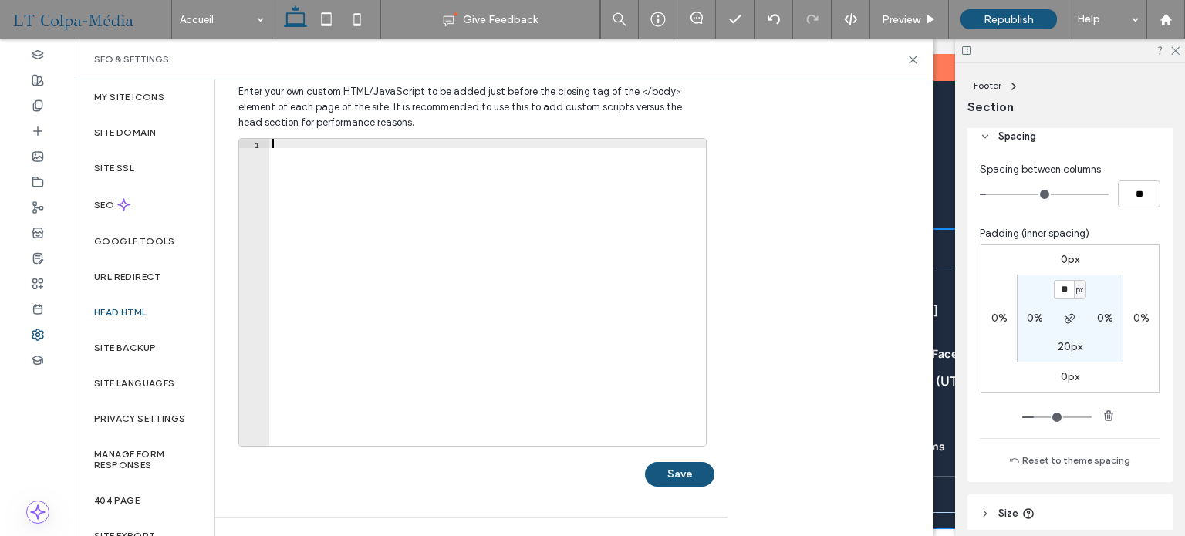
click at [404, 273] on div at bounding box center [487, 302] width 437 height 326
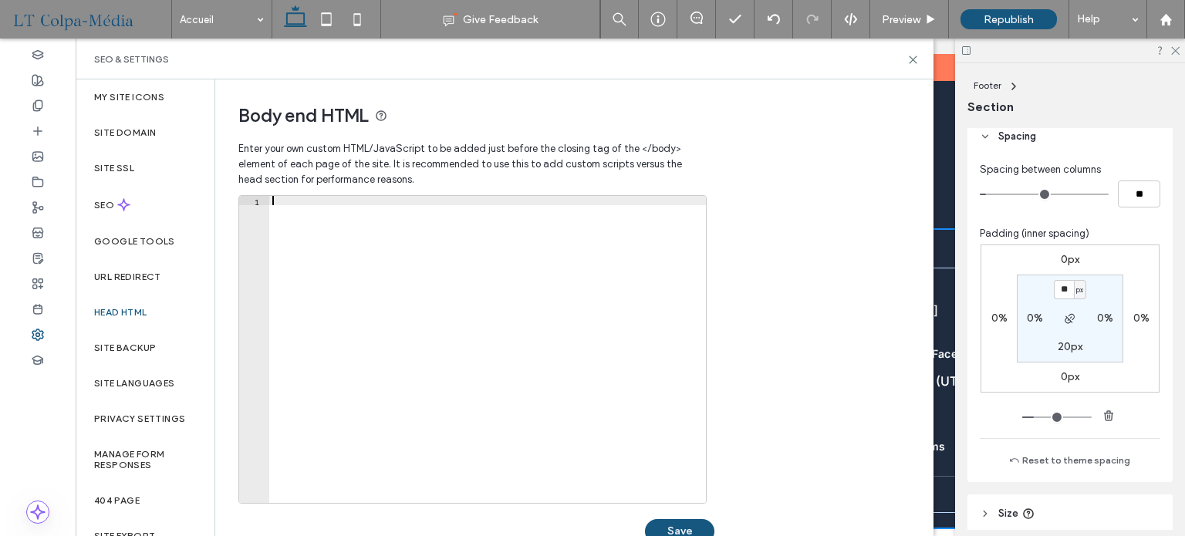
paste textarea "**********"
type textarea "**********"
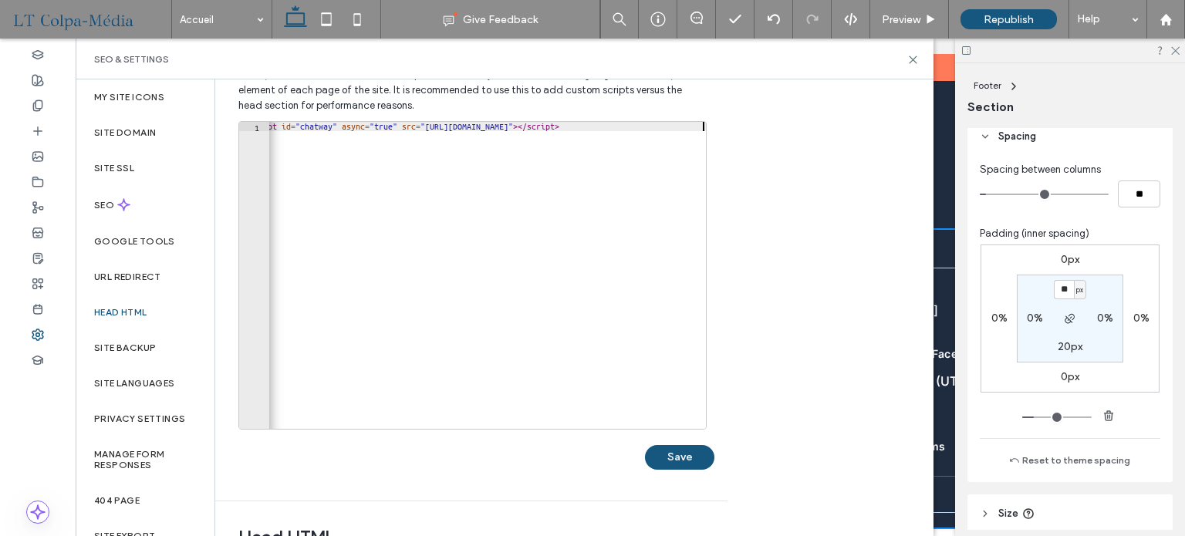
scroll to position [154, 0]
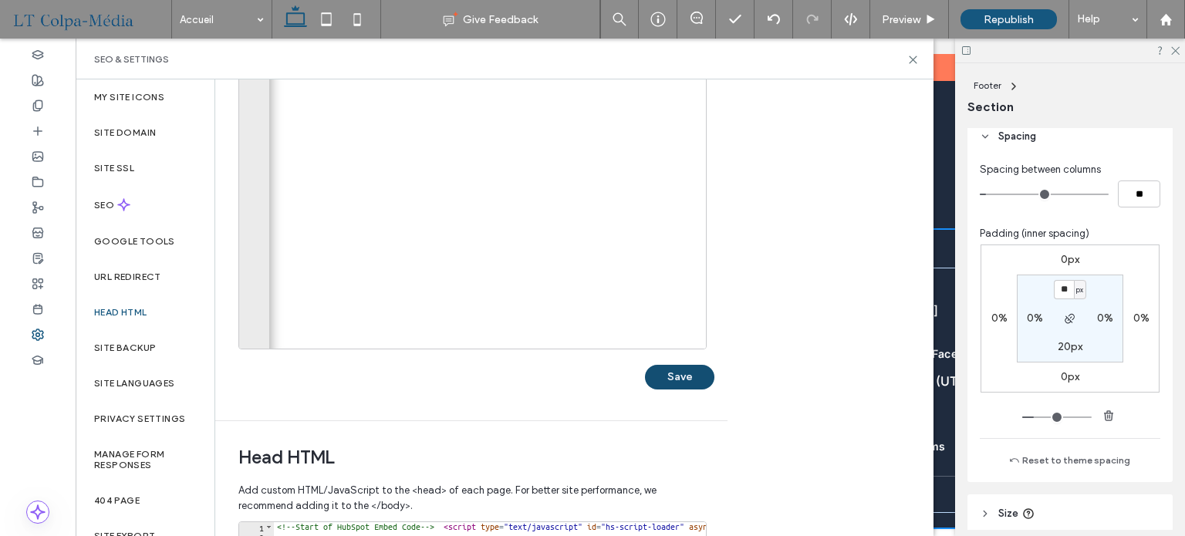
click at [685, 373] on button "Save" at bounding box center [679, 377] width 69 height 25
click at [911, 61] on use at bounding box center [913, 59] width 7 height 7
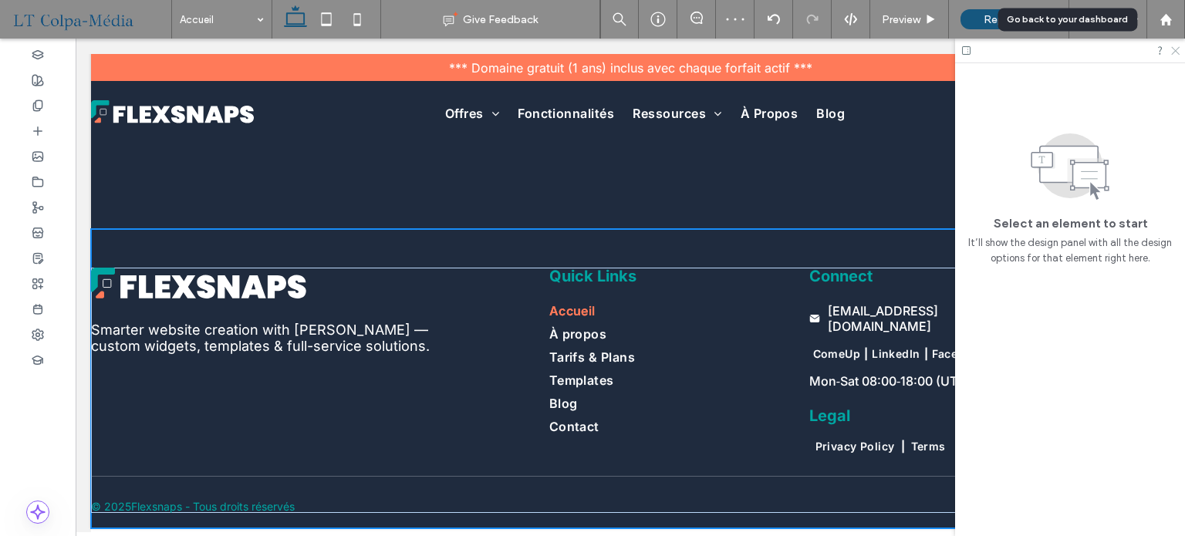
drag, startPoint x: 1175, startPoint y: 47, endPoint x: 1176, endPoint y: 56, distance: 9.3
click at [1175, 47] on icon at bounding box center [1175, 50] width 10 height 10
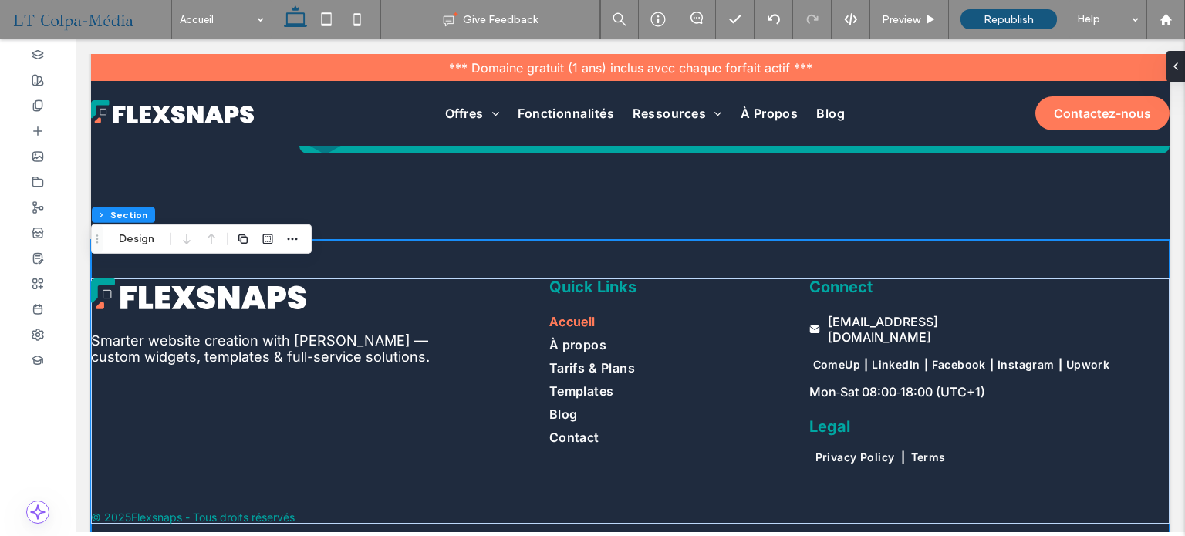
scroll to position [3386, 0]
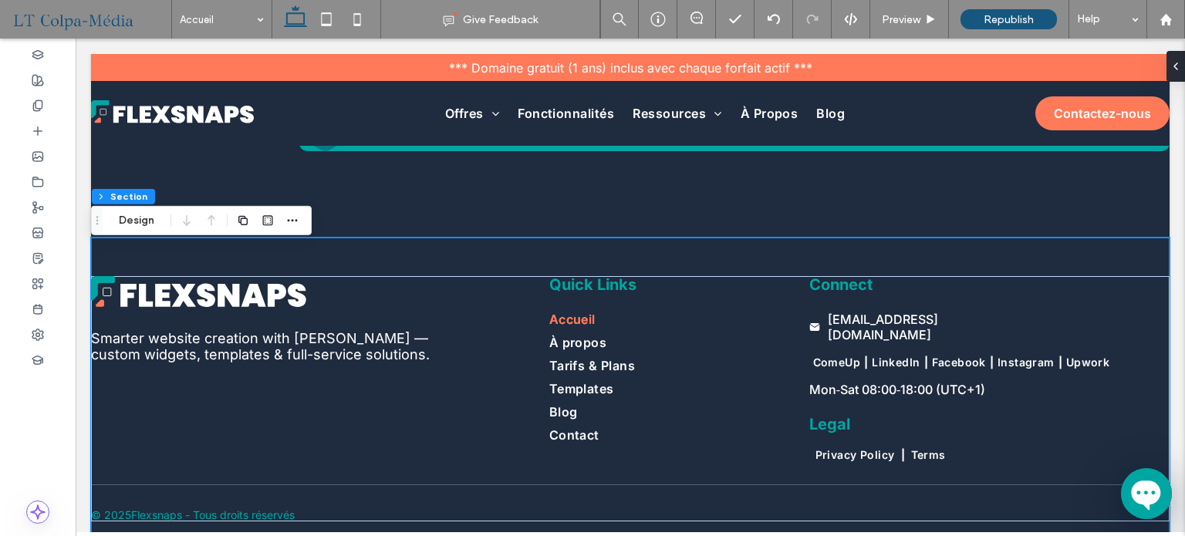
click at [1130, 503] on icon at bounding box center [1146, 493] width 37 height 37
click at [1141, 503] on icon at bounding box center [1146, 493] width 37 height 37
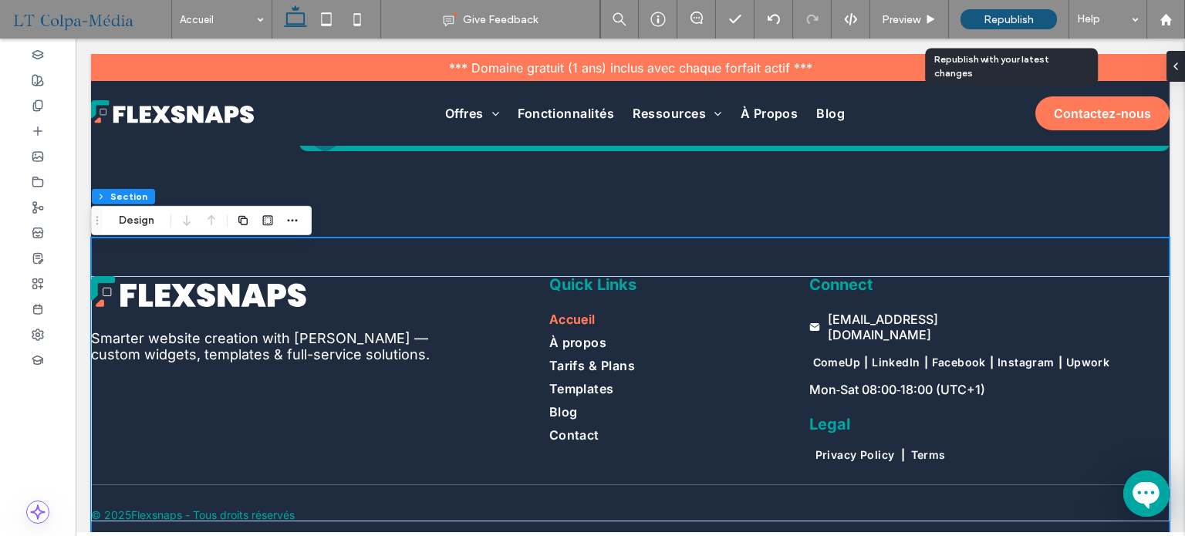
click at [1019, 17] on span "Republish" at bounding box center [1009, 19] width 50 height 13
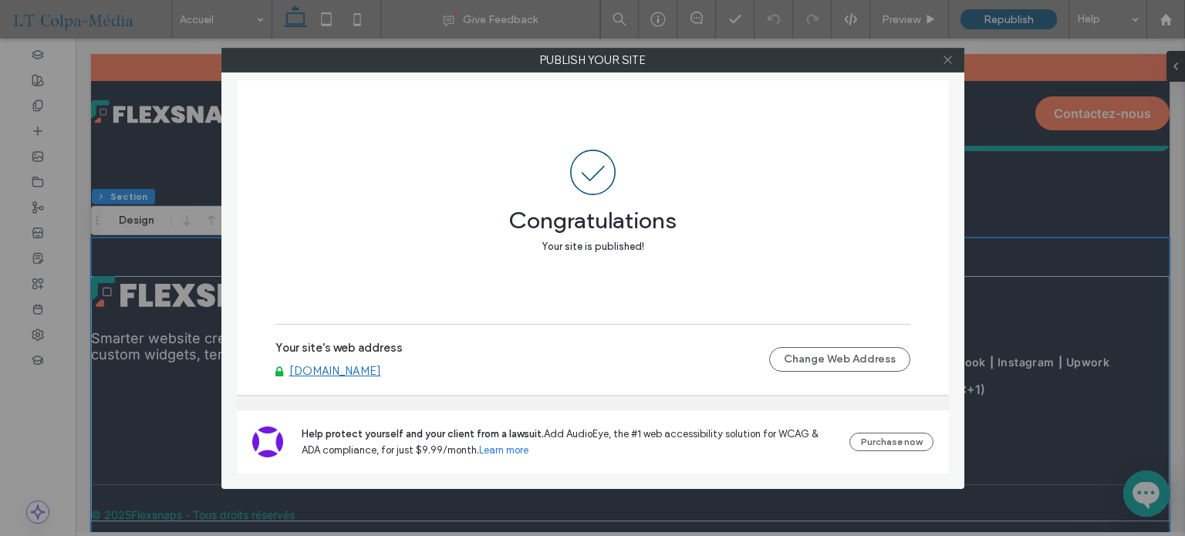
click at [947, 58] on use at bounding box center [948, 60] width 8 height 8
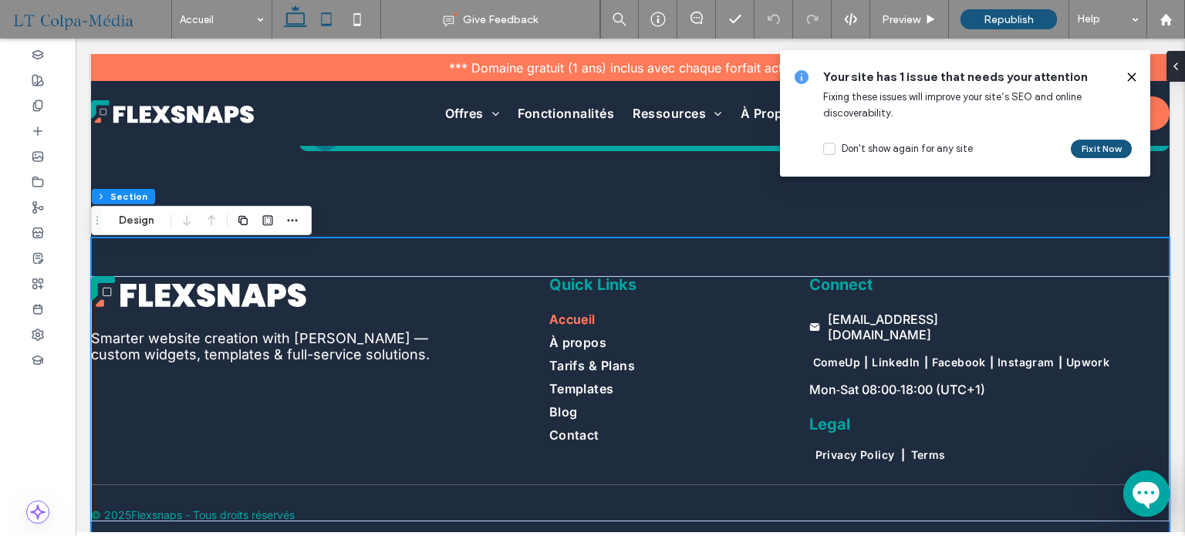
click at [336, 19] on icon at bounding box center [326, 19] width 31 height 31
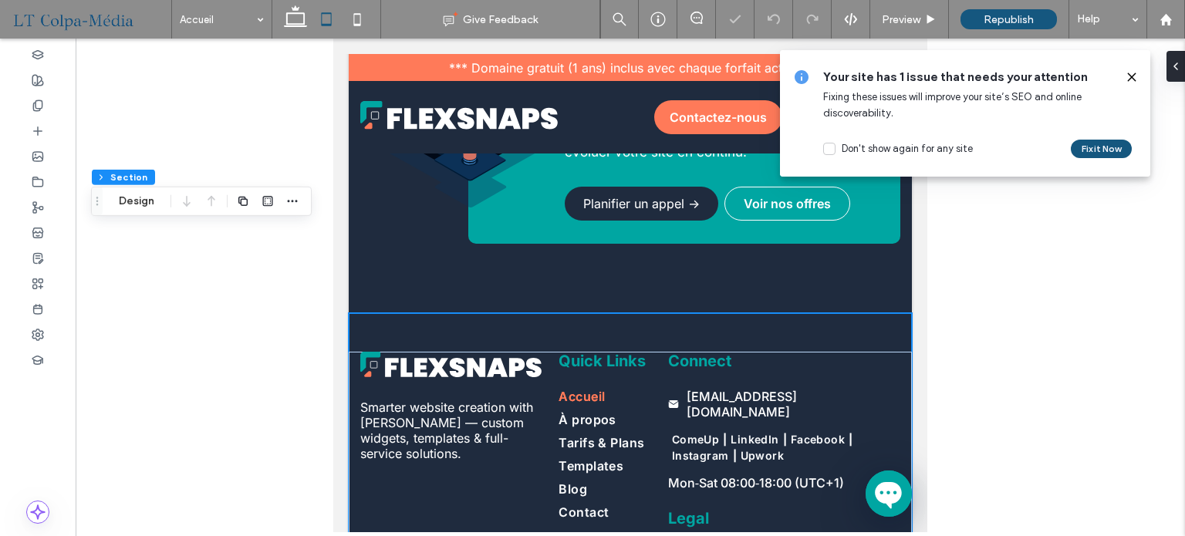
scroll to position [3512, 0]
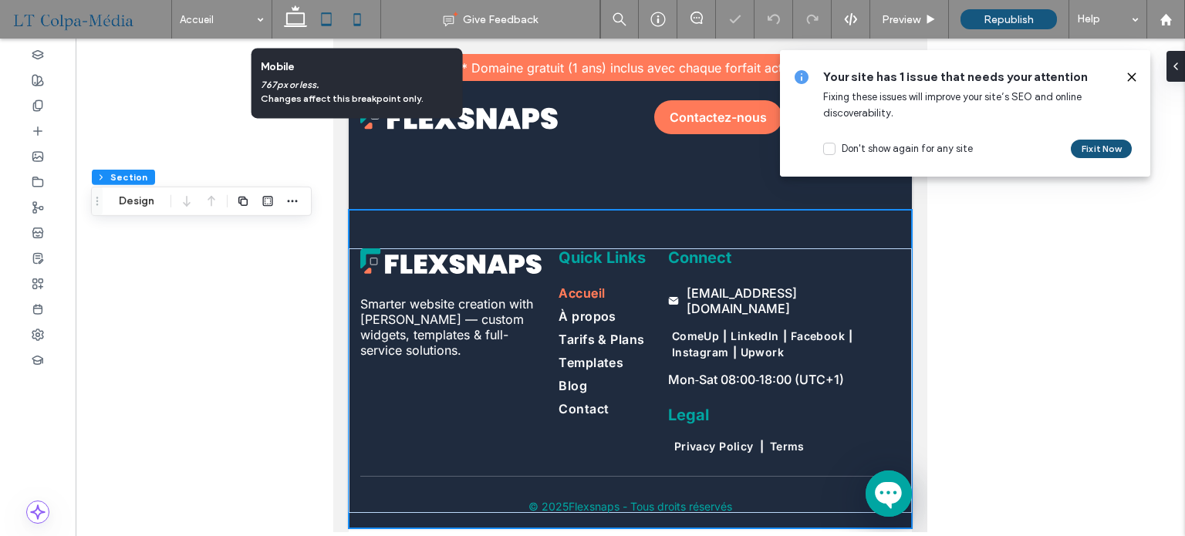
click at [359, 15] on icon at bounding box center [357, 19] width 31 height 31
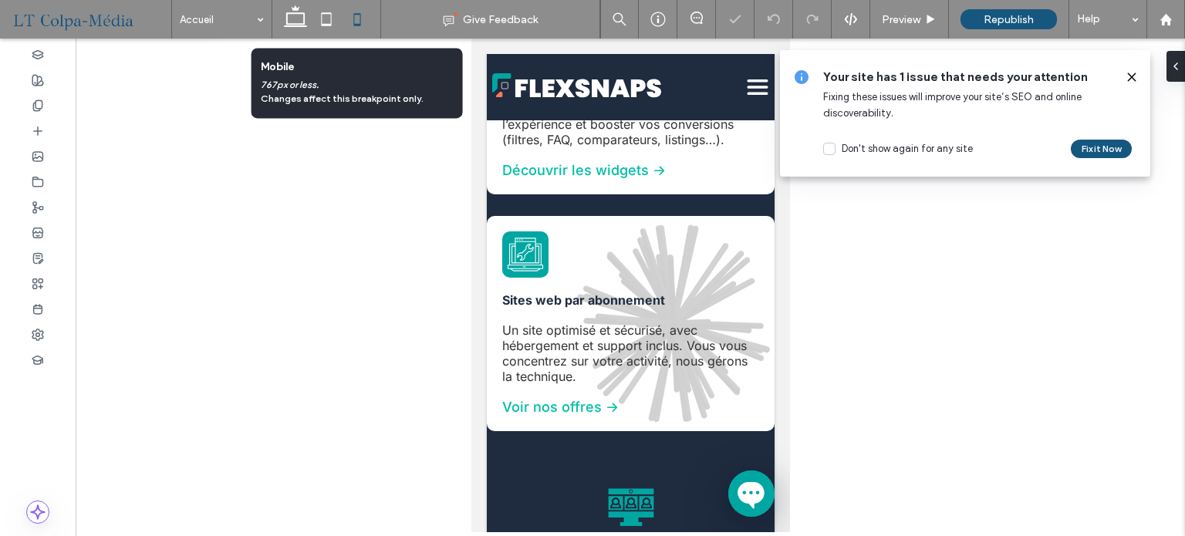
type input "*"
type input "***"
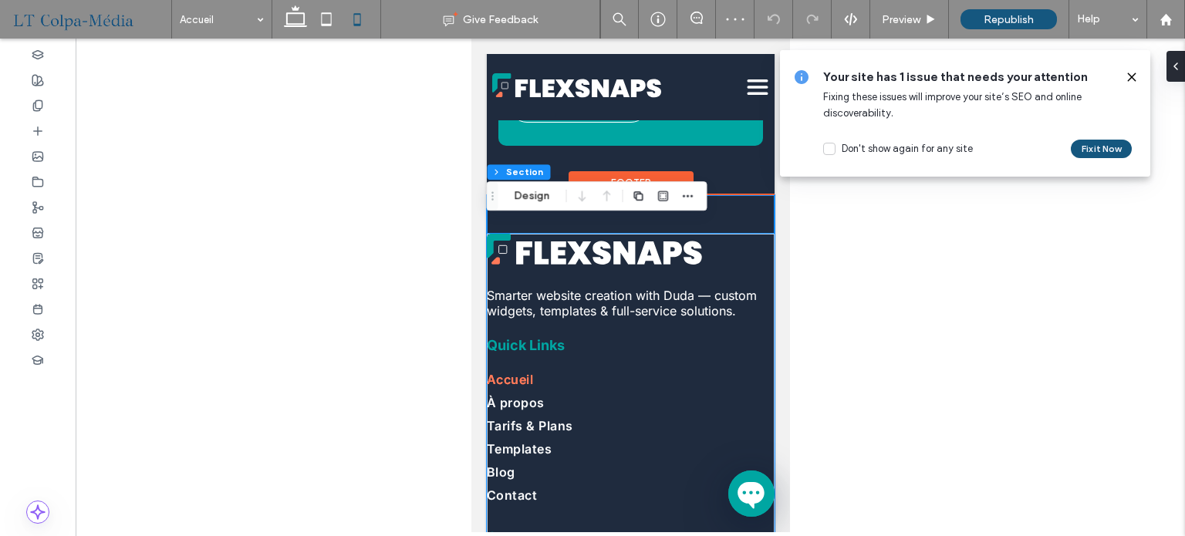
scroll to position [5251, 0]
click at [647, 245] on div "Smarter website creation with Duda — custom widgets, templates & full-service s…" at bounding box center [630, 492] width 288 height 595
drag, startPoint x: 1132, startPoint y: 75, endPoint x: 1169, endPoint y: 67, distance: 37.8
click at [1133, 75] on icon at bounding box center [1132, 77] width 12 height 12
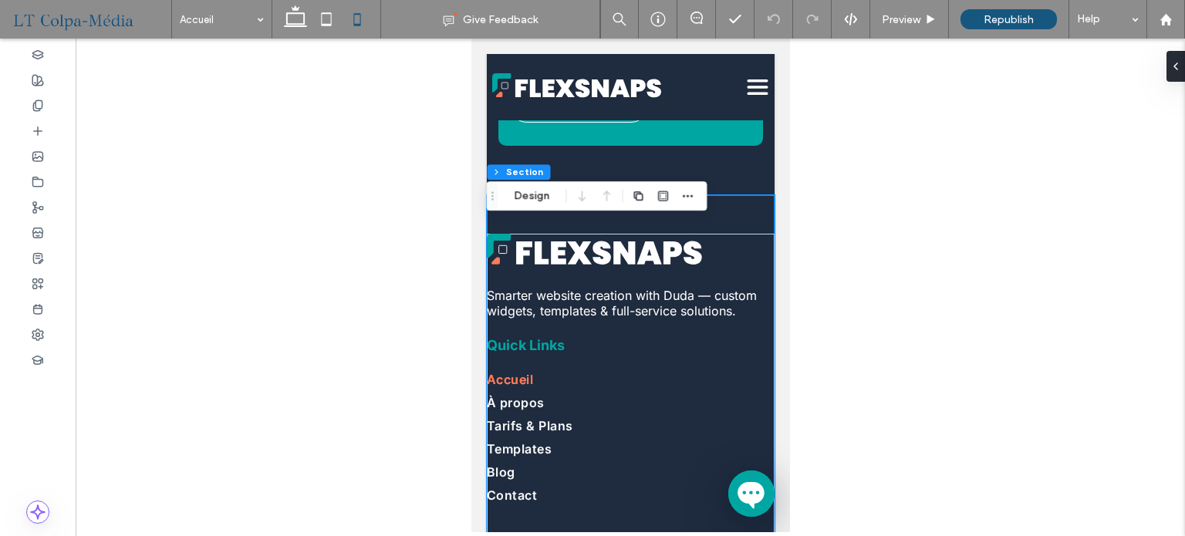
click at [1181, 66] on div at bounding box center [1179, 66] width 25 height 31
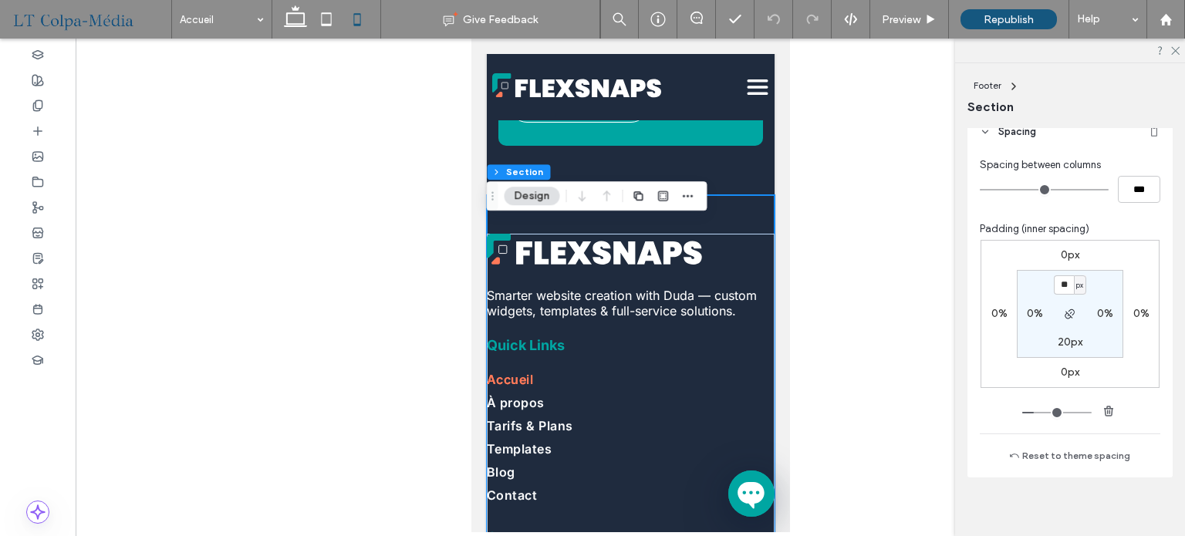
scroll to position [171, 0]
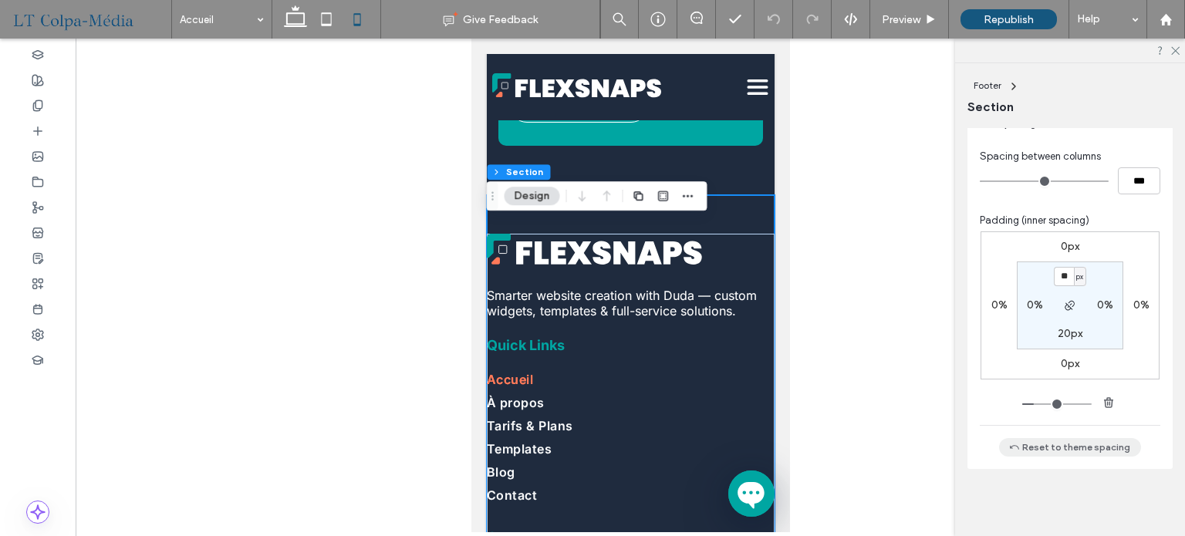
click at [1074, 443] on button "Reset to theme spacing" at bounding box center [1070, 447] width 142 height 19
type input "**"
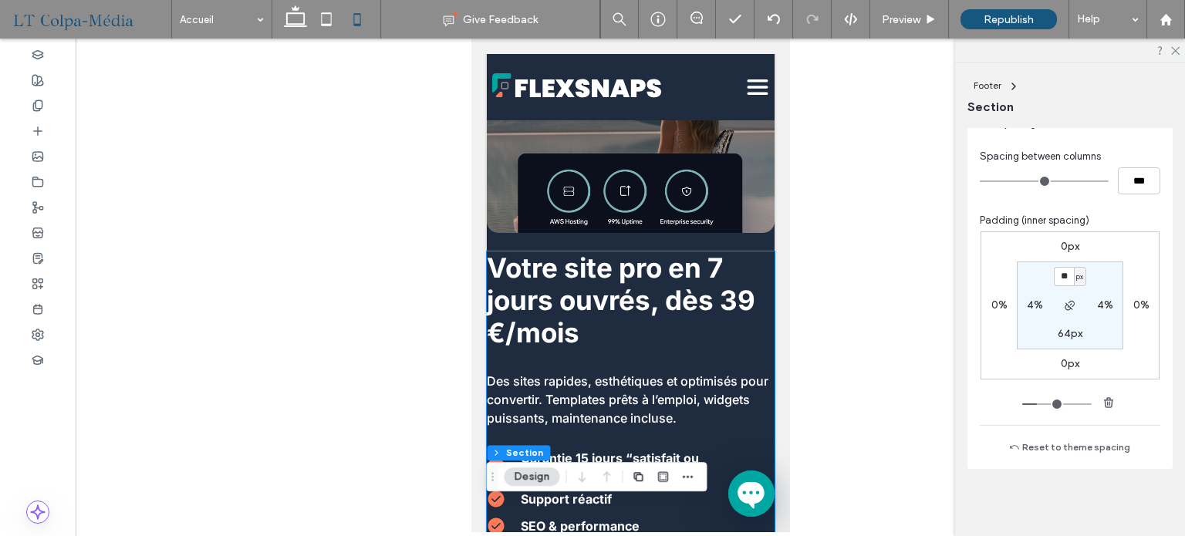
scroll to position [386, 0]
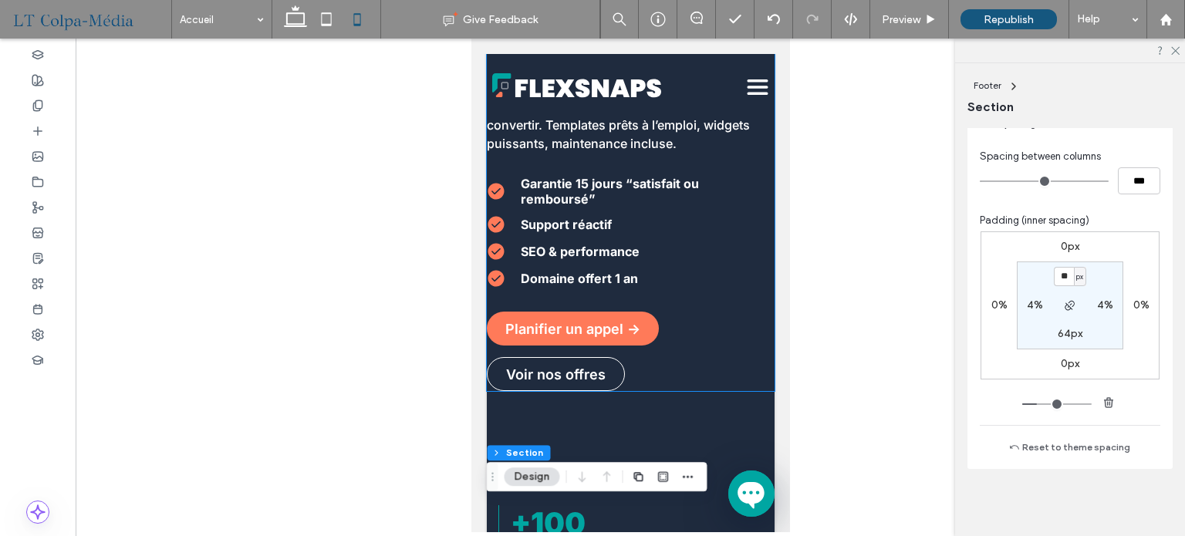
click at [750, 379] on div "Planifier un appel -> Voir nos offres" at bounding box center [630, 351] width 288 height 79
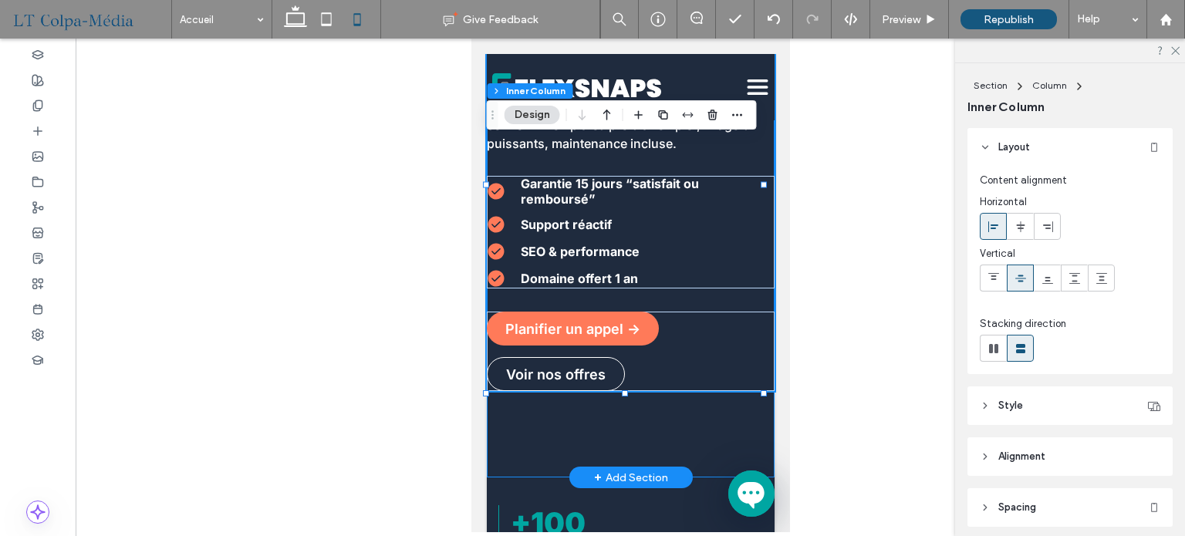
click at [694, 413] on div "Votre site pro en 7 jours ouvrés , dès 39 €/mois Des sites rapides, esthétiques…" at bounding box center [630, 106] width 288 height 743
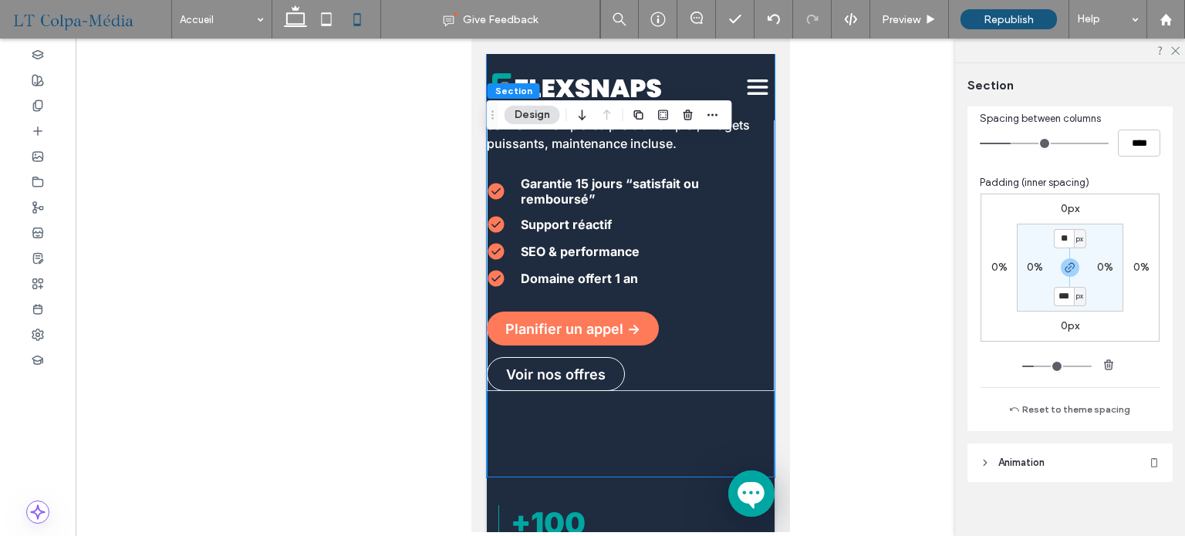
scroll to position [201, 0]
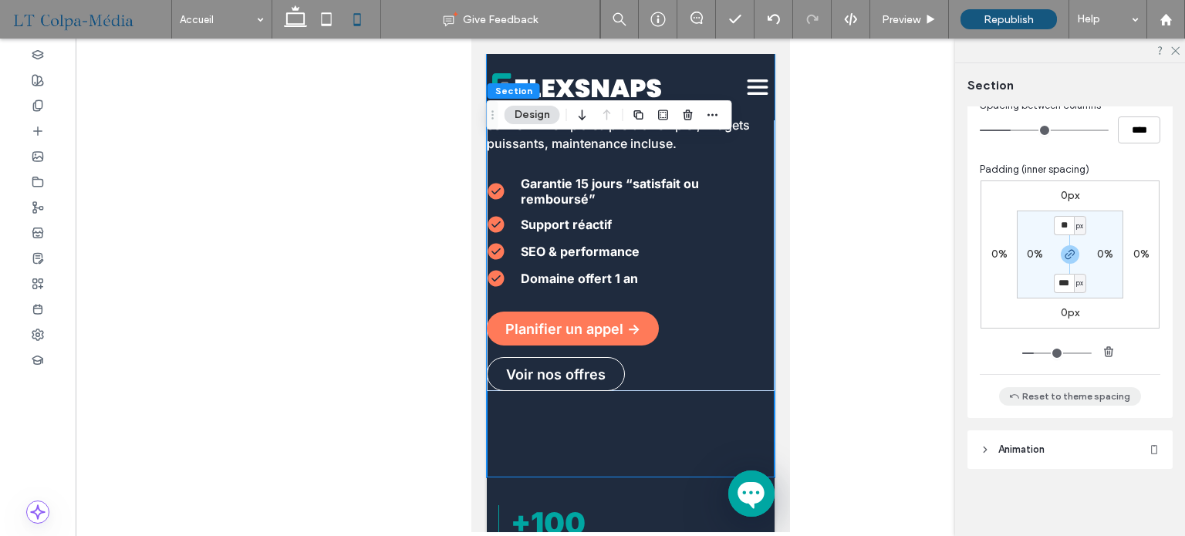
click at [1098, 403] on button "Reset to theme spacing" at bounding box center [1070, 396] width 142 height 19
type input "**"
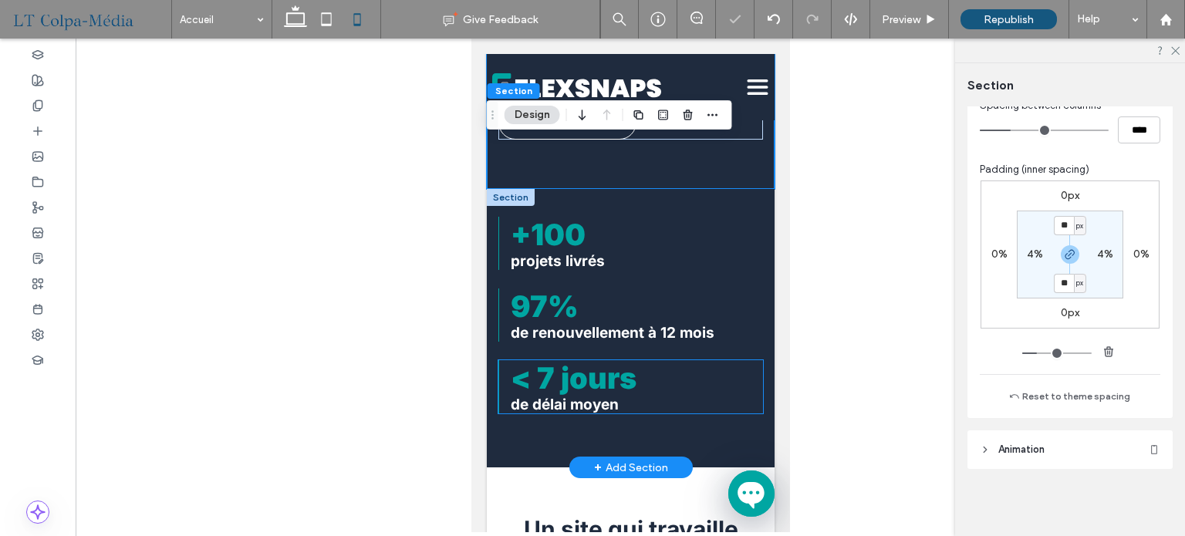
scroll to position [617, 0]
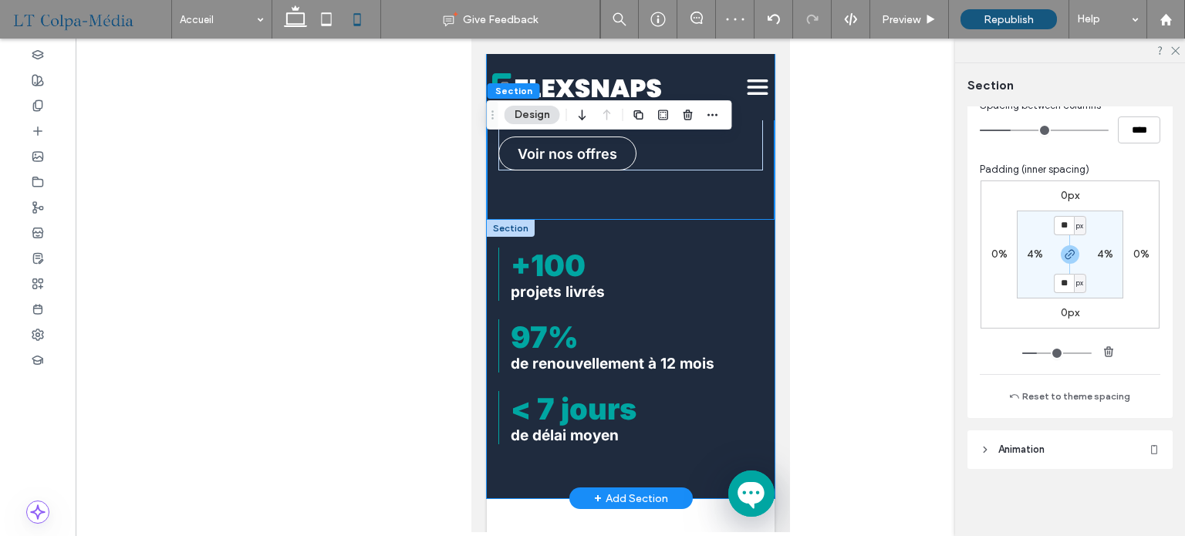
click at [757, 225] on div "+100 projets livrés 97% de renouvellement à 12 mois < 7 jours de délai moyen" at bounding box center [630, 359] width 288 height 279
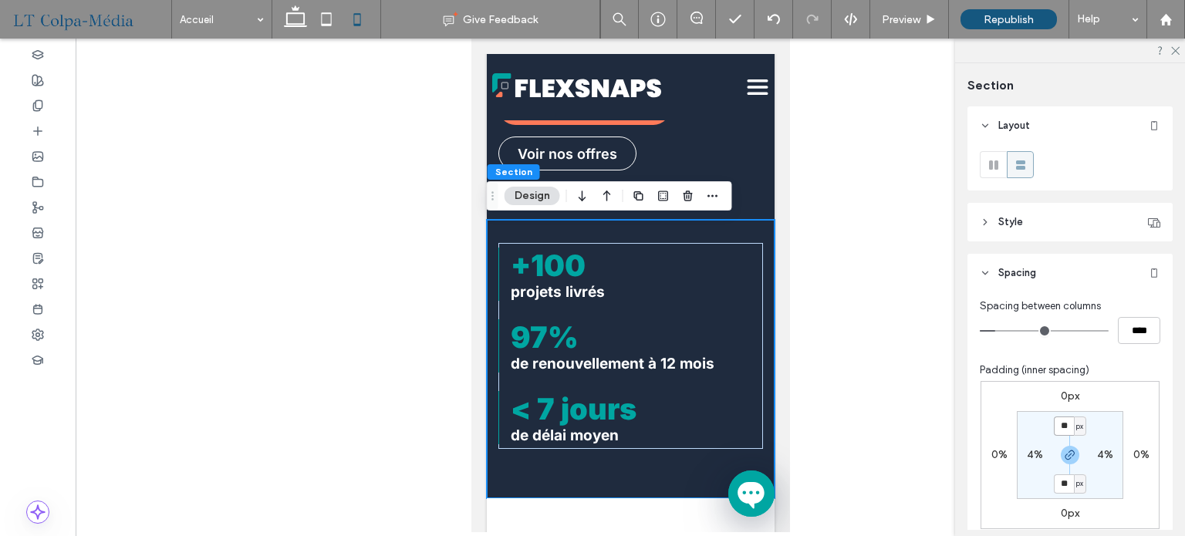
click at [1064, 425] on input "**" at bounding box center [1064, 426] width 20 height 19
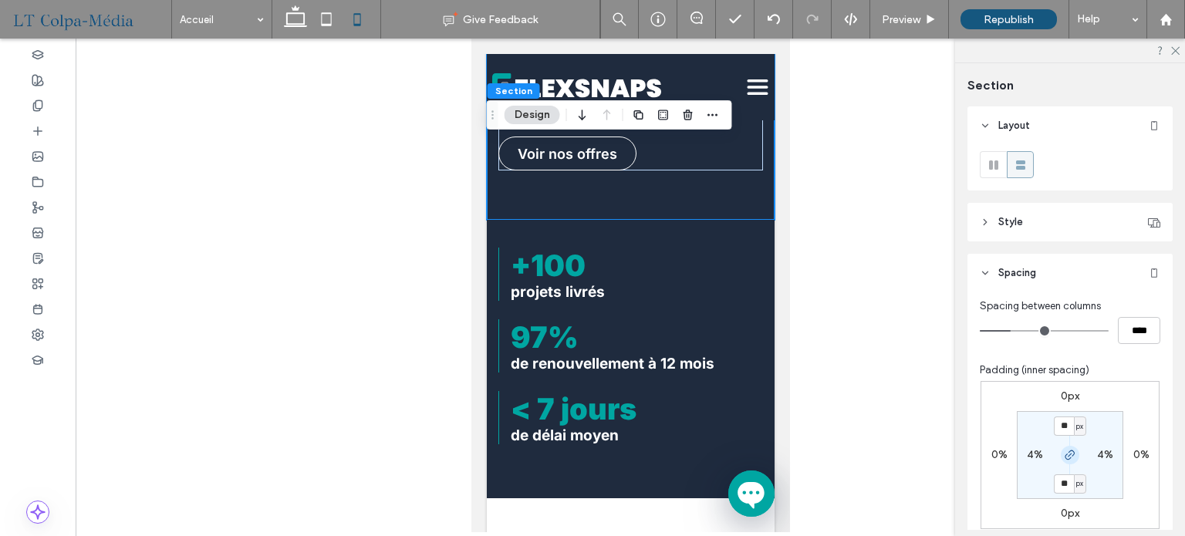
click at [1074, 455] on span "button" at bounding box center [1070, 455] width 19 height 19
click at [1058, 482] on label "64px" at bounding box center [1070, 483] width 25 height 13
type input "*"
click at [1108, 478] on section "64px 4% * px 4%" at bounding box center [1070, 455] width 107 height 88
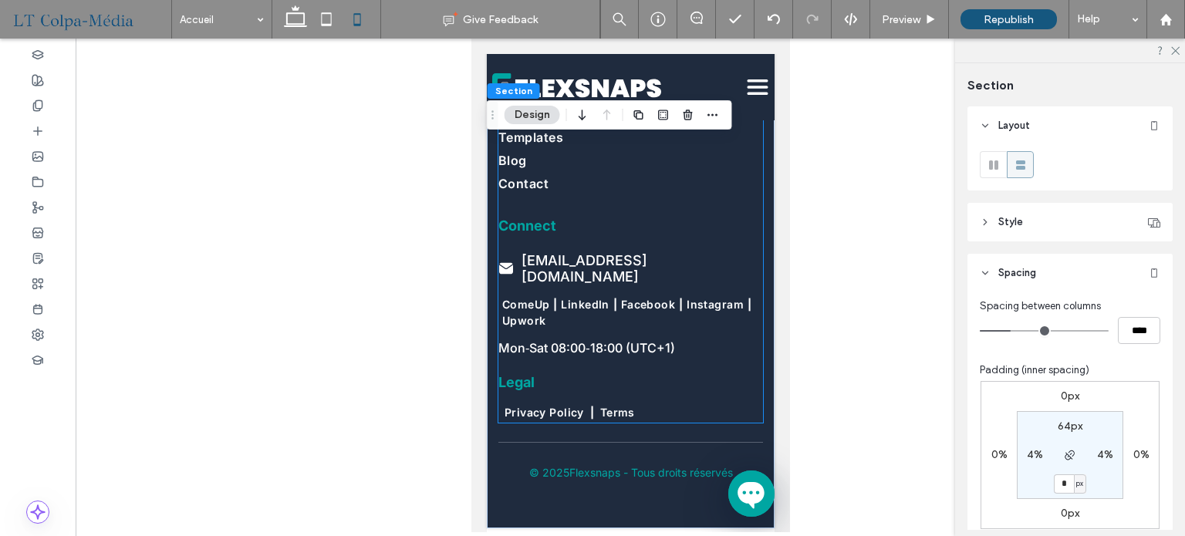
scroll to position [5519, 0]
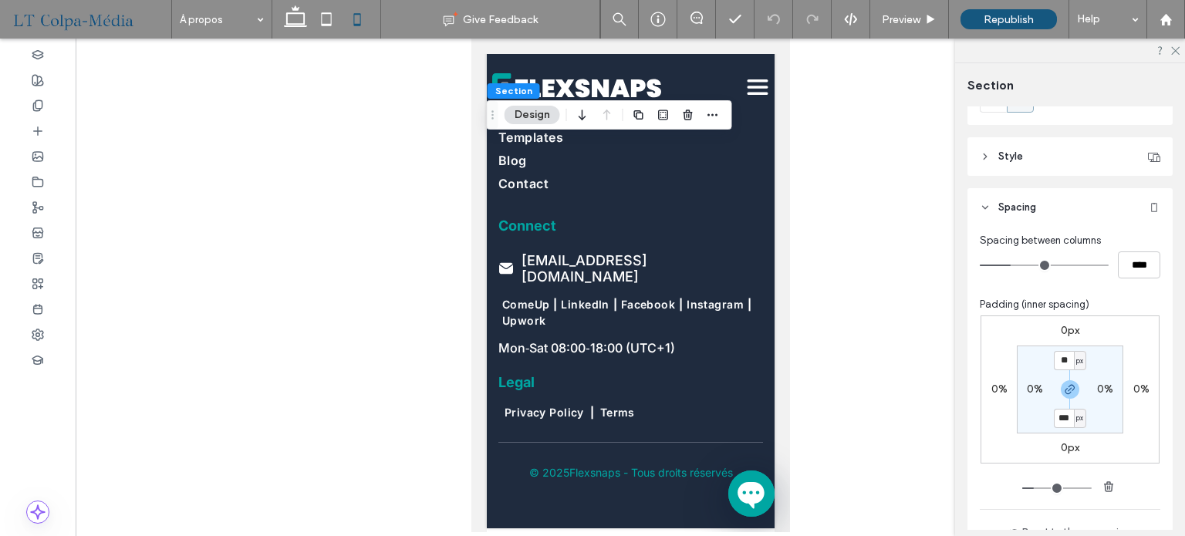
scroll to position [154, 0]
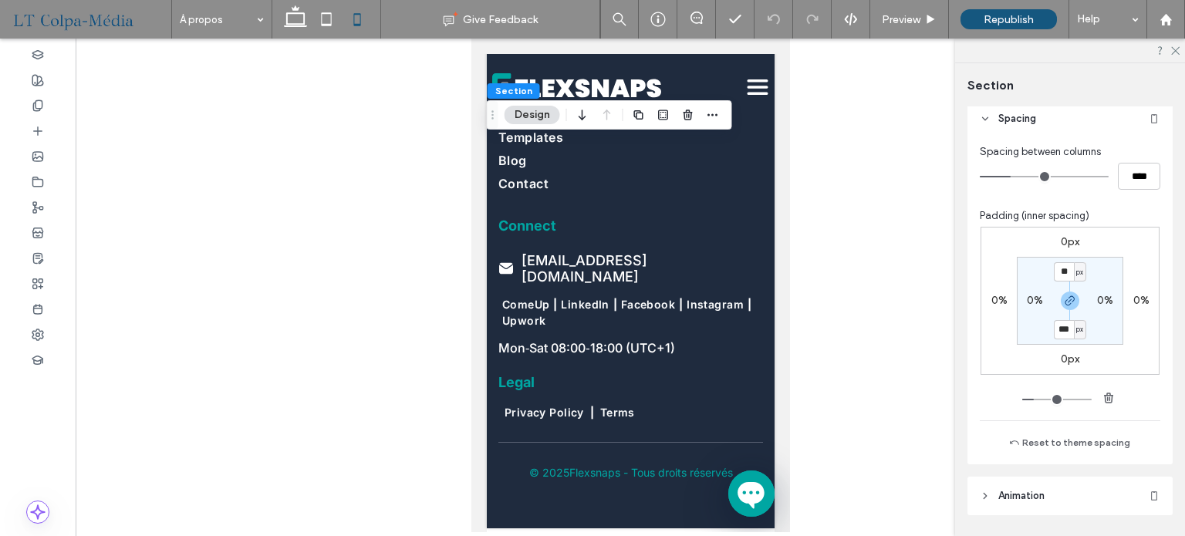
click at [1097, 302] on label "0%" at bounding box center [1105, 300] width 16 height 13
type input "*"
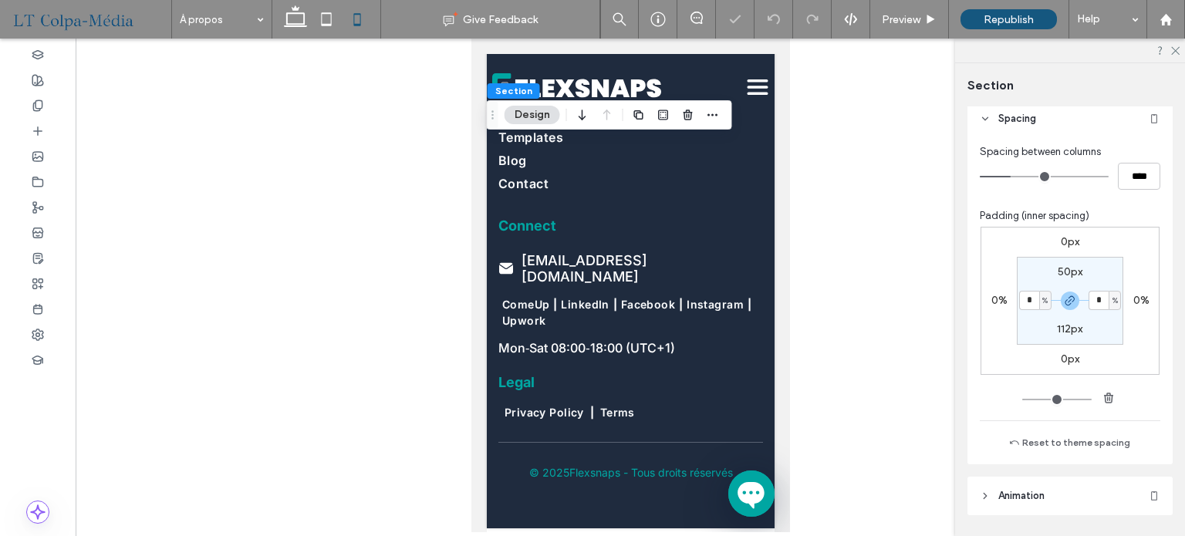
click at [1156, 342] on div "Spacing between columns **** Padding (inner spacing) 0px 0% 0px 0% 50px * % 112…" at bounding box center [1070, 301] width 205 height 326
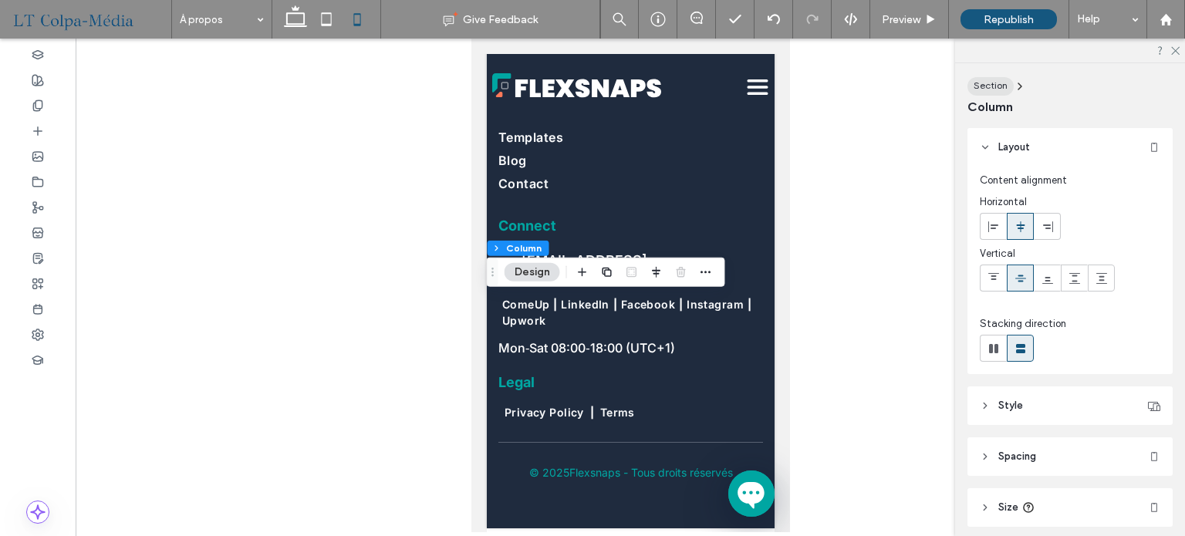
click at [996, 79] on div "Section" at bounding box center [991, 86] width 34 height 14
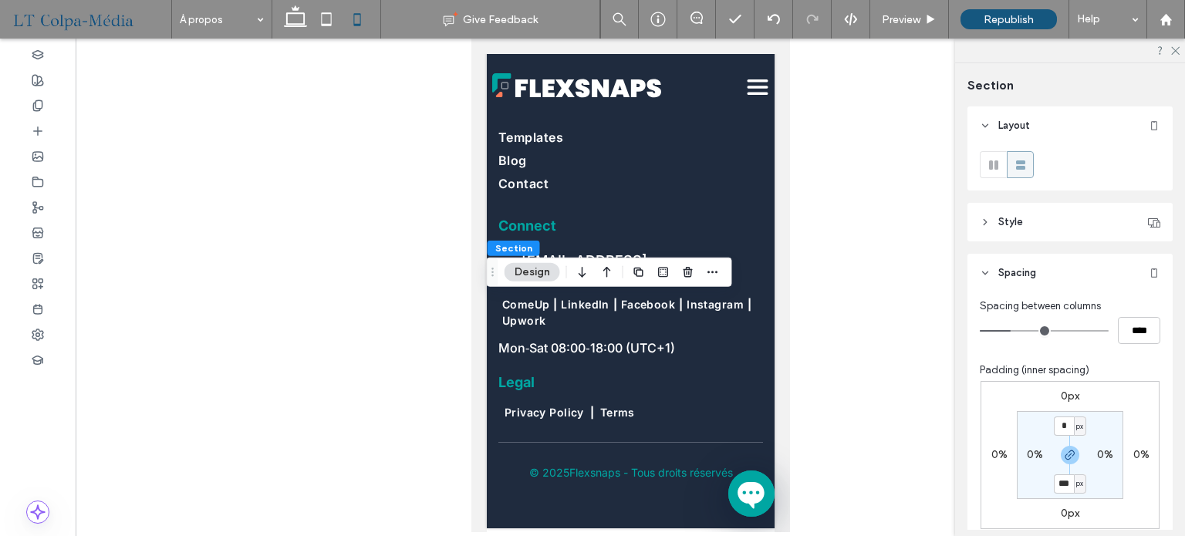
click at [1027, 450] on label "0%" at bounding box center [1035, 454] width 16 height 13
type input "*"
click at [1028, 481] on section "0px * % 112px * %" at bounding box center [1070, 455] width 107 height 88
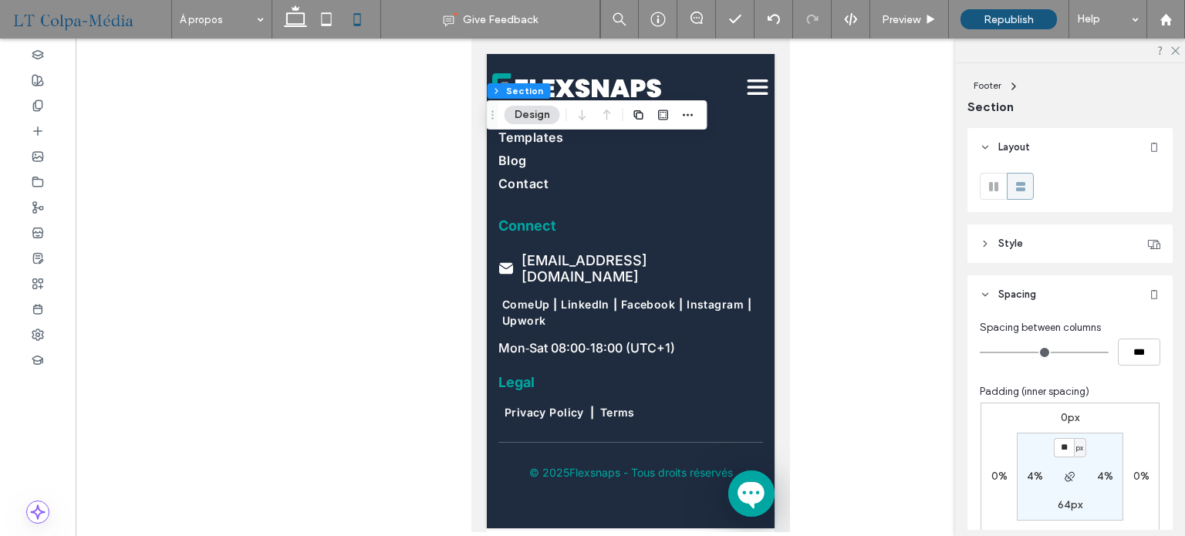
drag, startPoint x: 1062, startPoint y: 479, endPoint x: 1064, endPoint y: 492, distance: 13.3
click at [1064, 478] on icon "button" at bounding box center [1070, 477] width 12 height 12
click at [1064, 509] on input "**" at bounding box center [1064, 505] width 20 height 19
click at [1056, 506] on input "**" at bounding box center [1064, 505] width 20 height 19
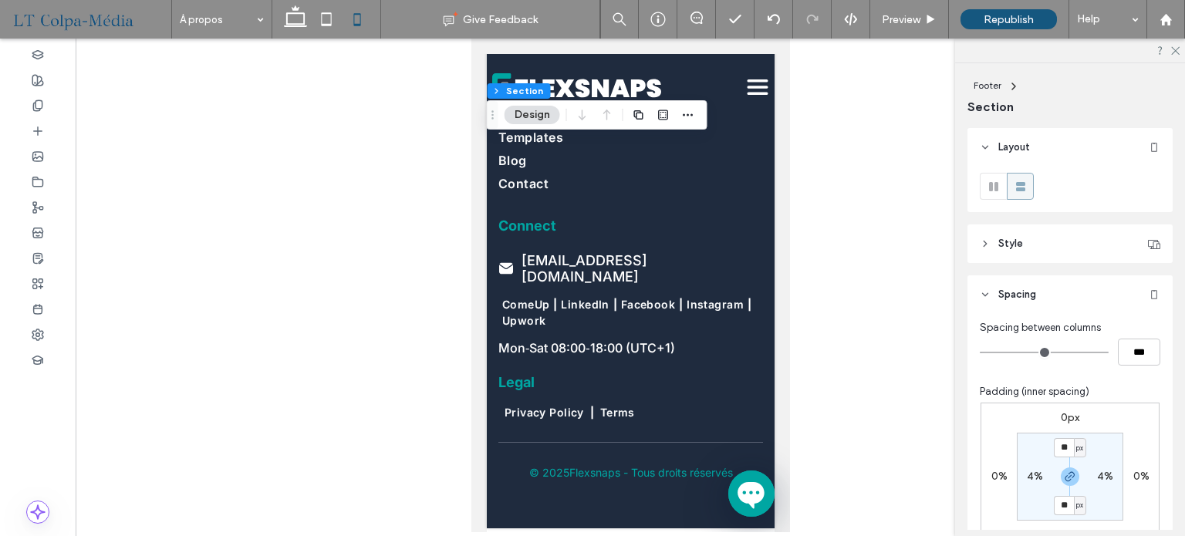
type input "**"
click at [1138, 512] on div "0px 0% 0px 0% ** px 4% ** px 4%" at bounding box center [1070, 477] width 179 height 148
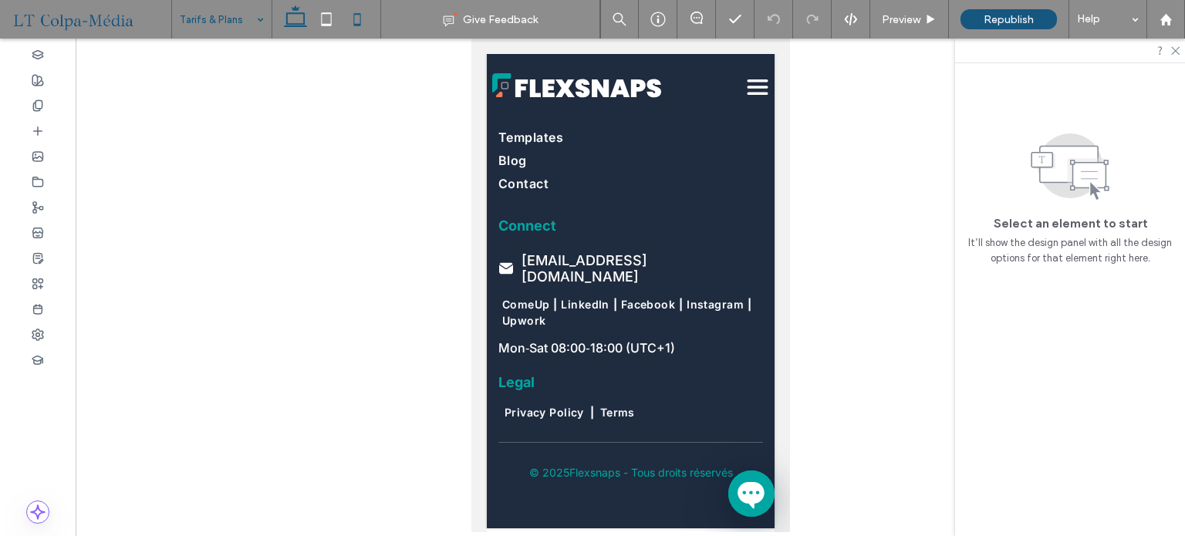
click at [289, 15] on icon at bounding box center [295, 19] width 31 height 31
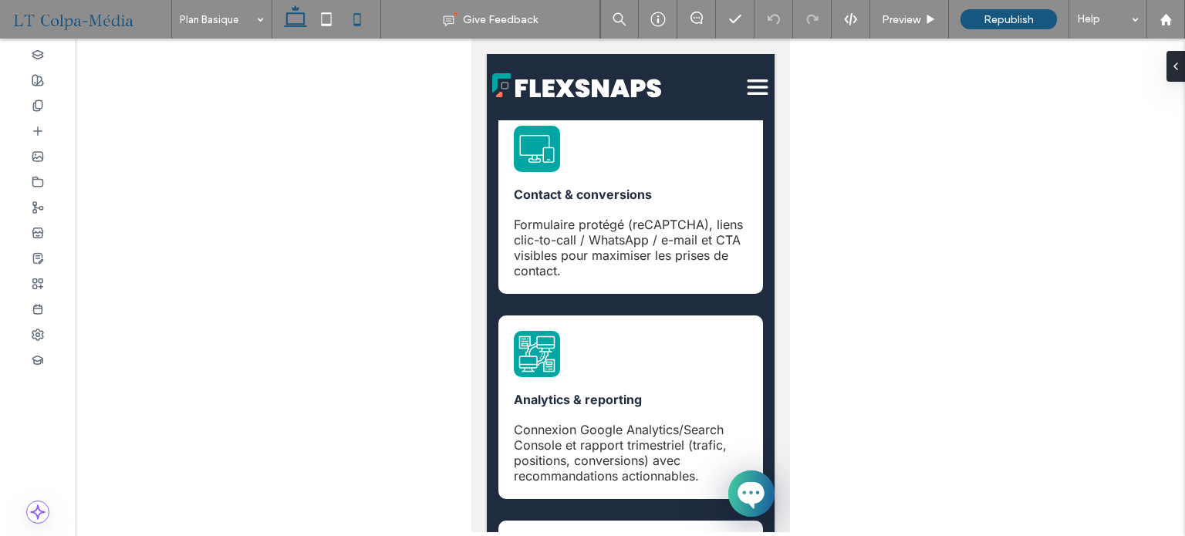
click at [303, 24] on use at bounding box center [295, 16] width 23 height 22
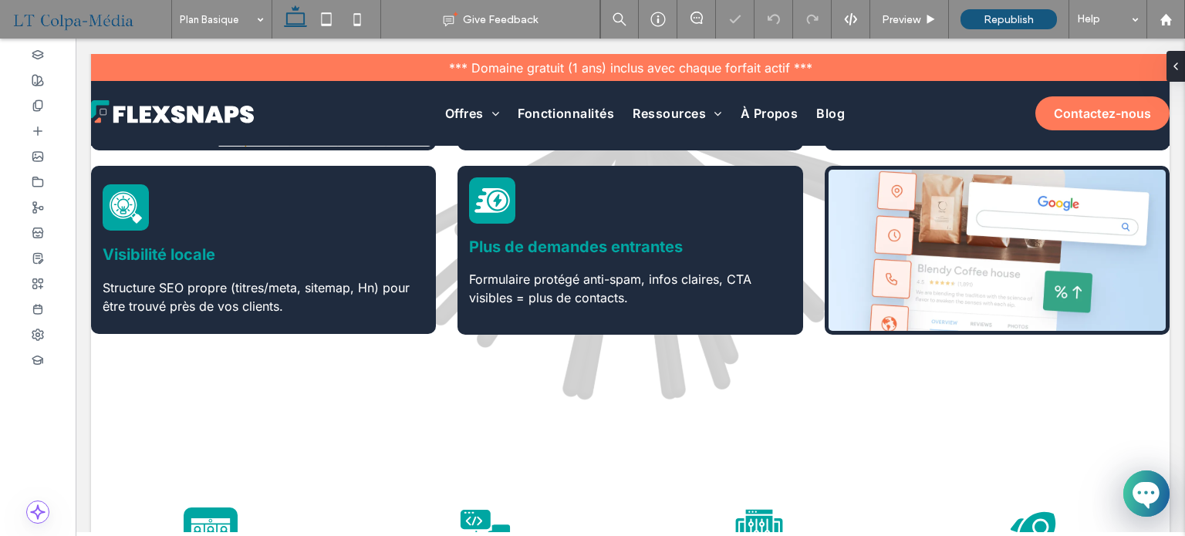
scroll to position [460, 0]
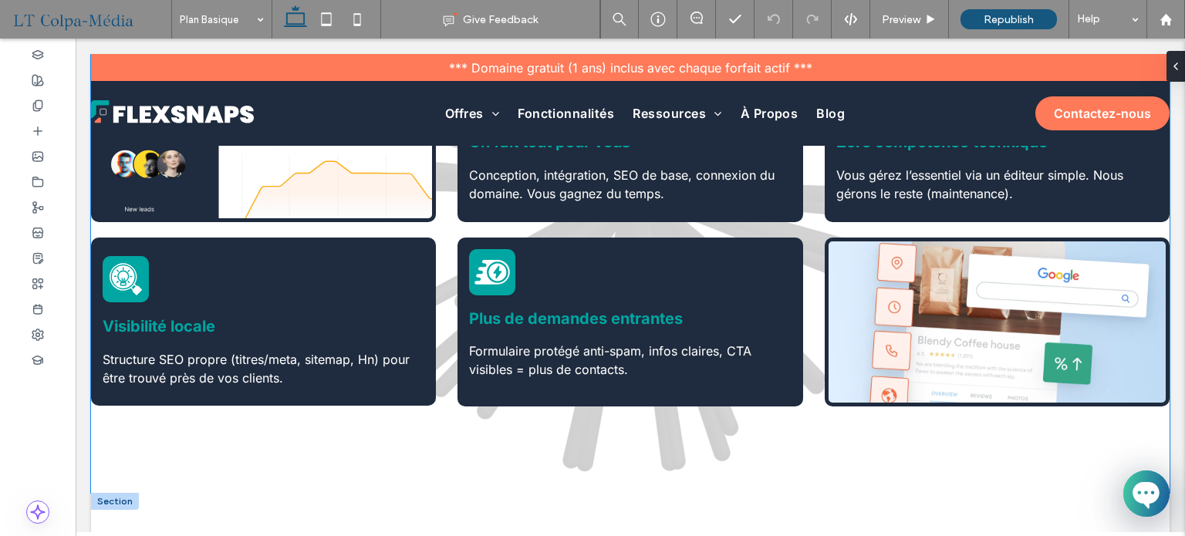
scroll to position [1544, 0]
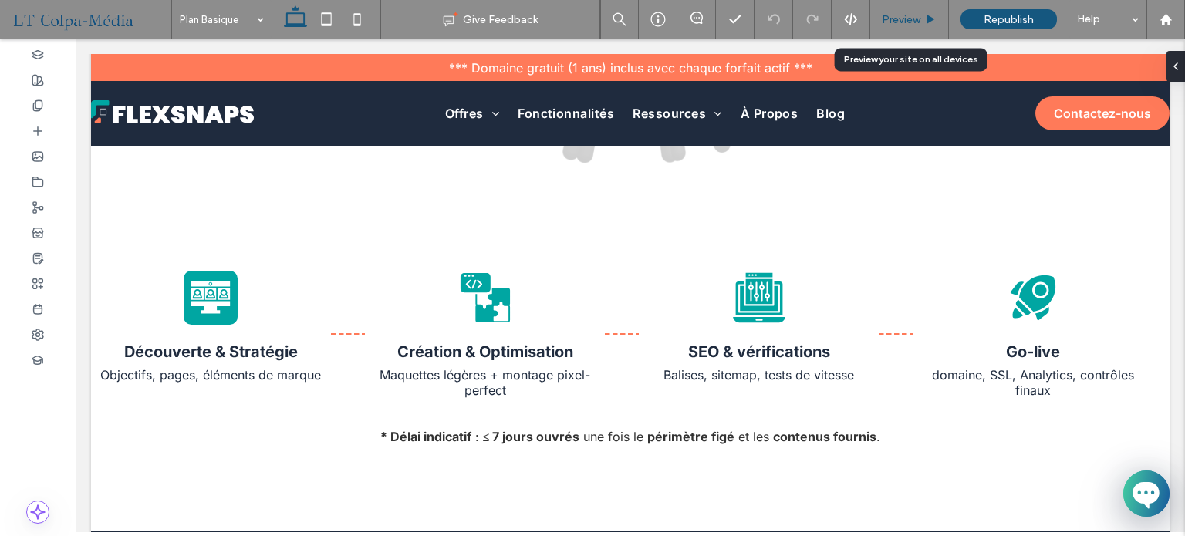
click at [917, 15] on span "Preview" at bounding box center [901, 19] width 39 height 13
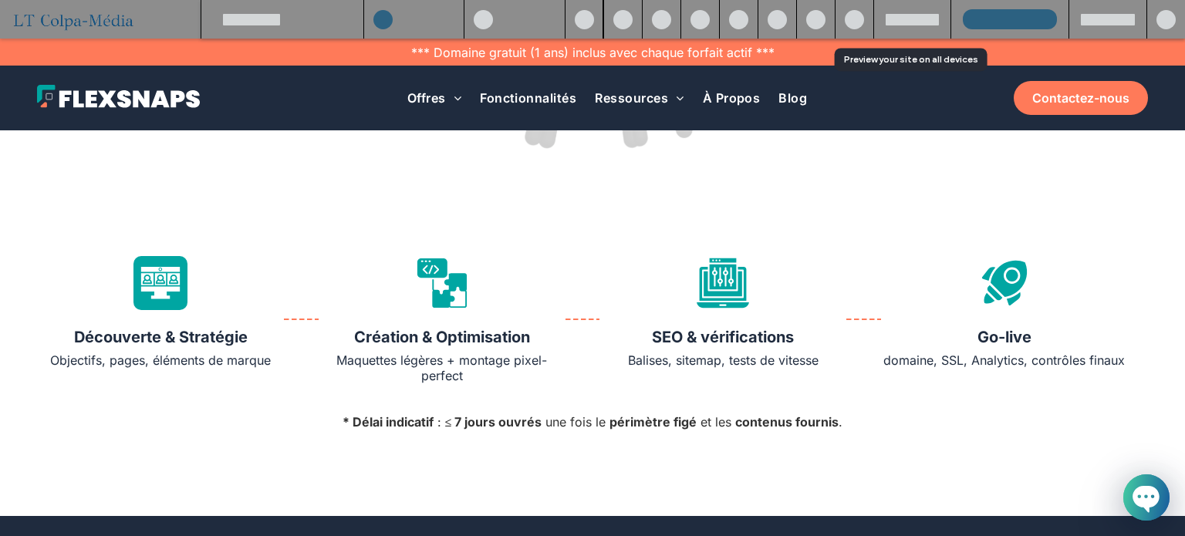
scroll to position [1527, 0]
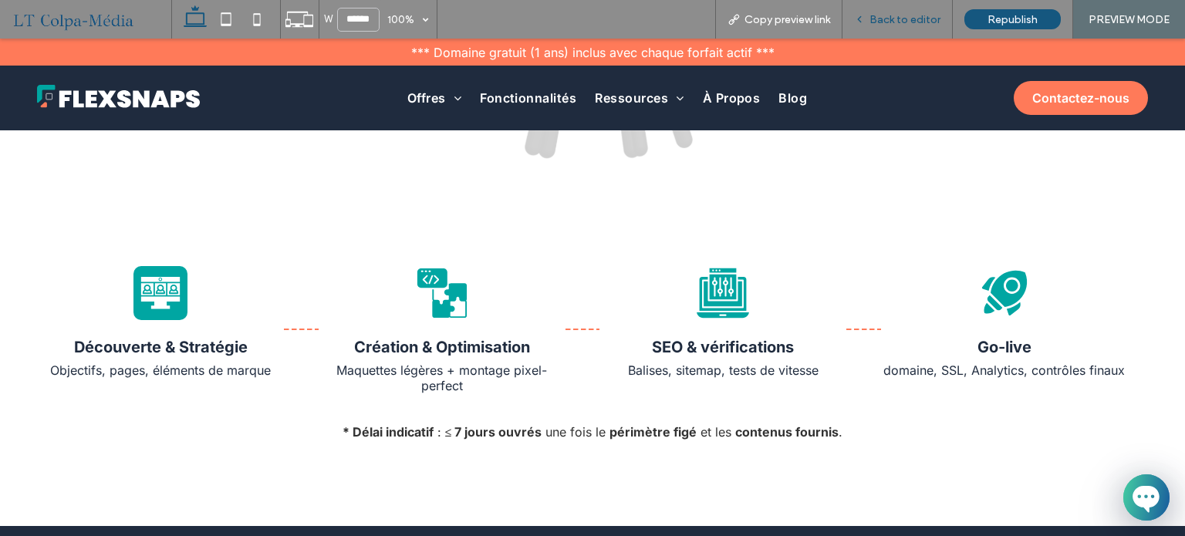
click at [893, 21] on span "Back to editor" at bounding box center [905, 19] width 71 height 13
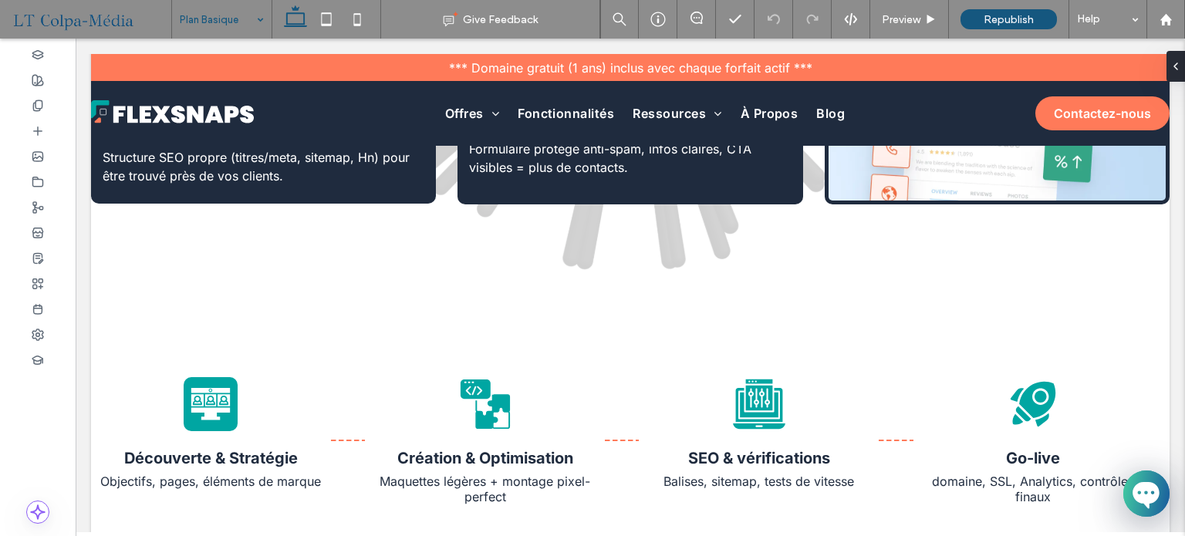
scroll to position [1290, 0]
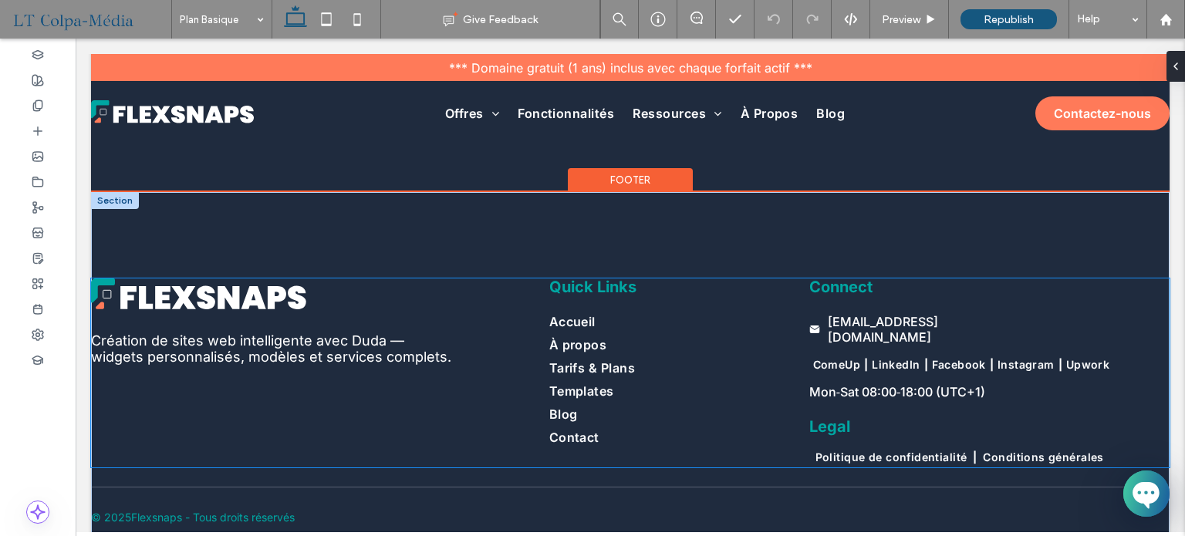
scroll to position [2910, 0]
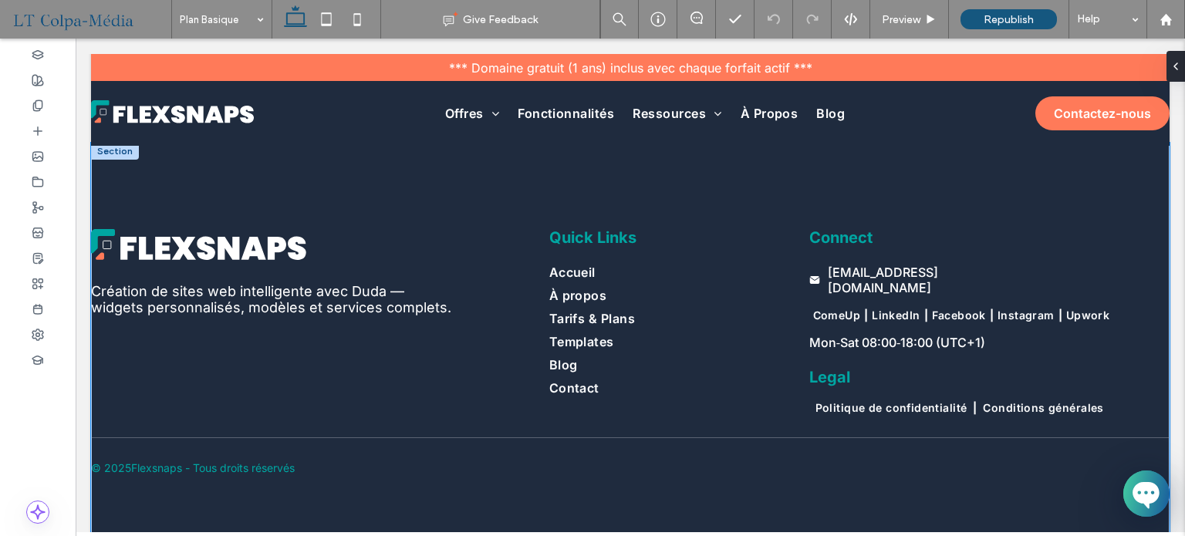
click at [455, 512] on div "Création de sites web intelligente avec [PERSON_NAME] — widgets personnalisés, …" at bounding box center [630, 352] width 1079 height 418
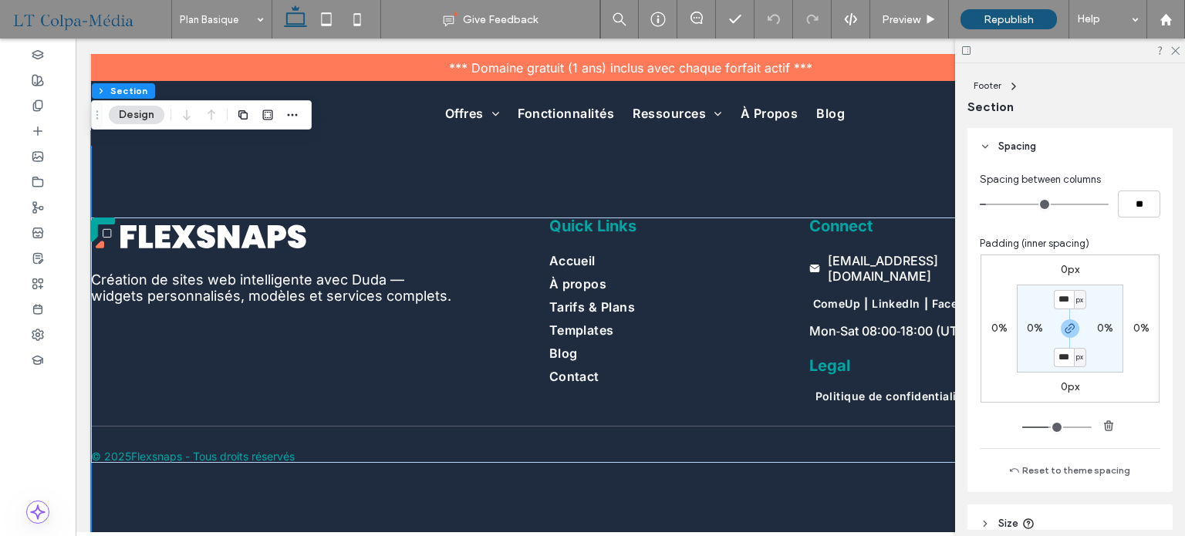
scroll to position [232, 0]
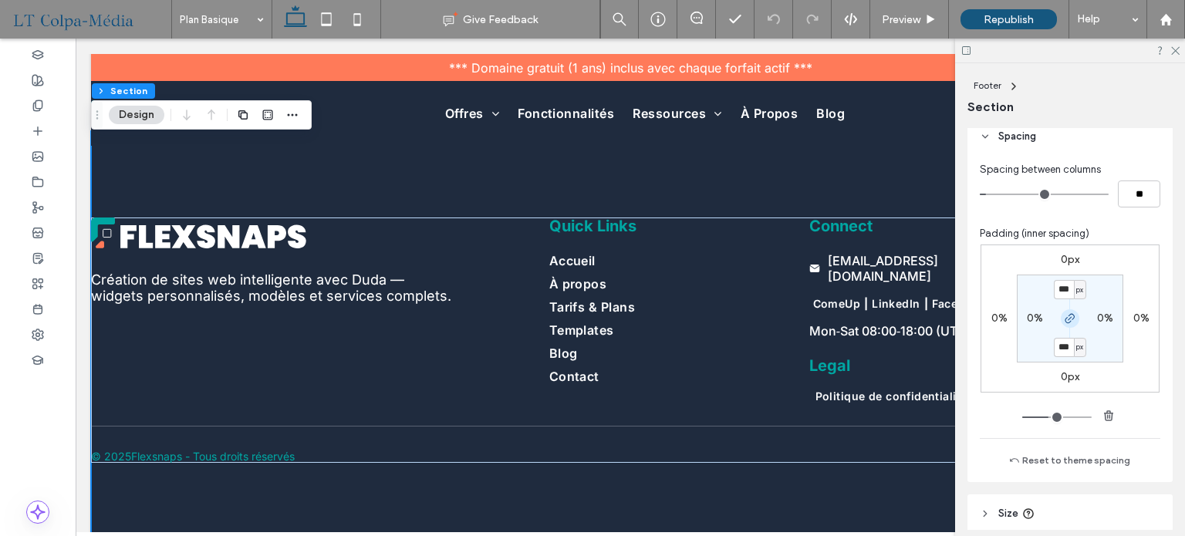
click at [1065, 320] on icon "button" at bounding box center [1070, 319] width 12 height 12
click at [1062, 349] on label "112px" at bounding box center [1069, 346] width 25 height 13
type input "**"
click at [1130, 360] on div "0px 0% 0px 0% 112px 0% ** px 0%" at bounding box center [1070, 319] width 179 height 148
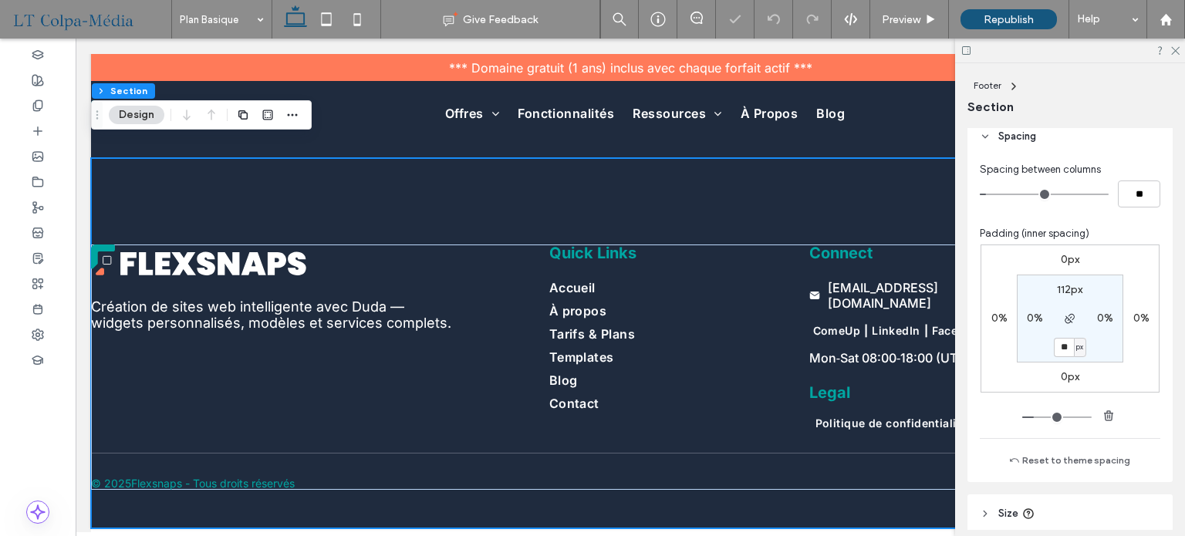
scroll to position [2874, 0]
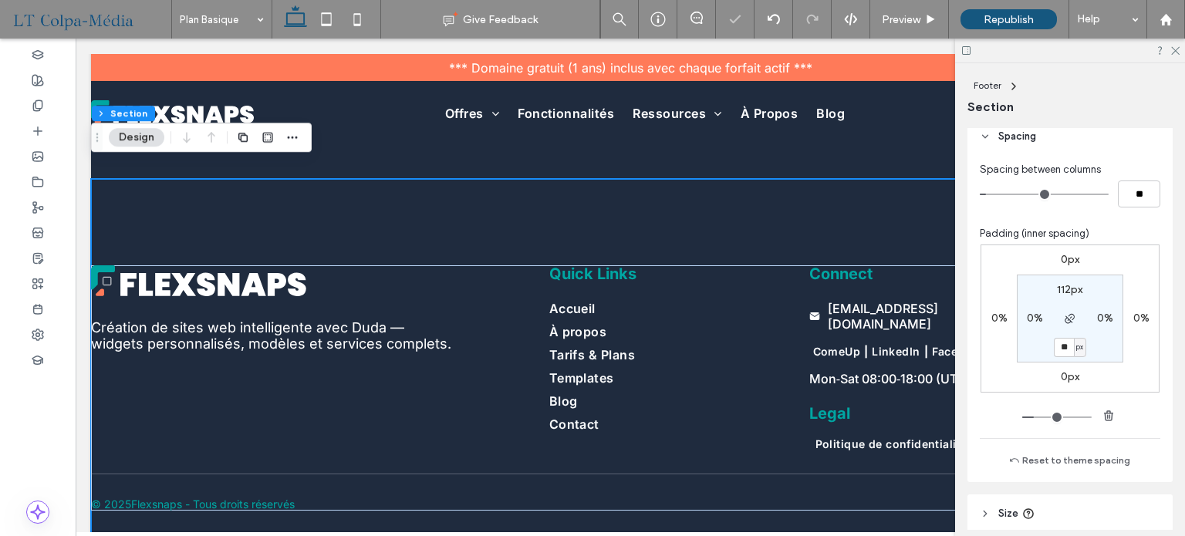
drag, startPoint x: 1176, startPoint y: 52, endPoint x: 1162, endPoint y: 81, distance: 31.8
click at [1176, 52] on icon at bounding box center [1175, 50] width 10 height 10
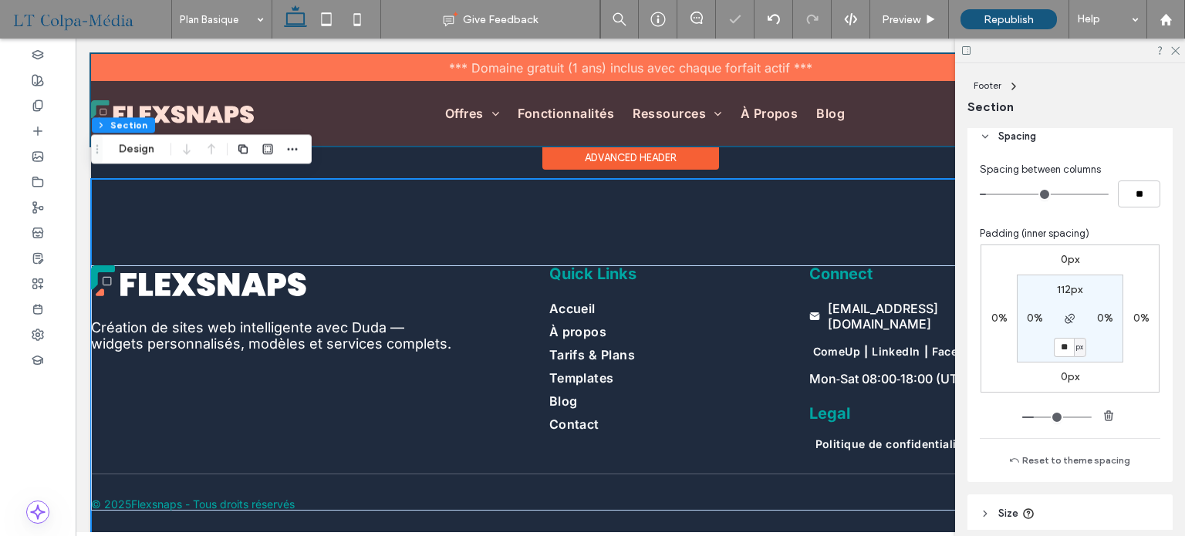
scroll to position [2862, 0]
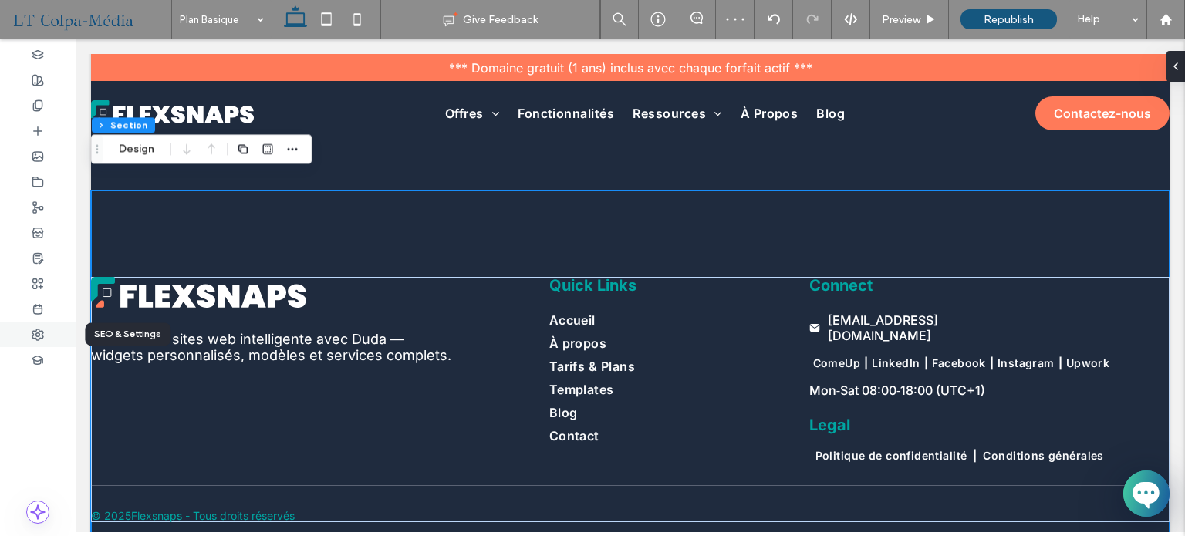
click at [35, 335] on icon at bounding box center [38, 335] width 12 height 12
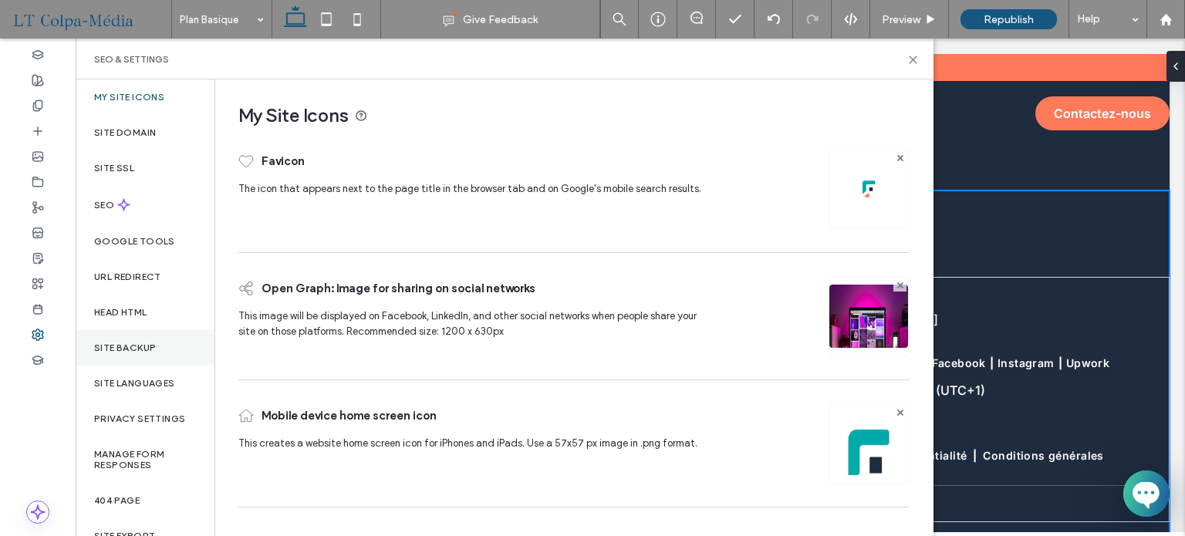
click at [139, 351] on label "Site Backup" at bounding box center [125, 348] width 62 height 11
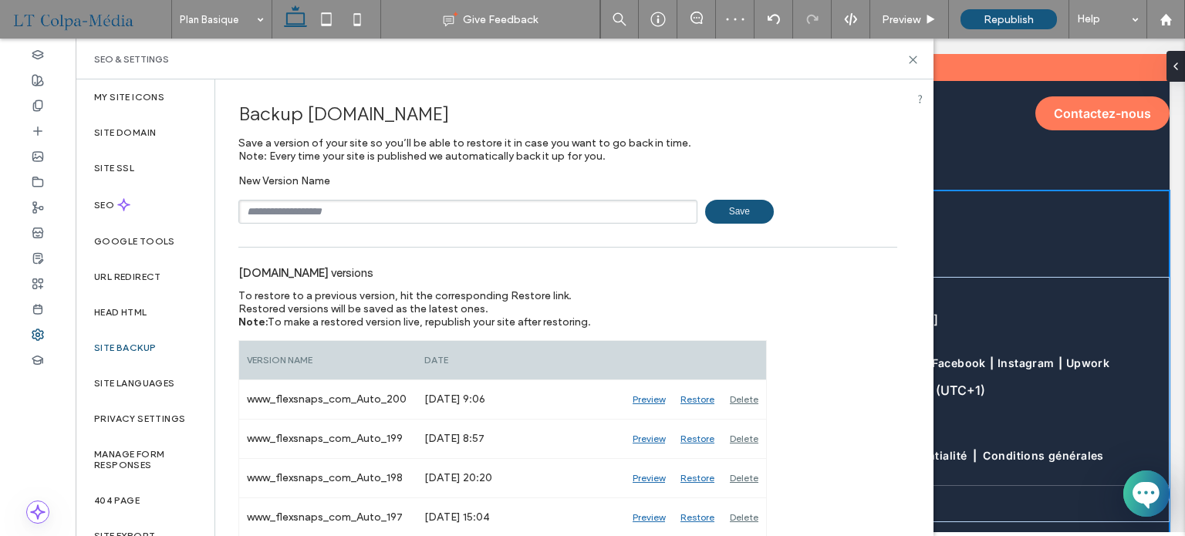
click at [750, 211] on span "Save" at bounding box center [739, 212] width 69 height 24
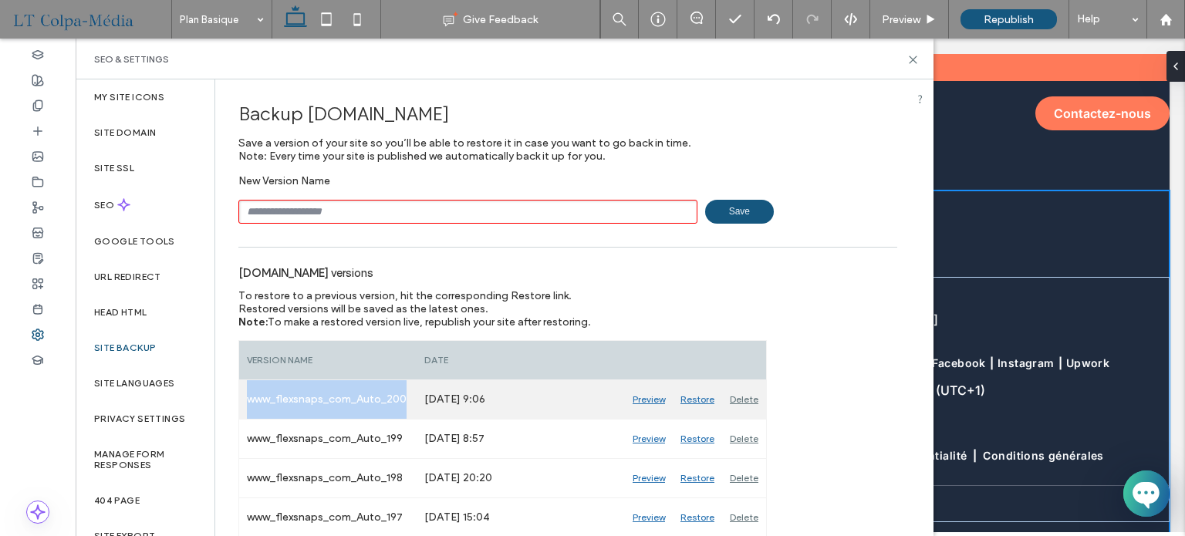
drag, startPoint x: 275, startPoint y: 400, endPoint x: 404, endPoint y: 397, distance: 129.7
click at [404, 397] on div "www_flexsnaps_com_Auto_200" at bounding box center [328, 399] width 178 height 39
copy div "www_flexsnaps_com_Auto_200"
click at [400, 208] on input "text" at bounding box center [467, 212] width 459 height 24
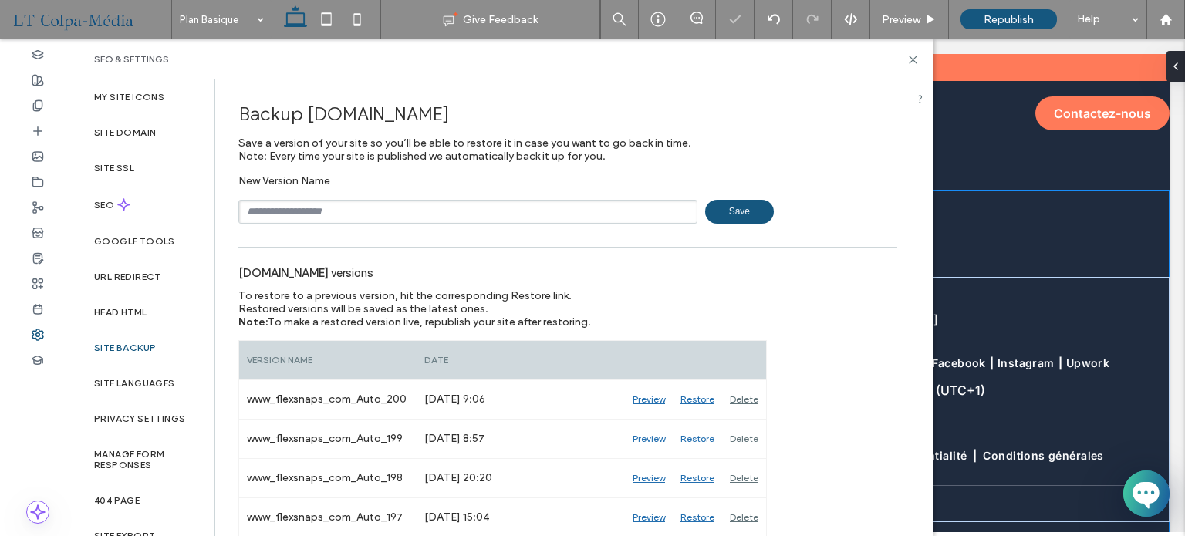
paste input "**********"
drag, startPoint x: 423, startPoint y: 212, endPoint x: 387, endPoint y: 215, distance: 35.6
click at [387, 215] on input "**********" at bounding box center [467, 212] width 459 height 24
type input "**********"
click at [737, 203] on span "Save" at bounding box center [739, 212] width 69 height 24
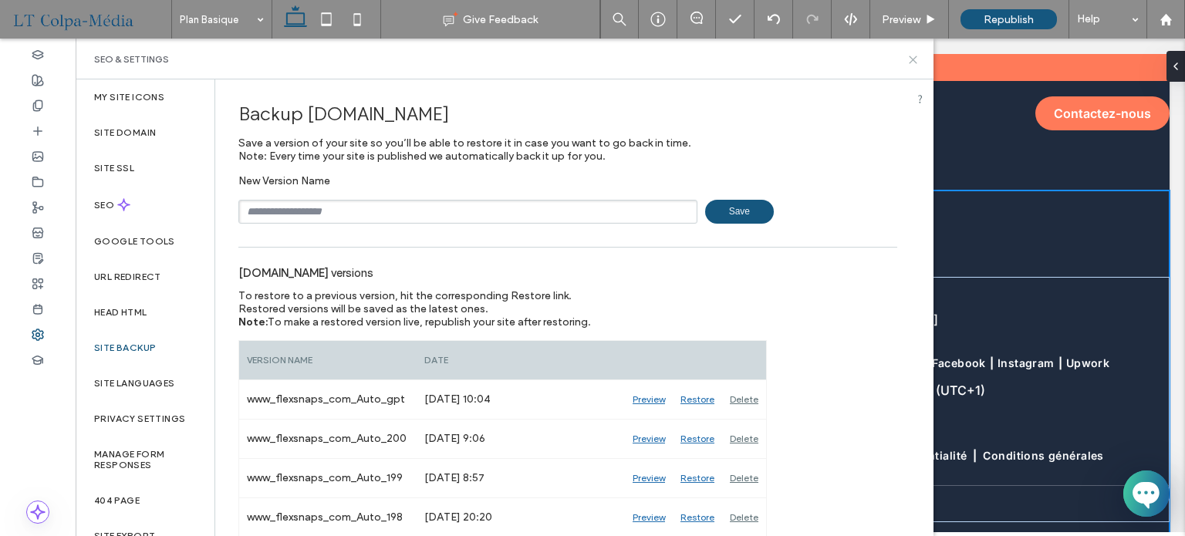
click at [914, 57] on icon at bounding box center [914, 60] width 12 height 12
